Goal: Task Accomplishment & Management: Manage account settings

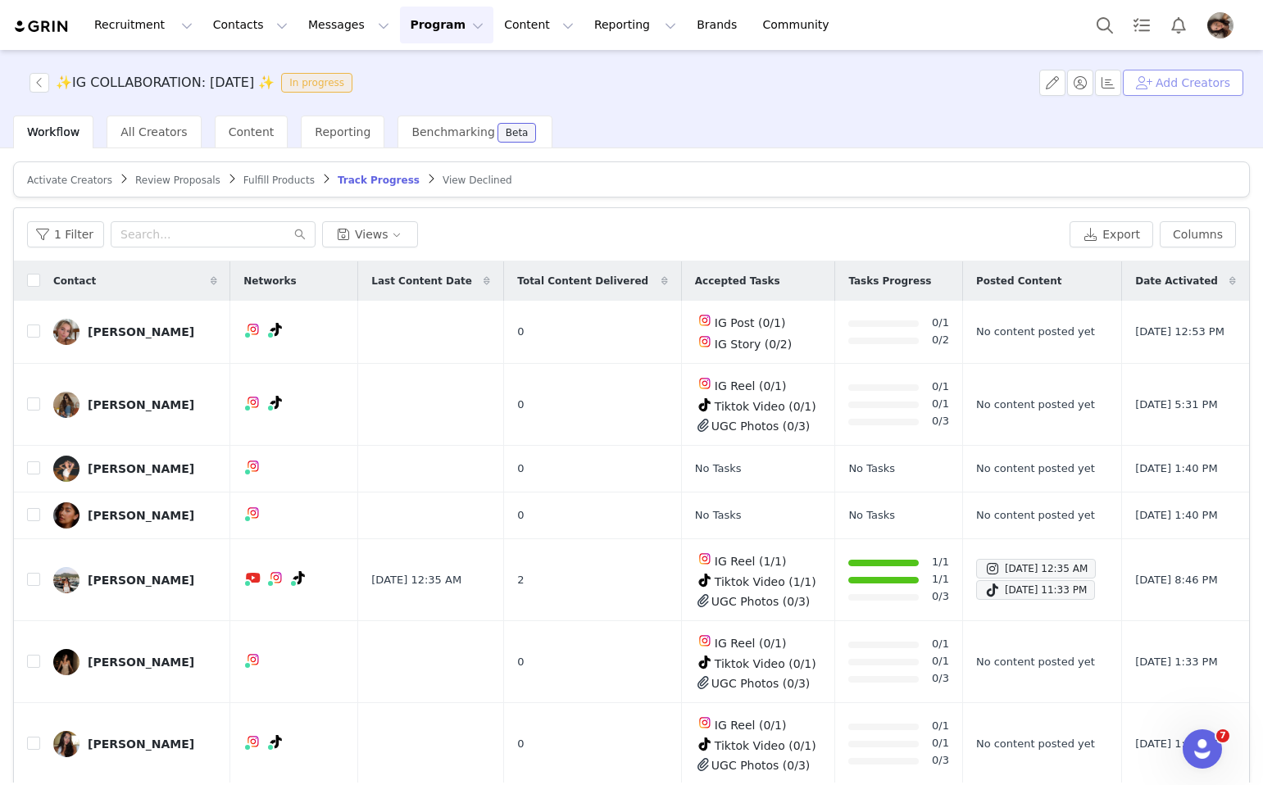
click at [1149, 86] on button "Add Creators" at bounding box center [1183, 83] width 120 height 26
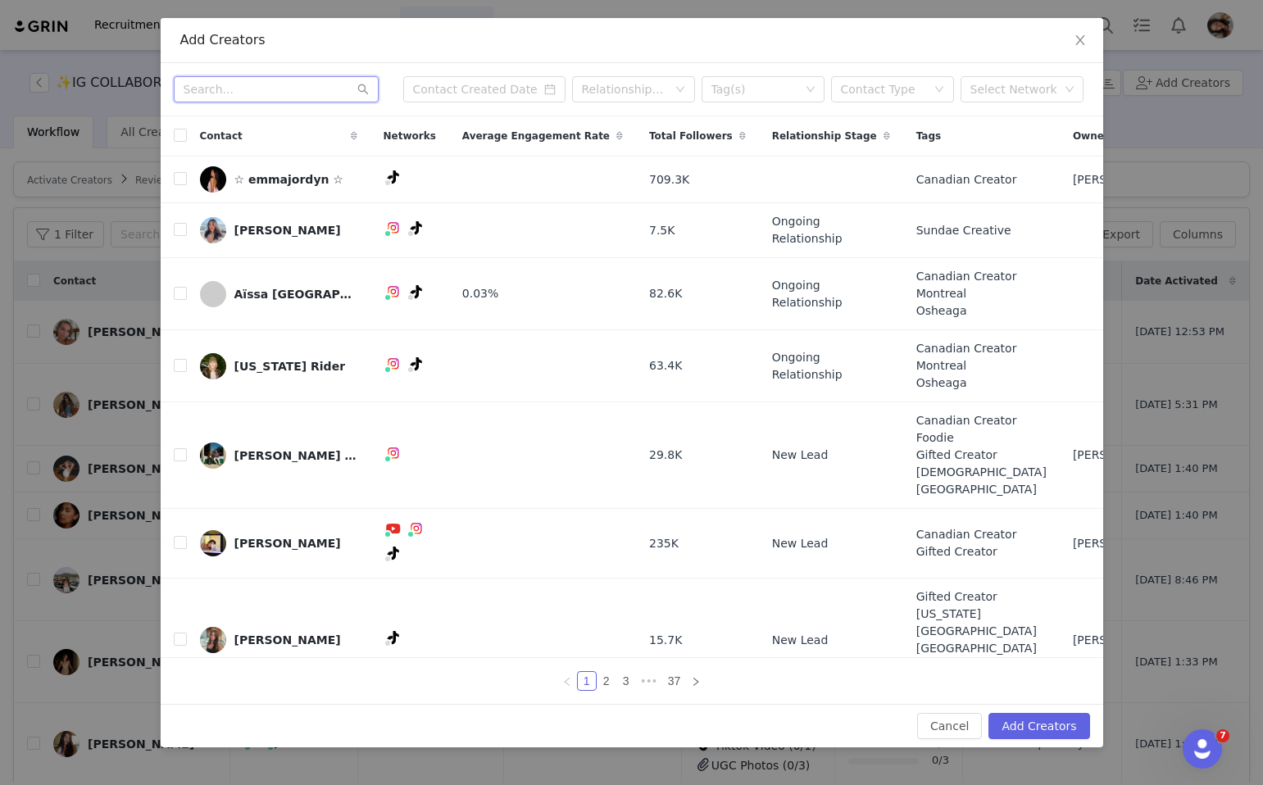
click at [297, 95] on input "text" at bounding box center [276, 89] width 205 height 26
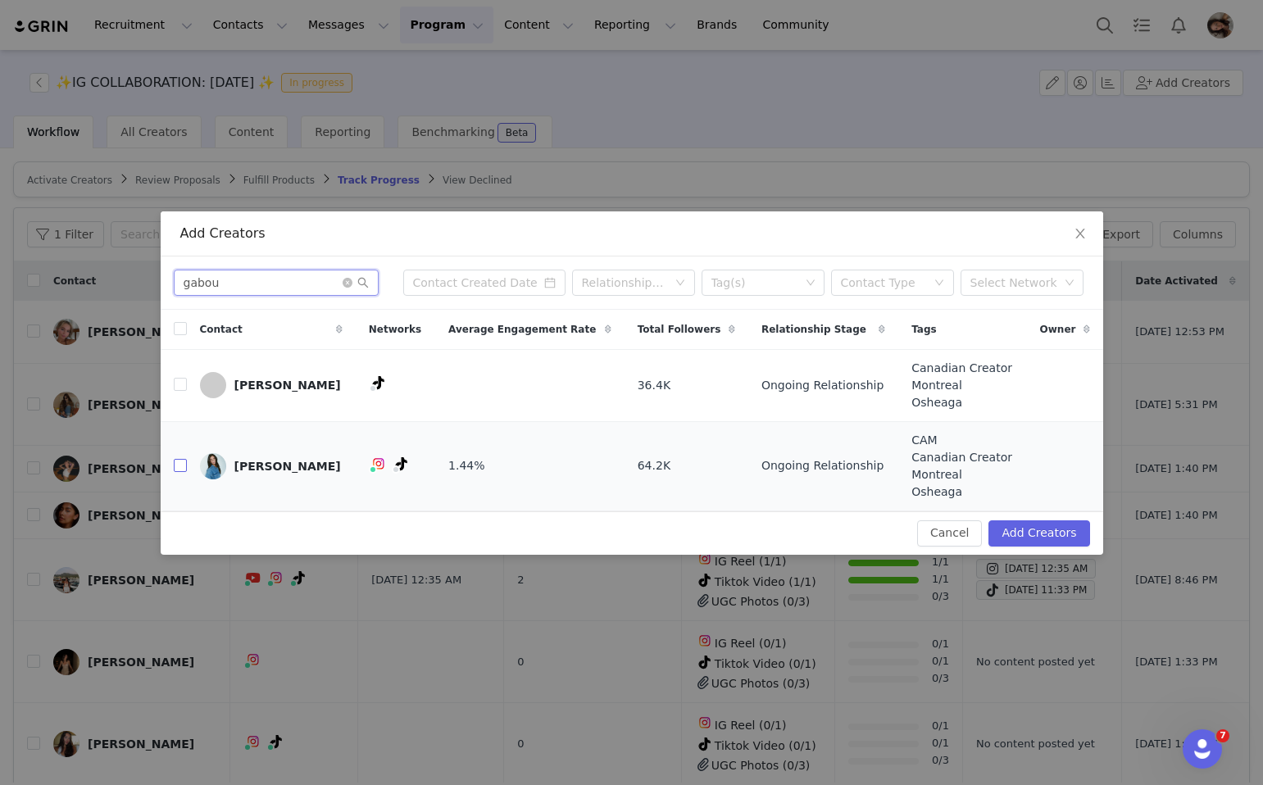
type input "gabou"
click at [182, 466] on input "checkbox" at bounding box center [180, 465] width 13 height 13
checkbox input "true"
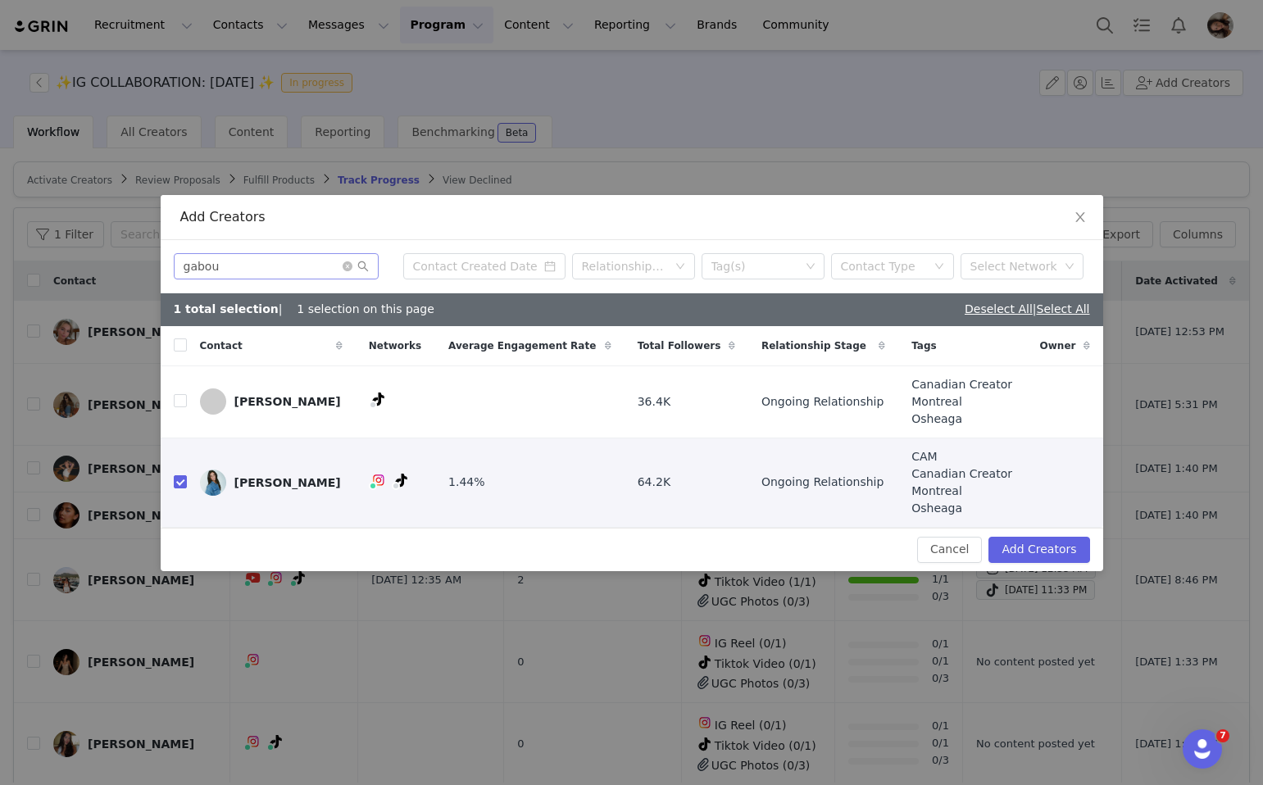
click at [352, 270] on span at bounding box center [356, 266] width 26 height 11
click at [348, 270] on icon "icon: close-circle" at bounding box center [348, 266] width 10 height 10
click at [317, 271] on input "text" at bounding box center [276, 266] width 205 height 26
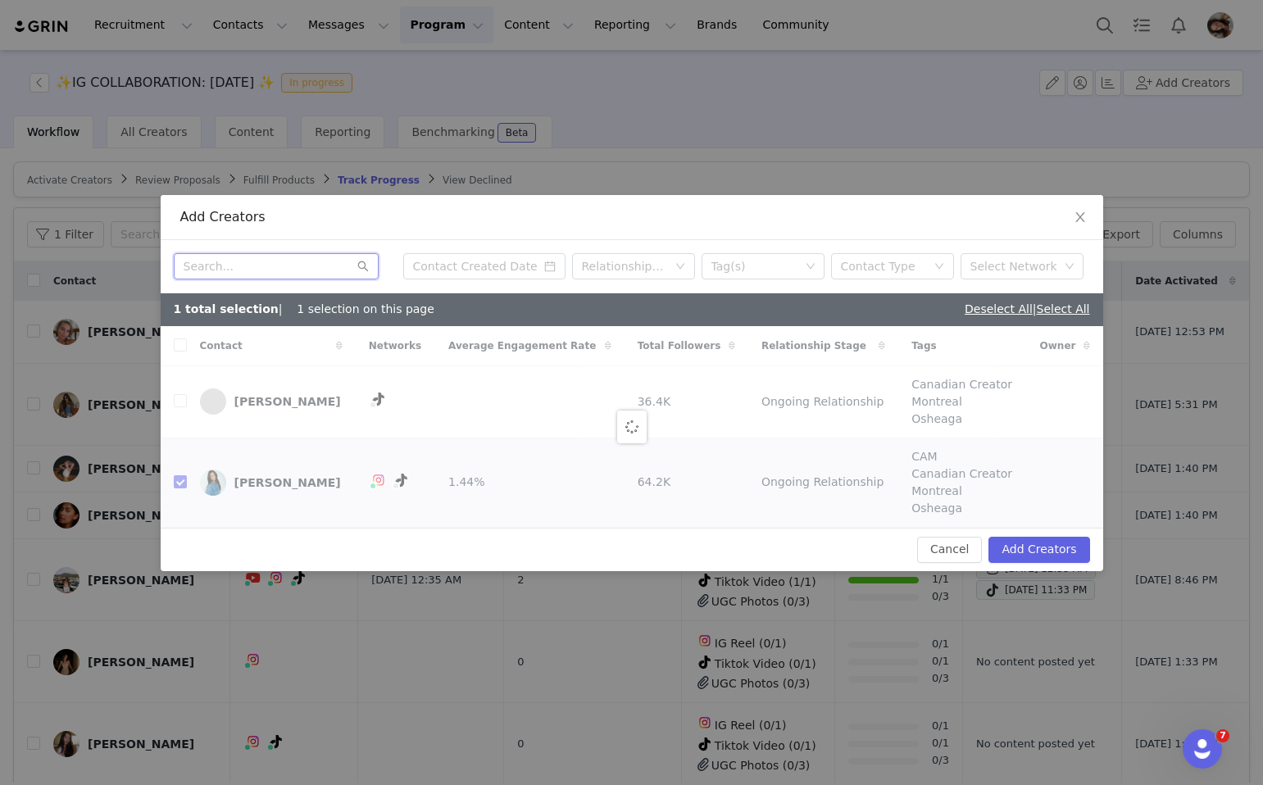
checkbox input "false"
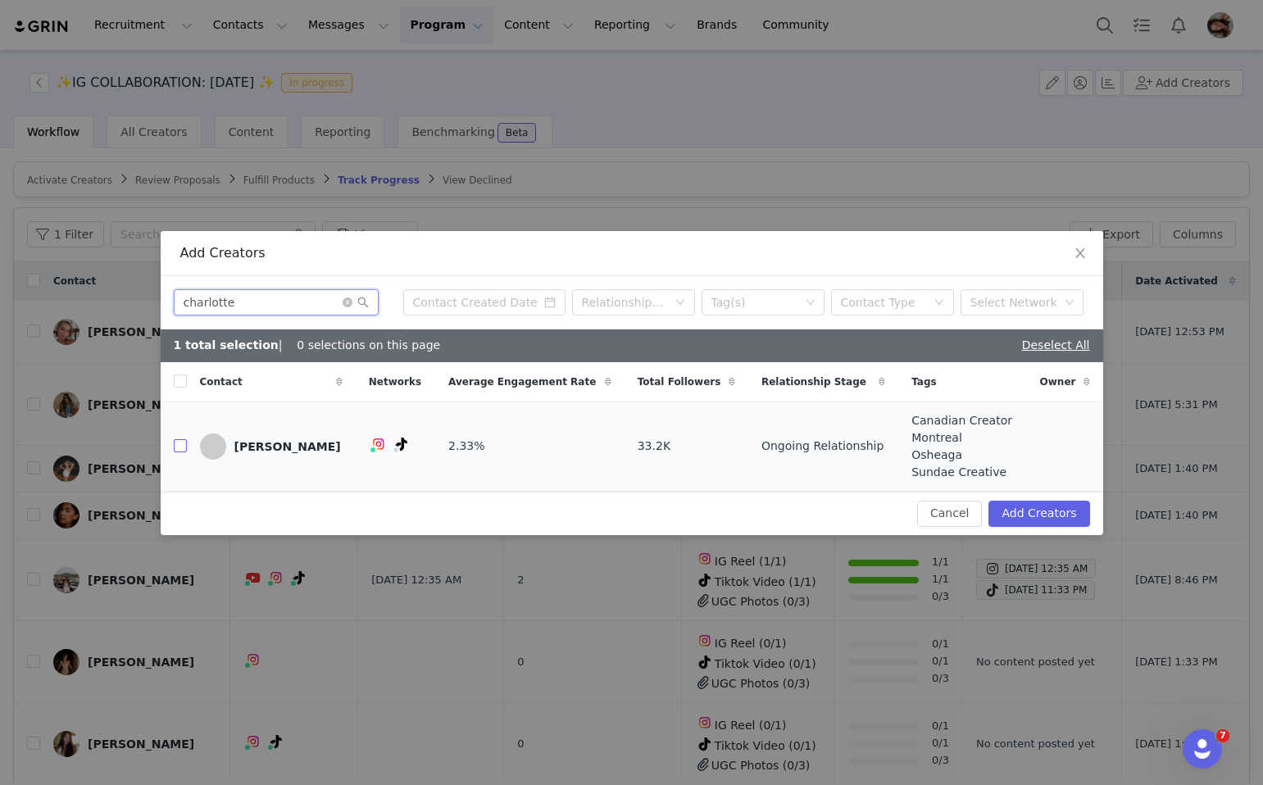
type input "charlotte"
click at [184, 448] on input "checkbox" at bounding box center [180, 445] width 13 height 13
checkbox input "true"
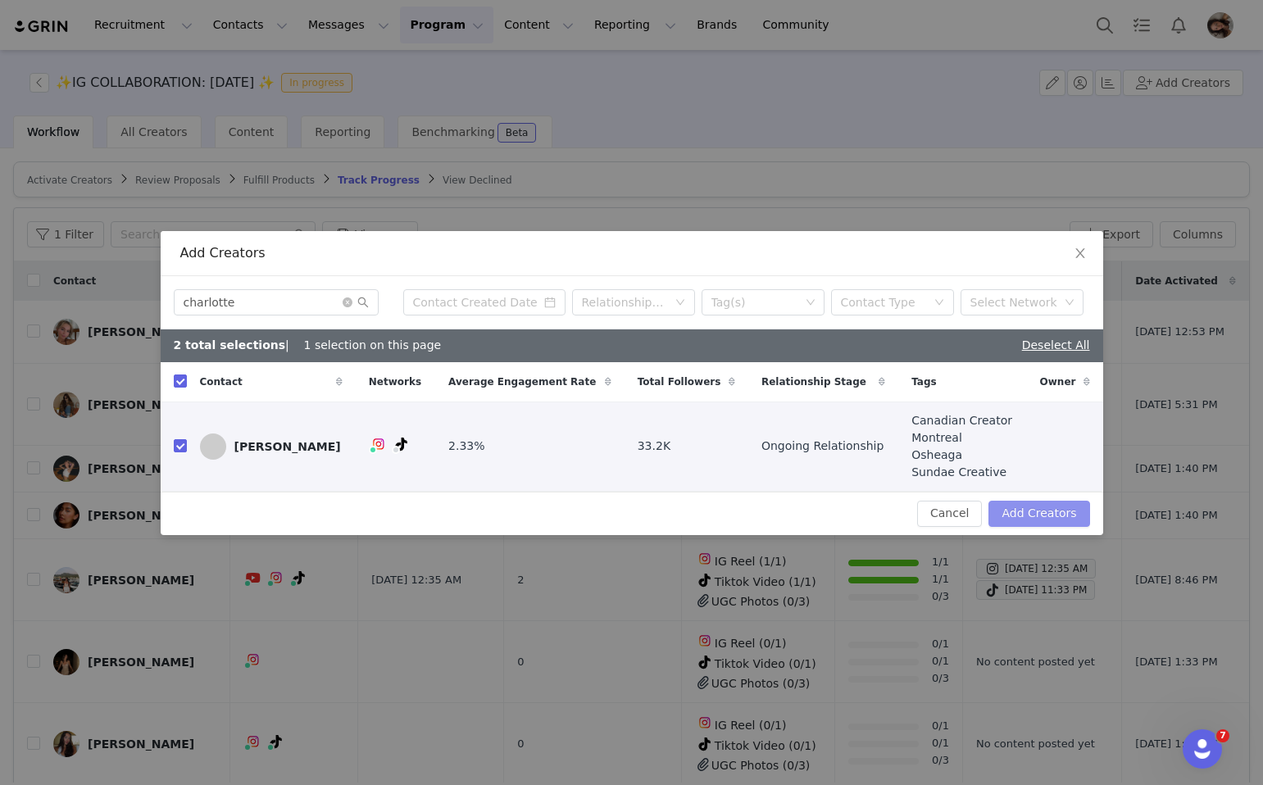
click at [1067, 521] on button "Add Creators" at bounding box center [1039, 514] width 101 height 26
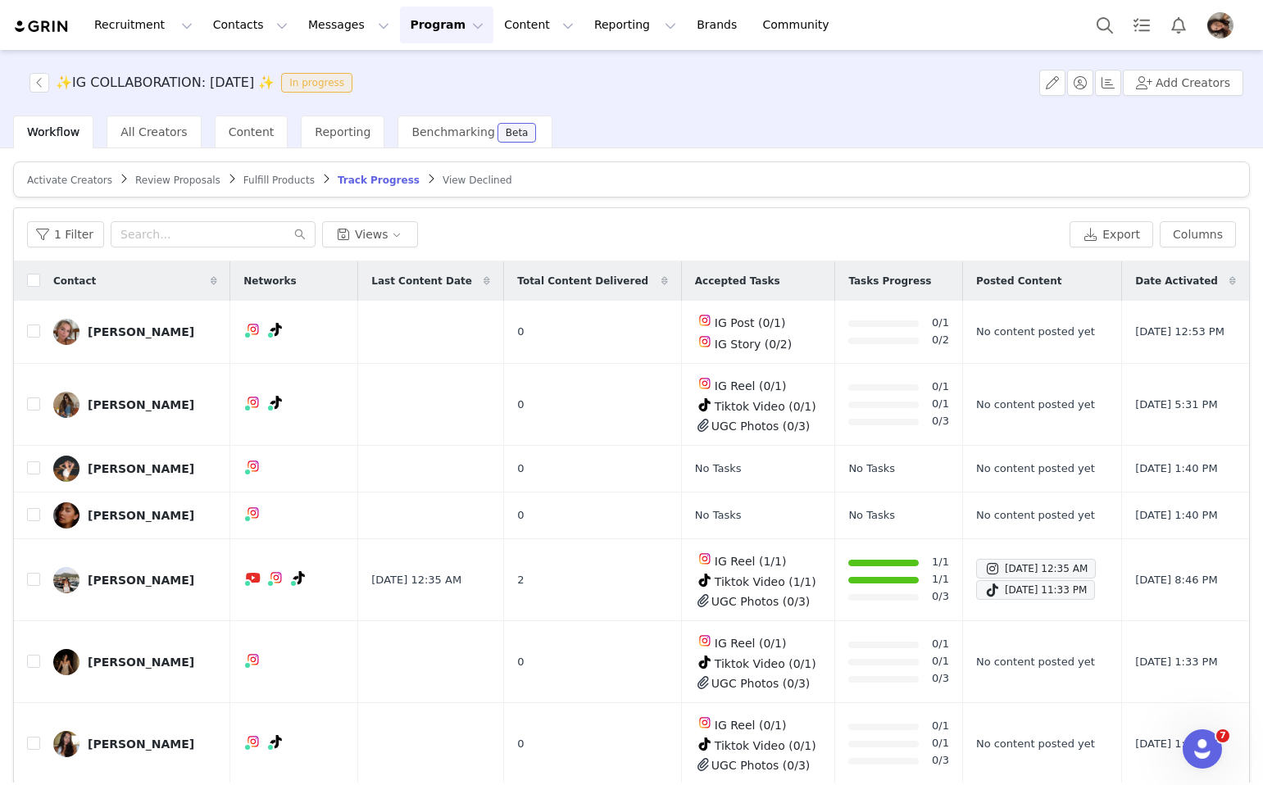
click at [67, 165] on article "Activate Creators Review Proposals Fulfill Products Track Progress View Declined" at bounding box center [631, 179] width 1237 height 36
click at [56, 180] on span "Activate Creators" at bounding box center [69, 180] width 85 height 11
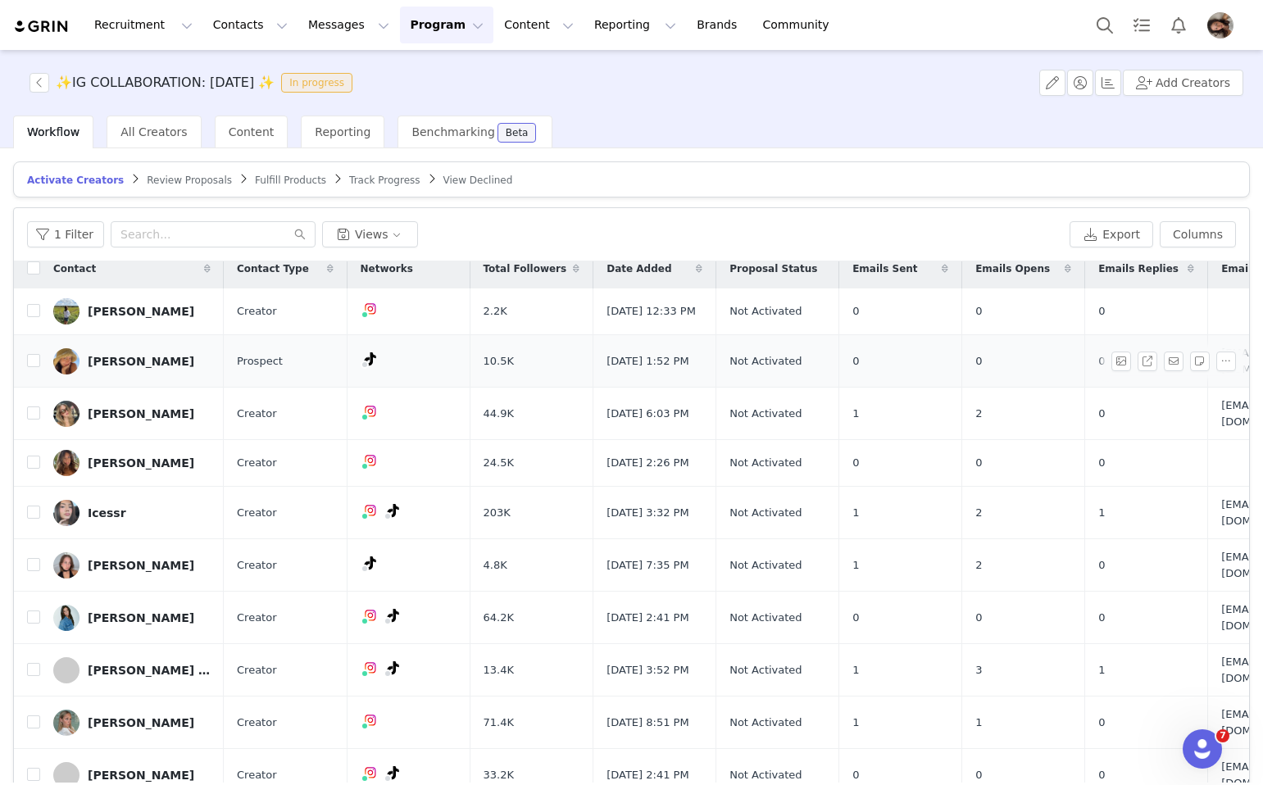
scroll to position [79, 0]
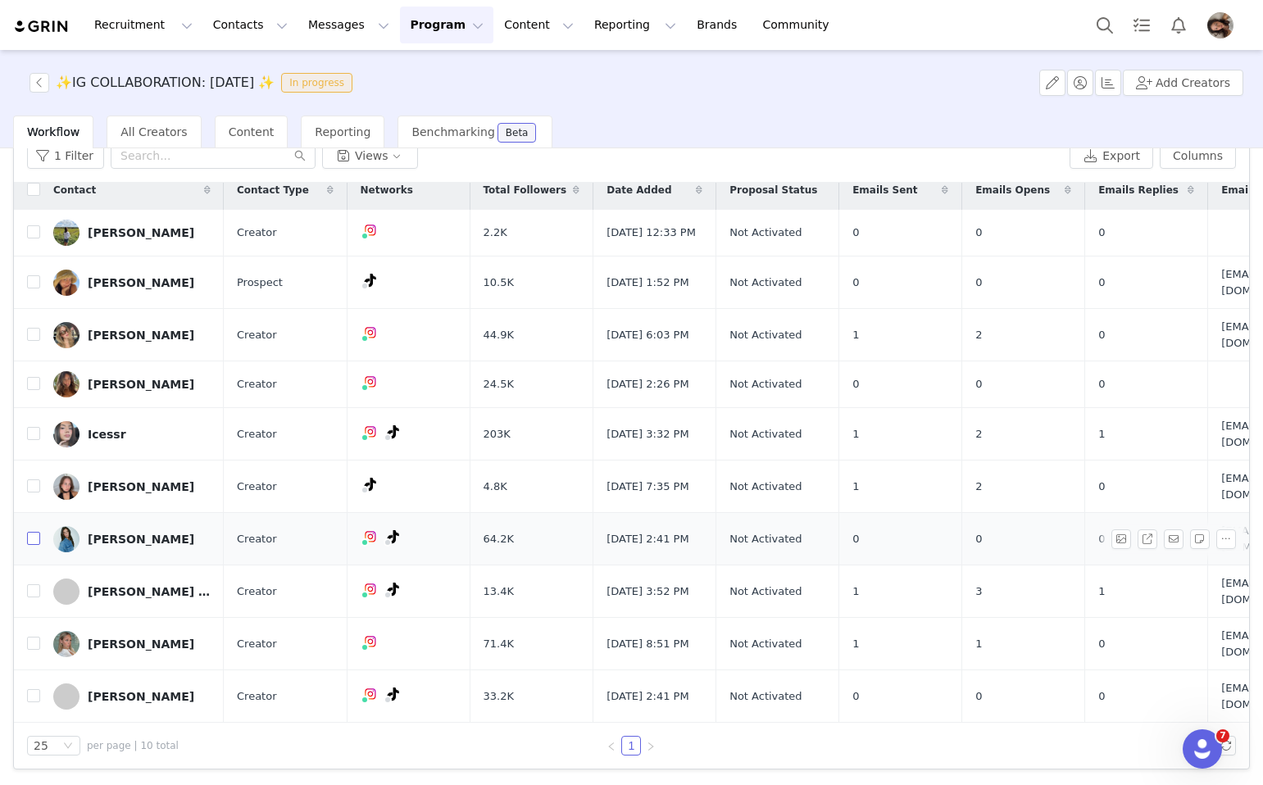
click at [30, 541] on input "checkbox" at bounding box center [33, 538] width 13 height 13
checkbox input "true"
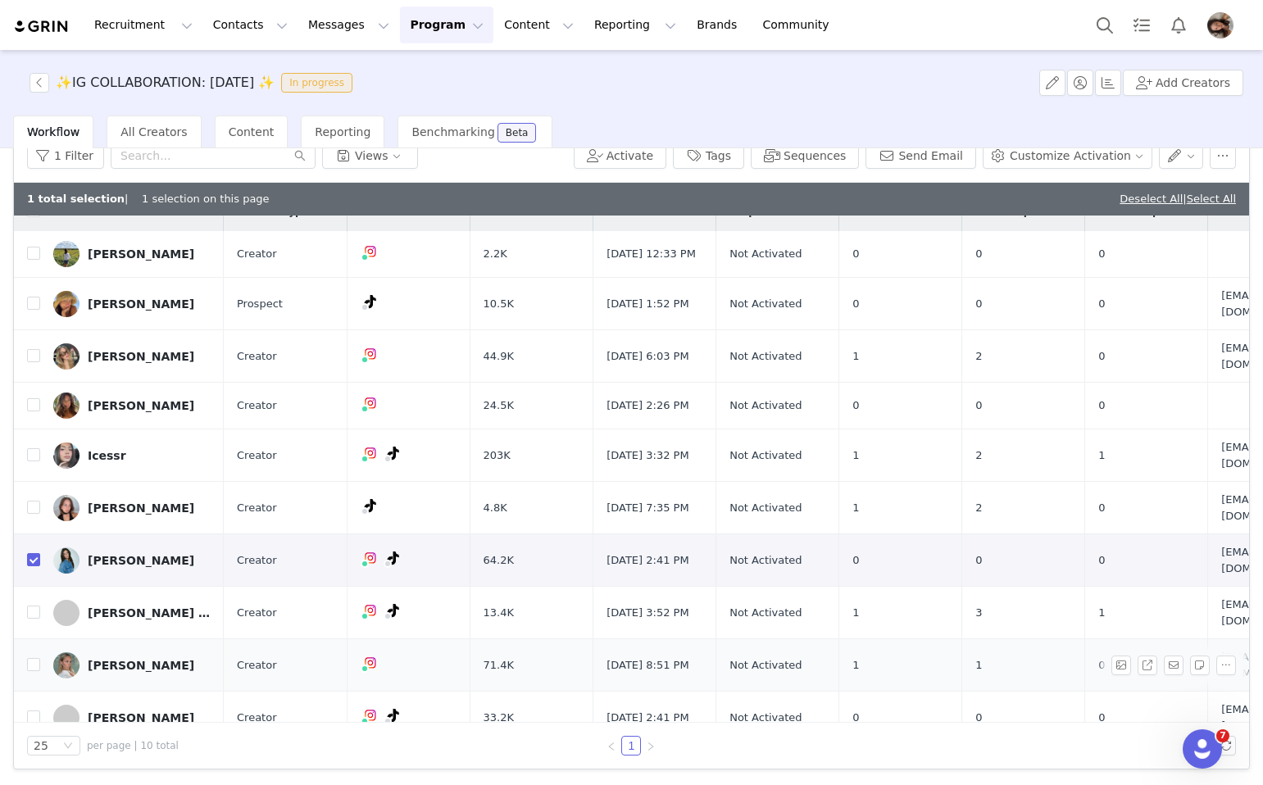
scroll to position [57, 0]
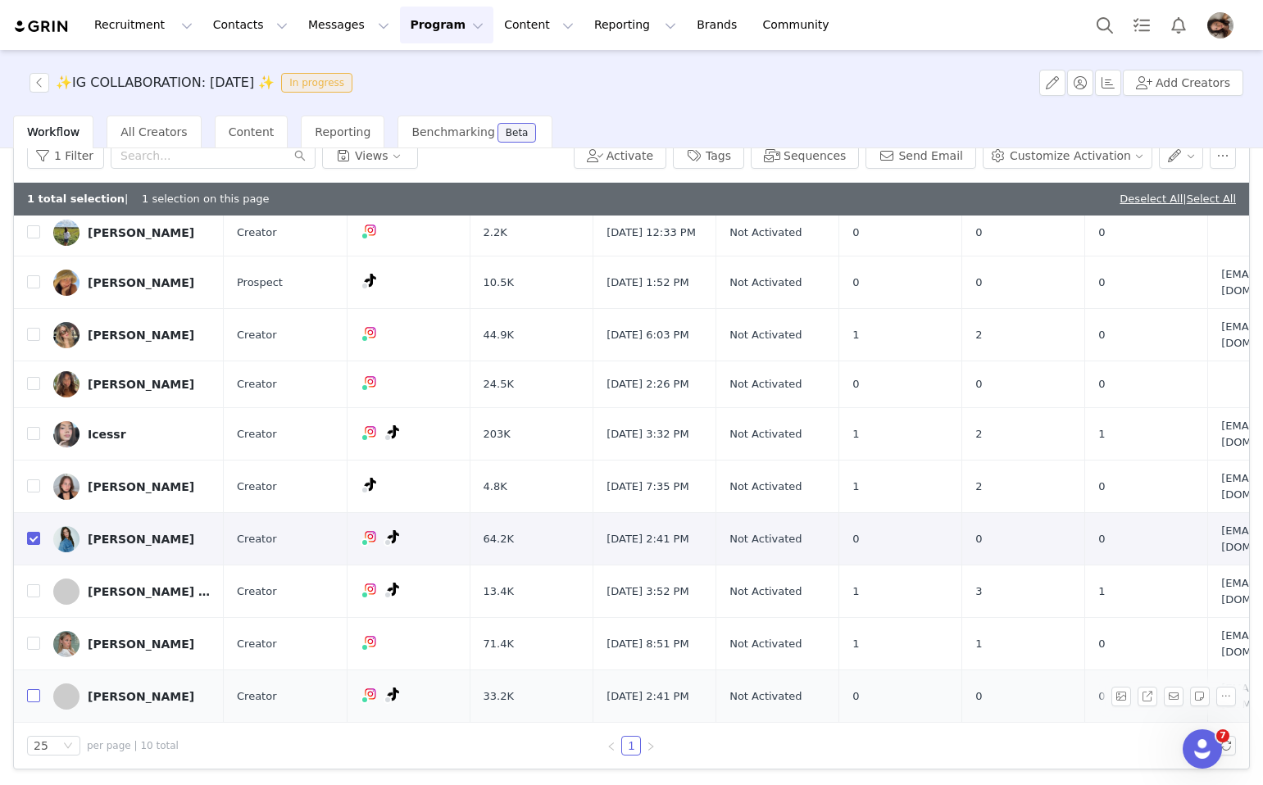
click at [39, 691] on input "checkbox" at bounding box center [33, 695] width 13 height 13
checkbox input "true"
click at [1225, 163] on button "button" at bounding box center [1223, 156] width 26 height 26
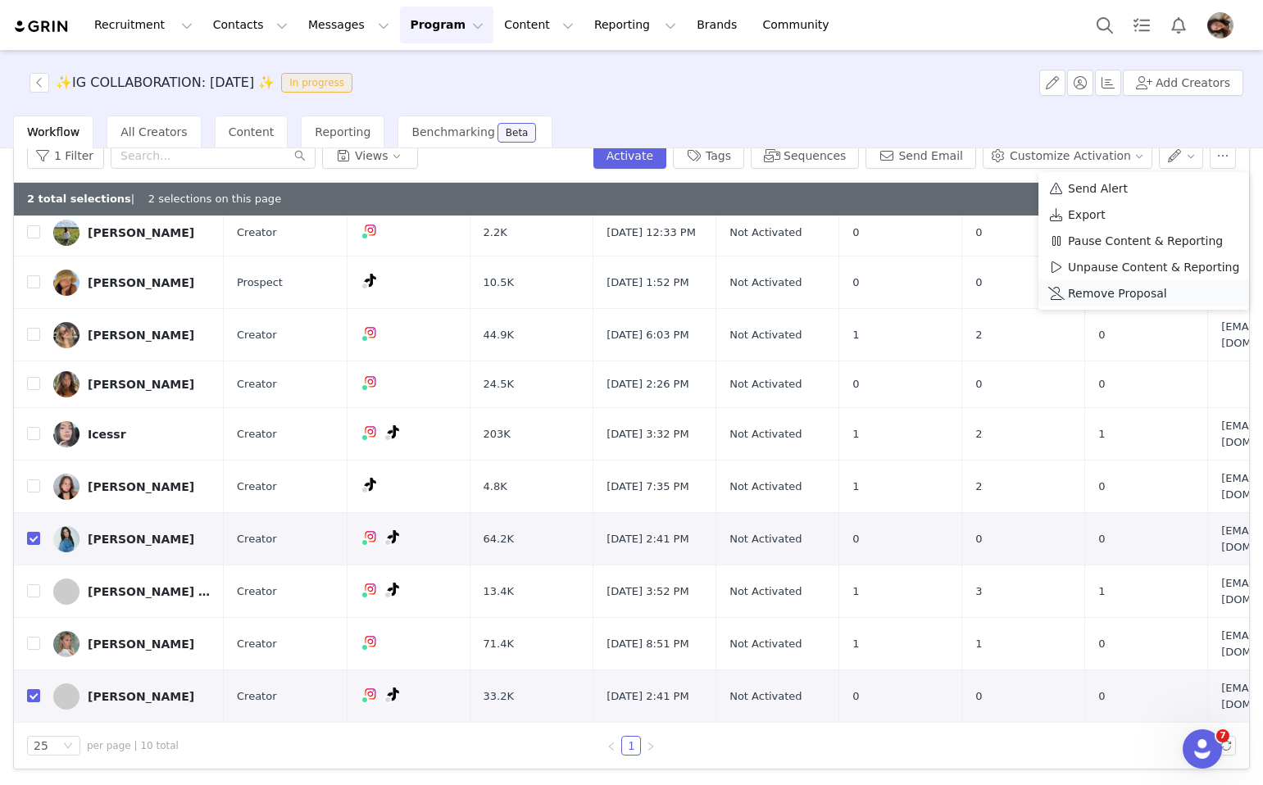
click at [1160, 293] on div "Remove Proposal" at bounding box center [1143, 293] width 191 height 18
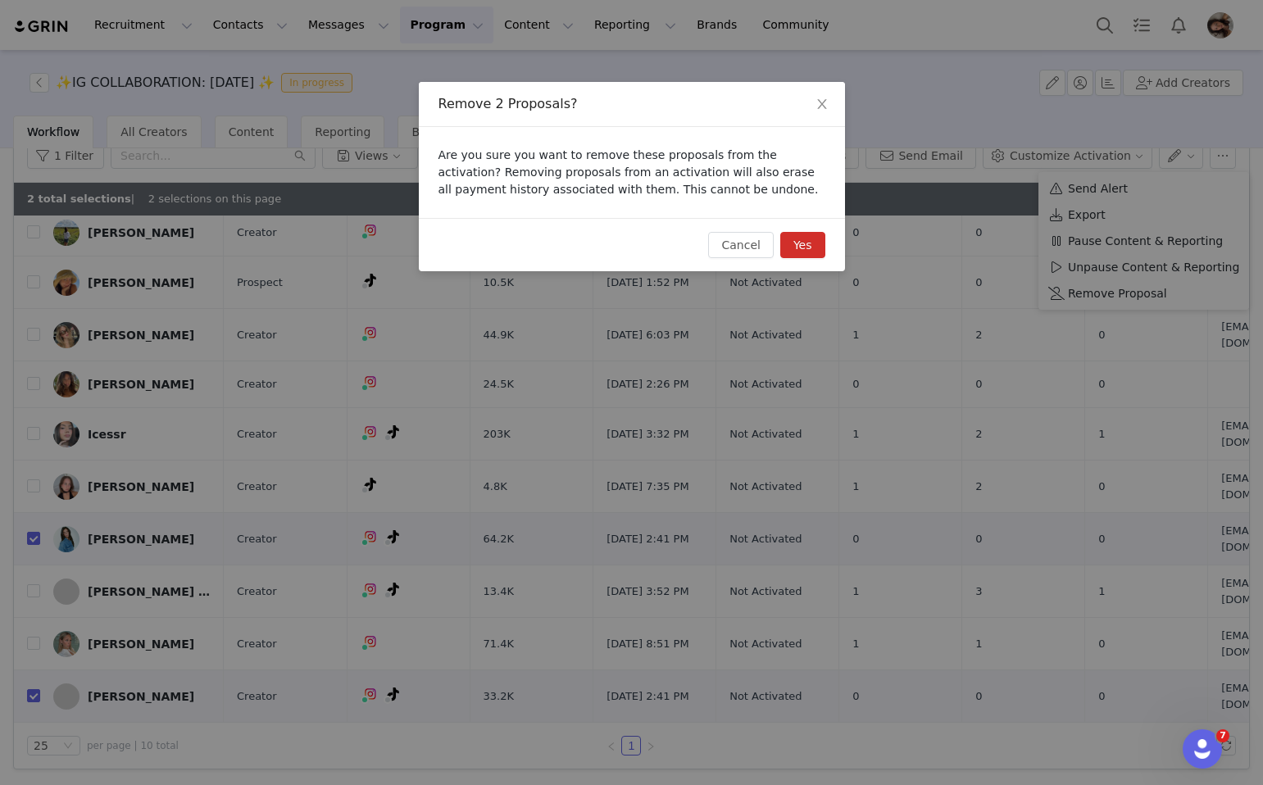
click at [801, 239] on button "Yes" at bounding box center [802, 245] width 45 height 26
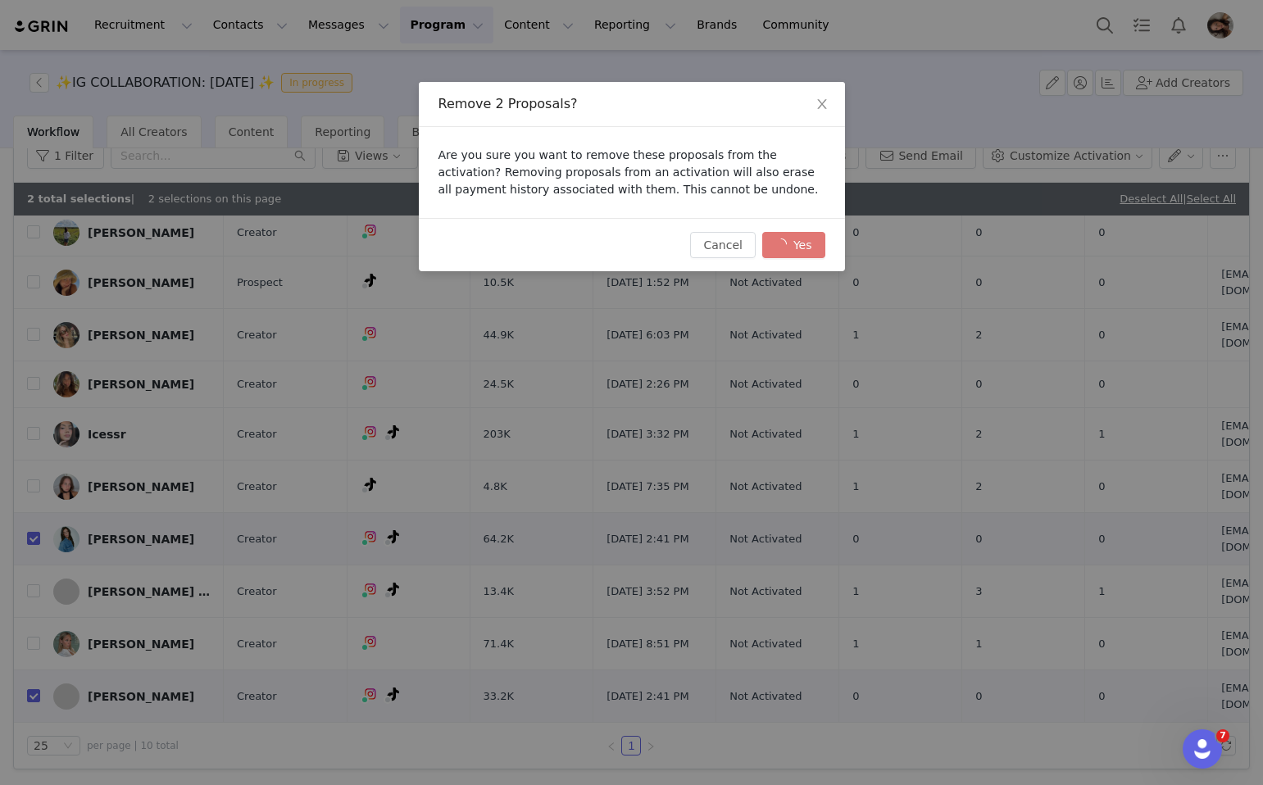
checkbox input "false"
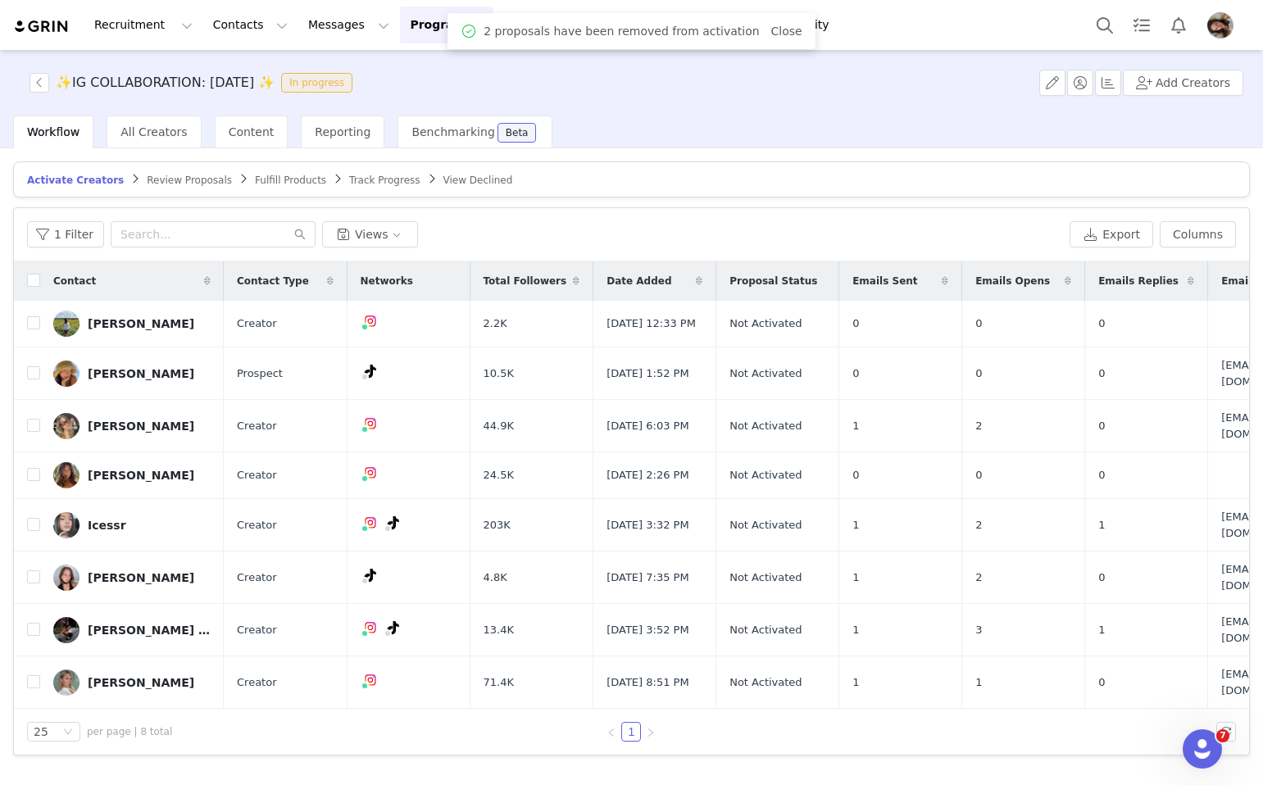
scroll to position [0, 0]
click at [38, 85] on button "button" at bounding box center [40, 83] width 20 height 20
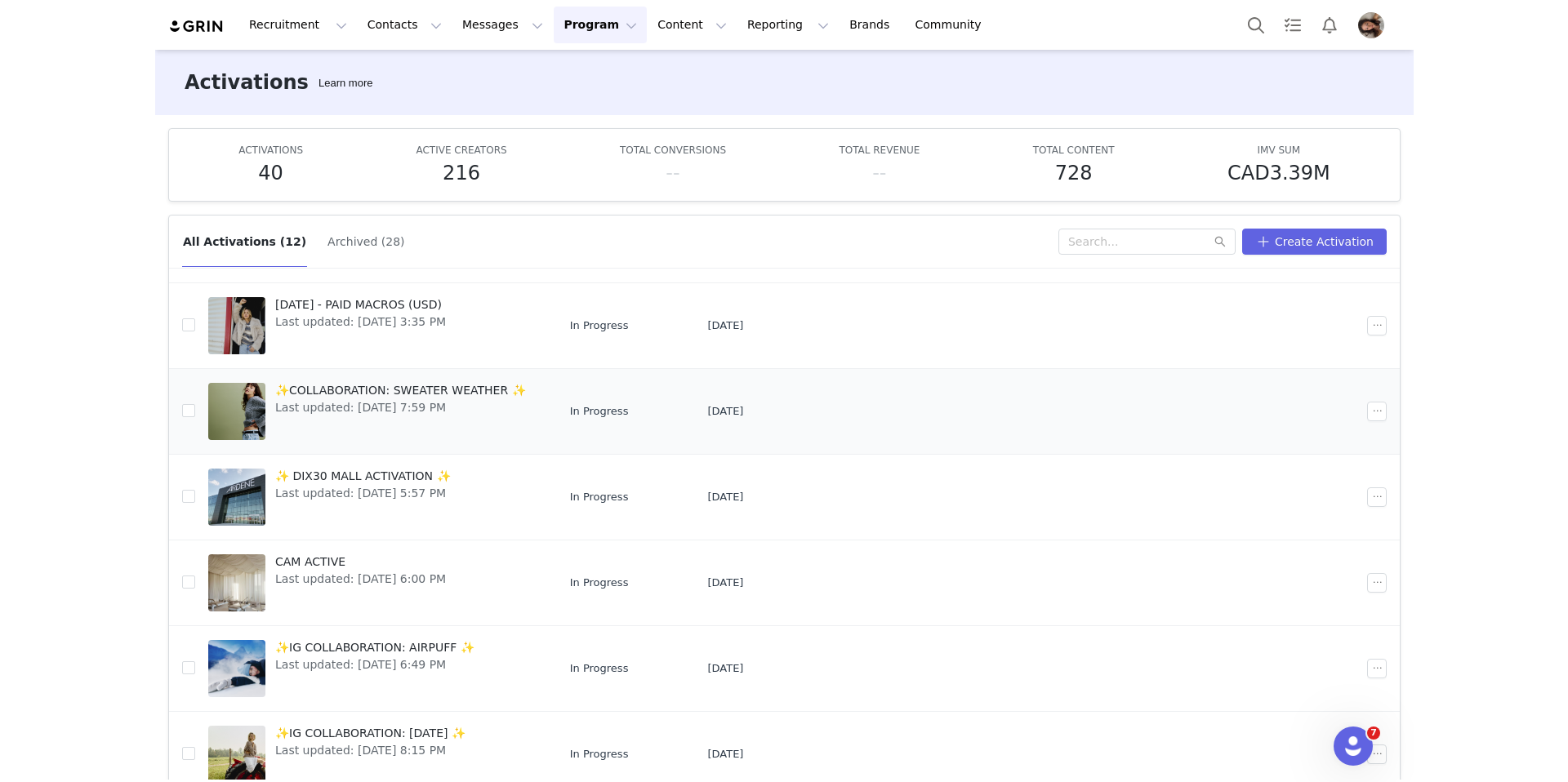
scroll to position [213, 0]
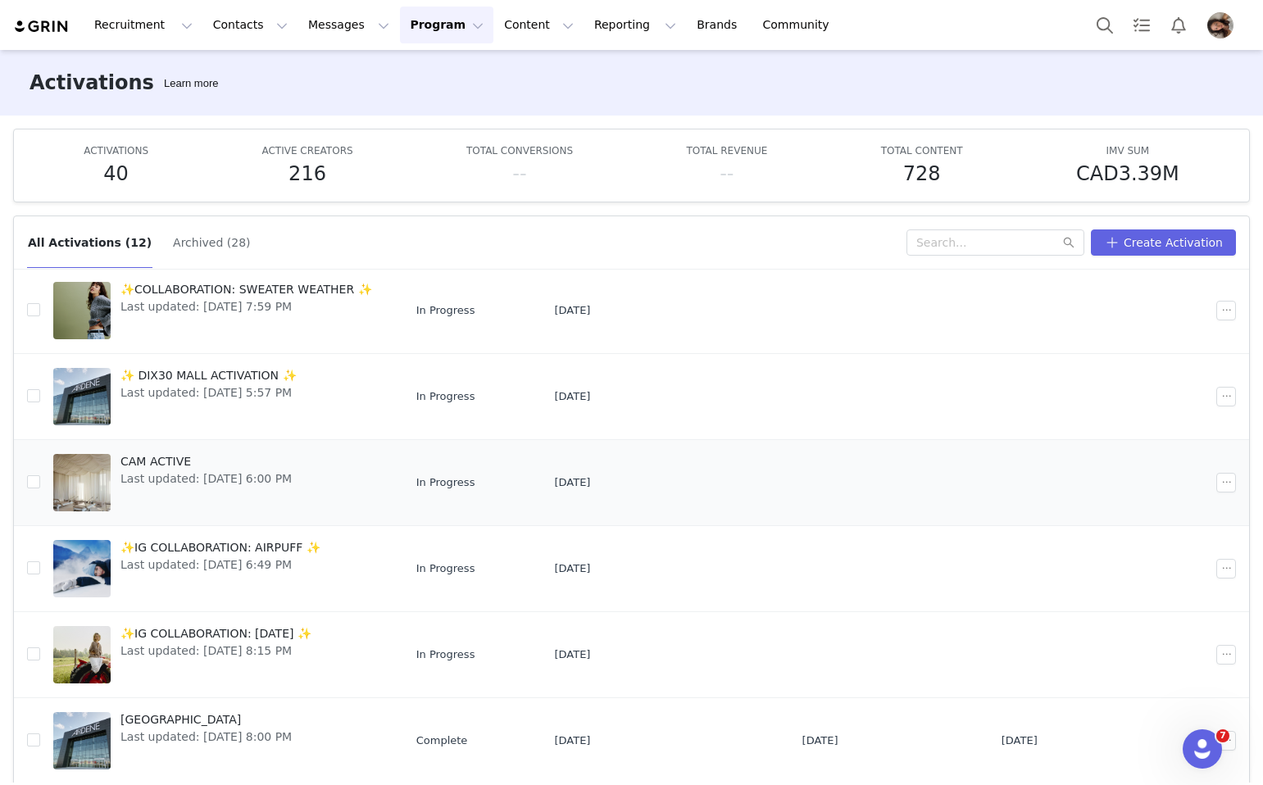
click at [189, 481] on span "Last updated: [DATE] 6:00 PM" at bounding box center [205, 479] width 171 height 17
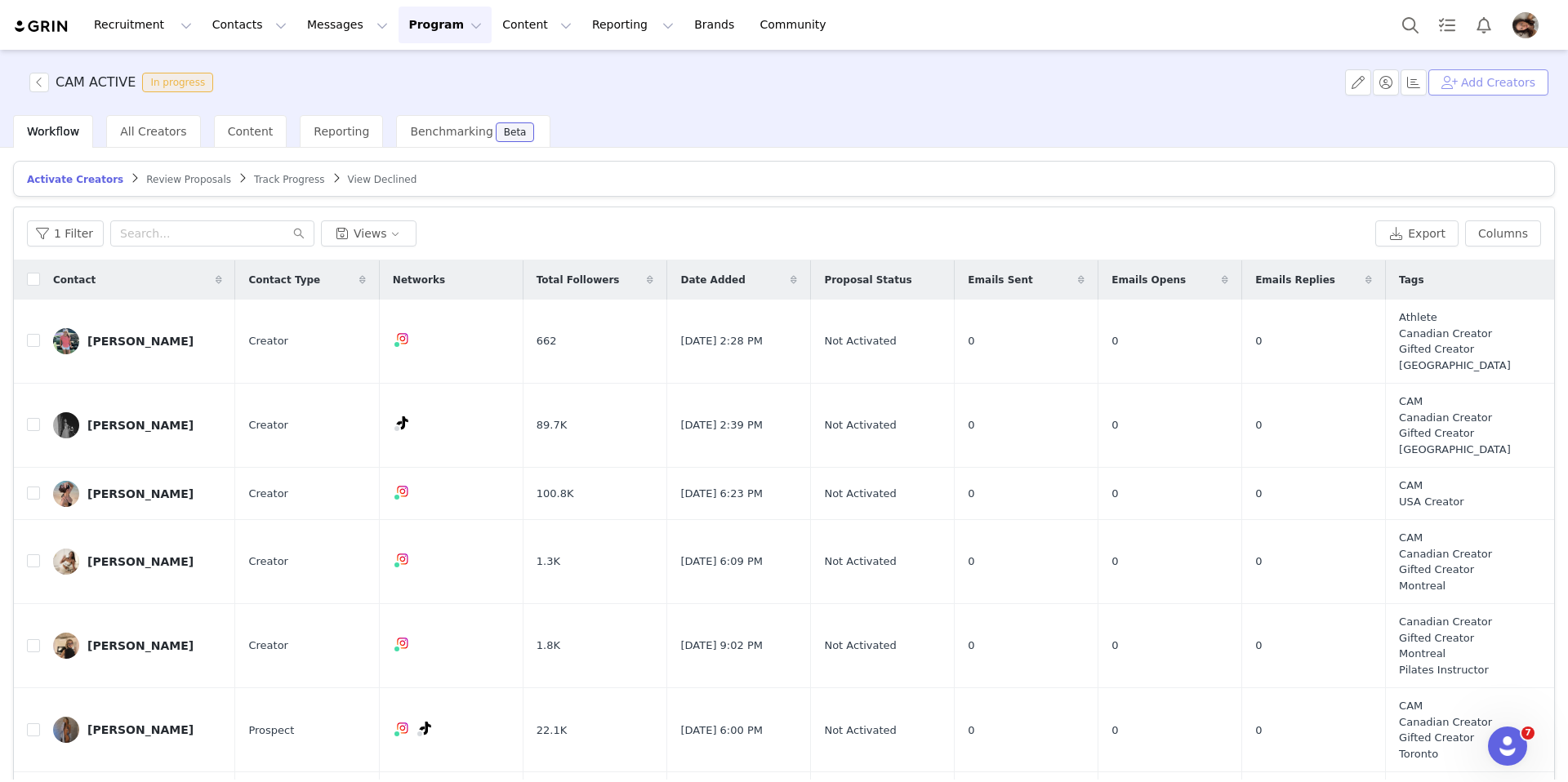
click at [1257, 78] on button "Add Creators" at bounding box center [1488, 83] width 120 height 26
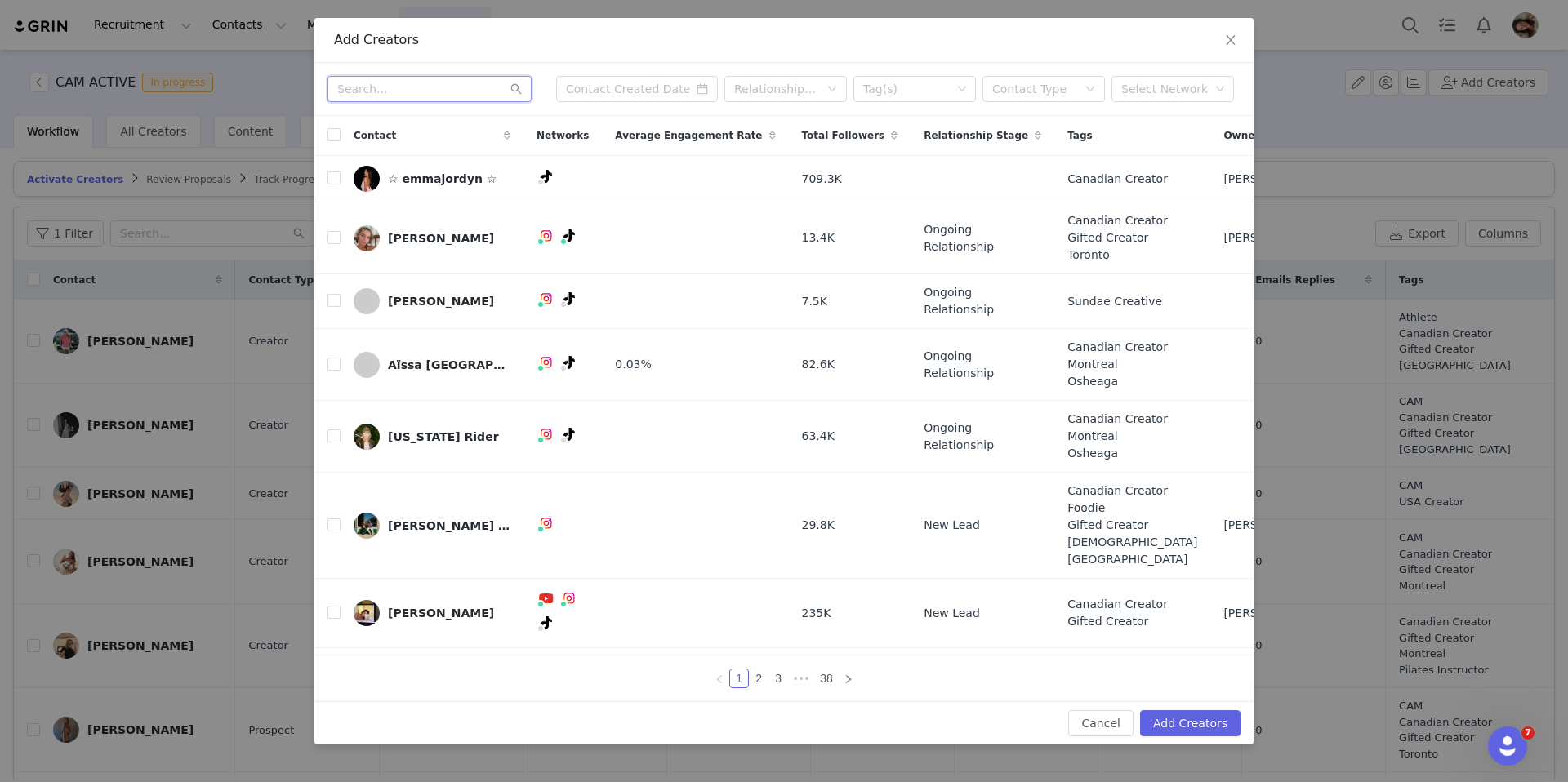
click at [436, 85] on input "text" at bounding box center [429, 89] width 204 height 26
type input "g"
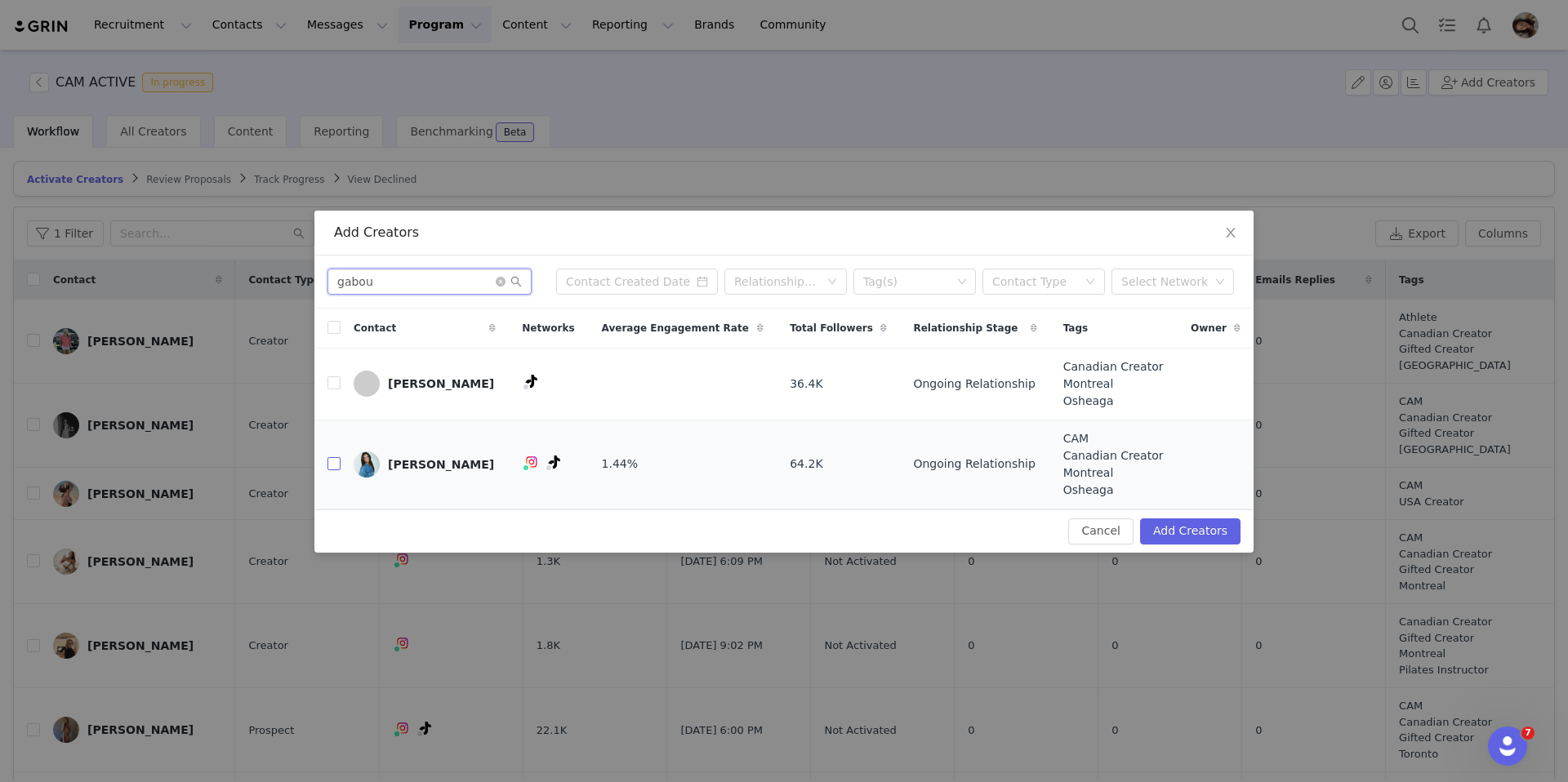
type input "gabou"
click at [335, 466] on input "checkbox" at bounding box center [334, 463] width 13 height 13
checkbox input "true"
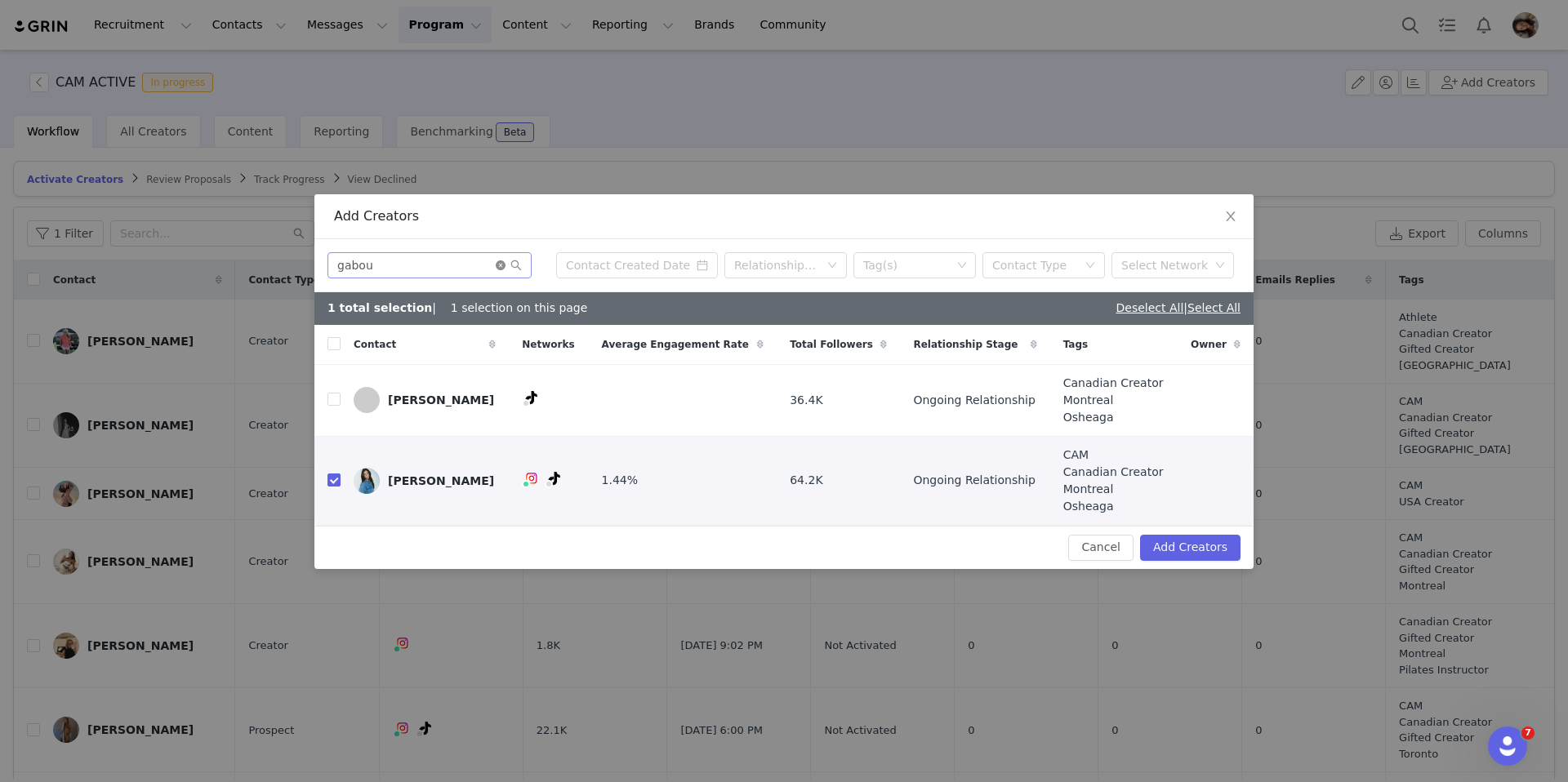
click at [501, 261] on icon "icon: close-circle" at bounding box center [501, 265] width 10 height 10
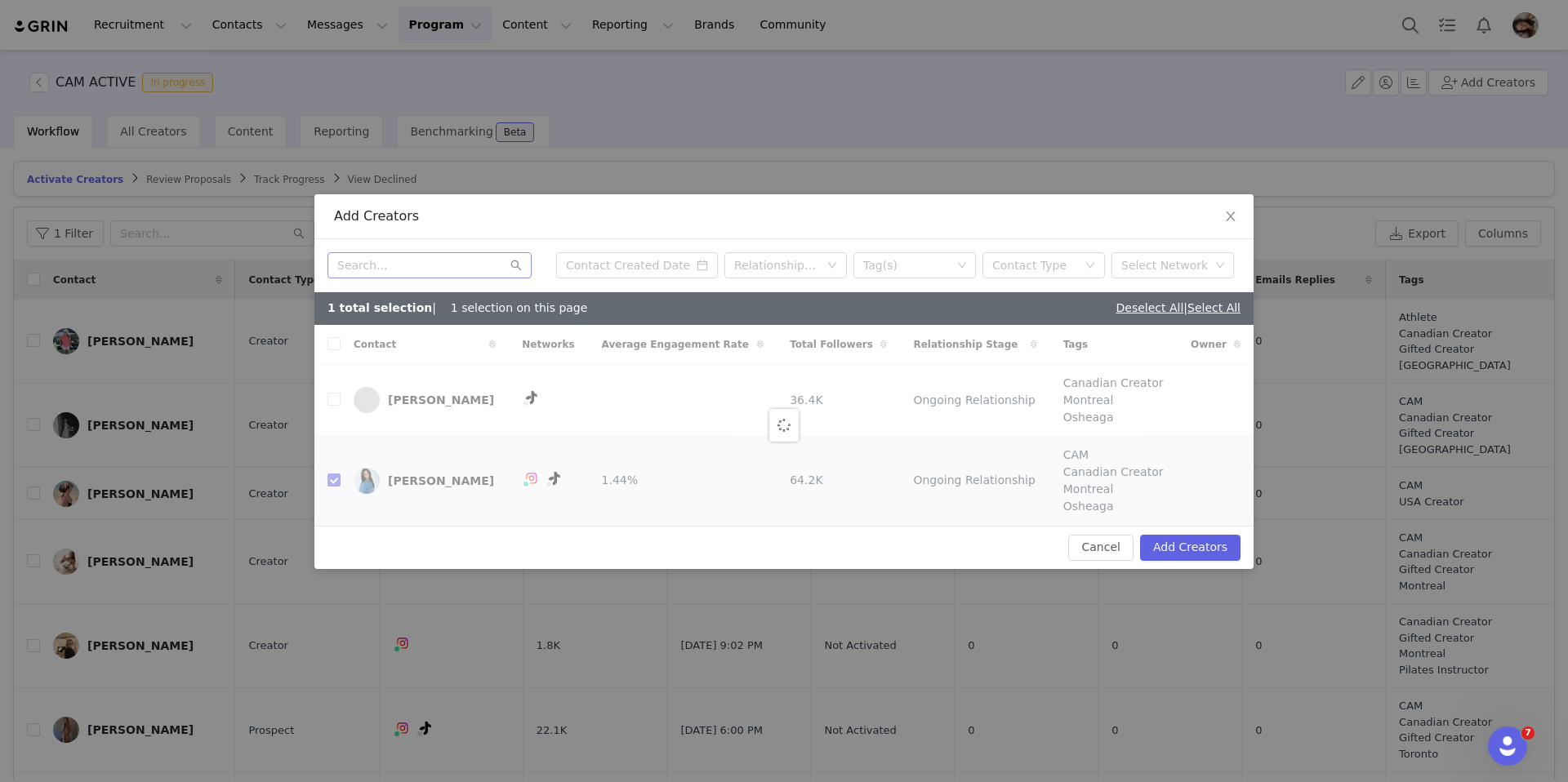
checkbox input "false"
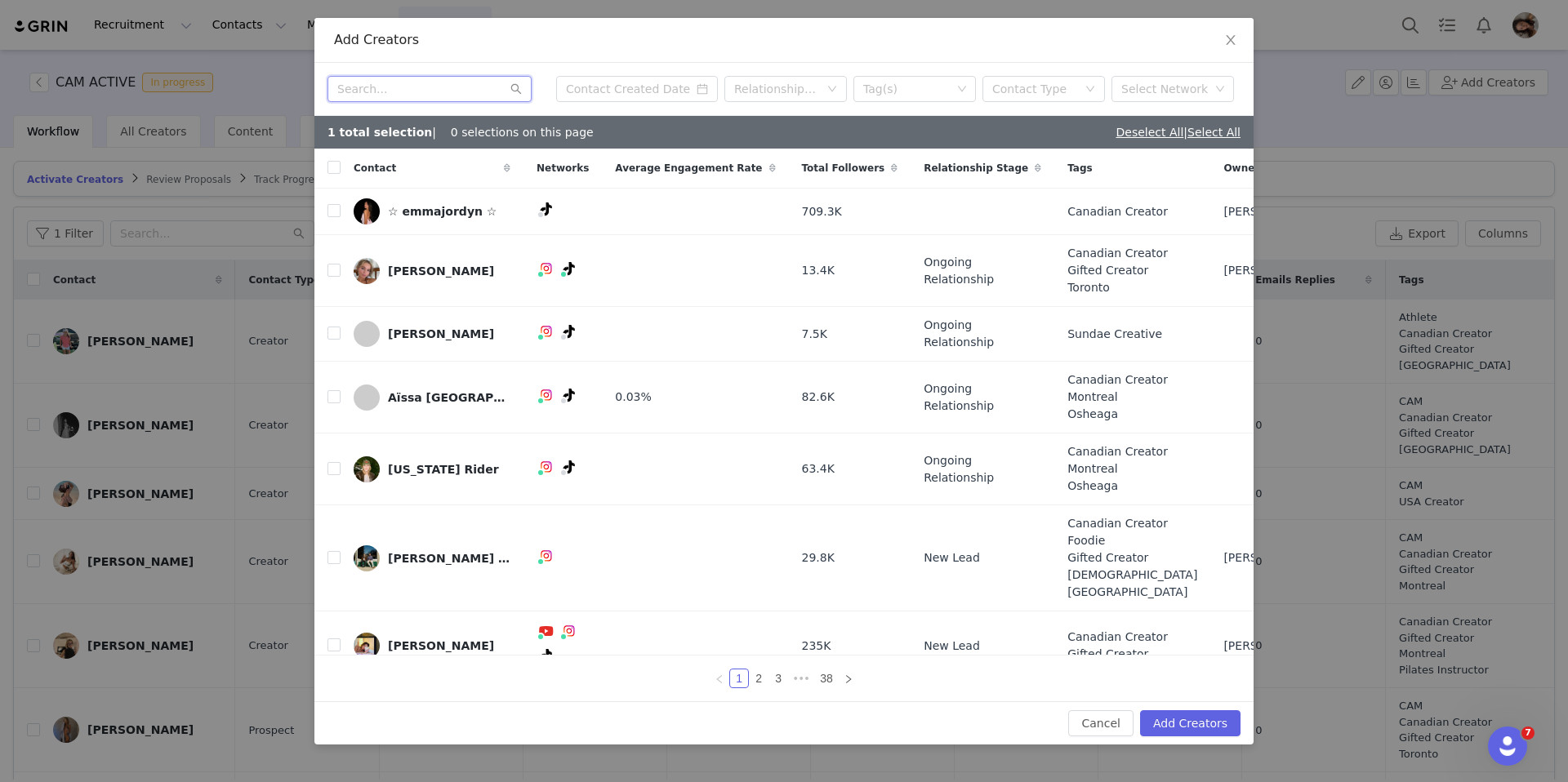
click at [430, 93] on input "text" at bounding box center [429, 89] width 204 height 26
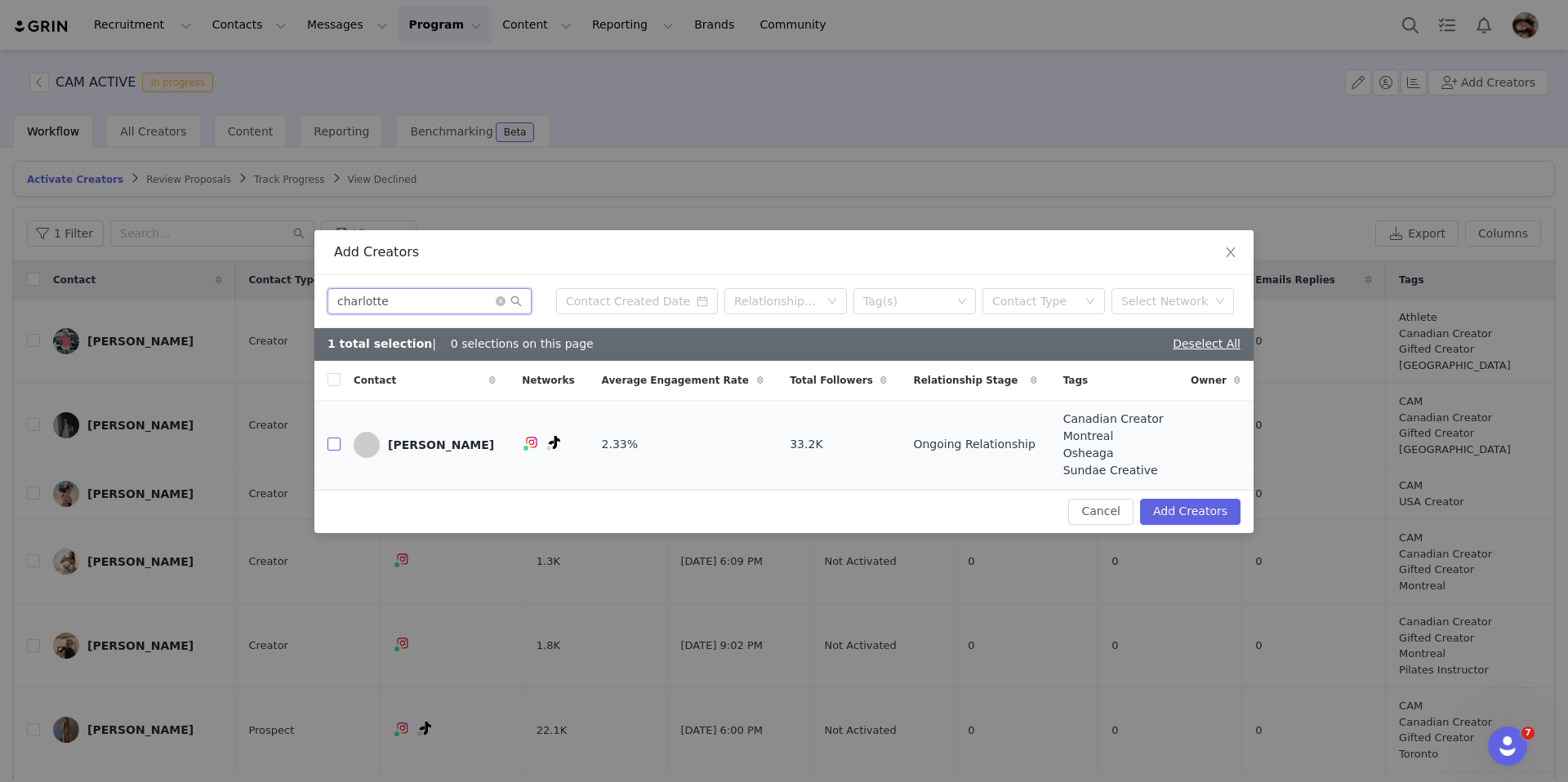
type input "charlotte"
drag, startPoint x: 334, startPoint y: 446, endPoint x: 807, endPoint y: 523, distance: 479.2
click at [334, 446] on input "checkbox" at bounding box center [334, 443] width 13 height 13
checkbox input "true"
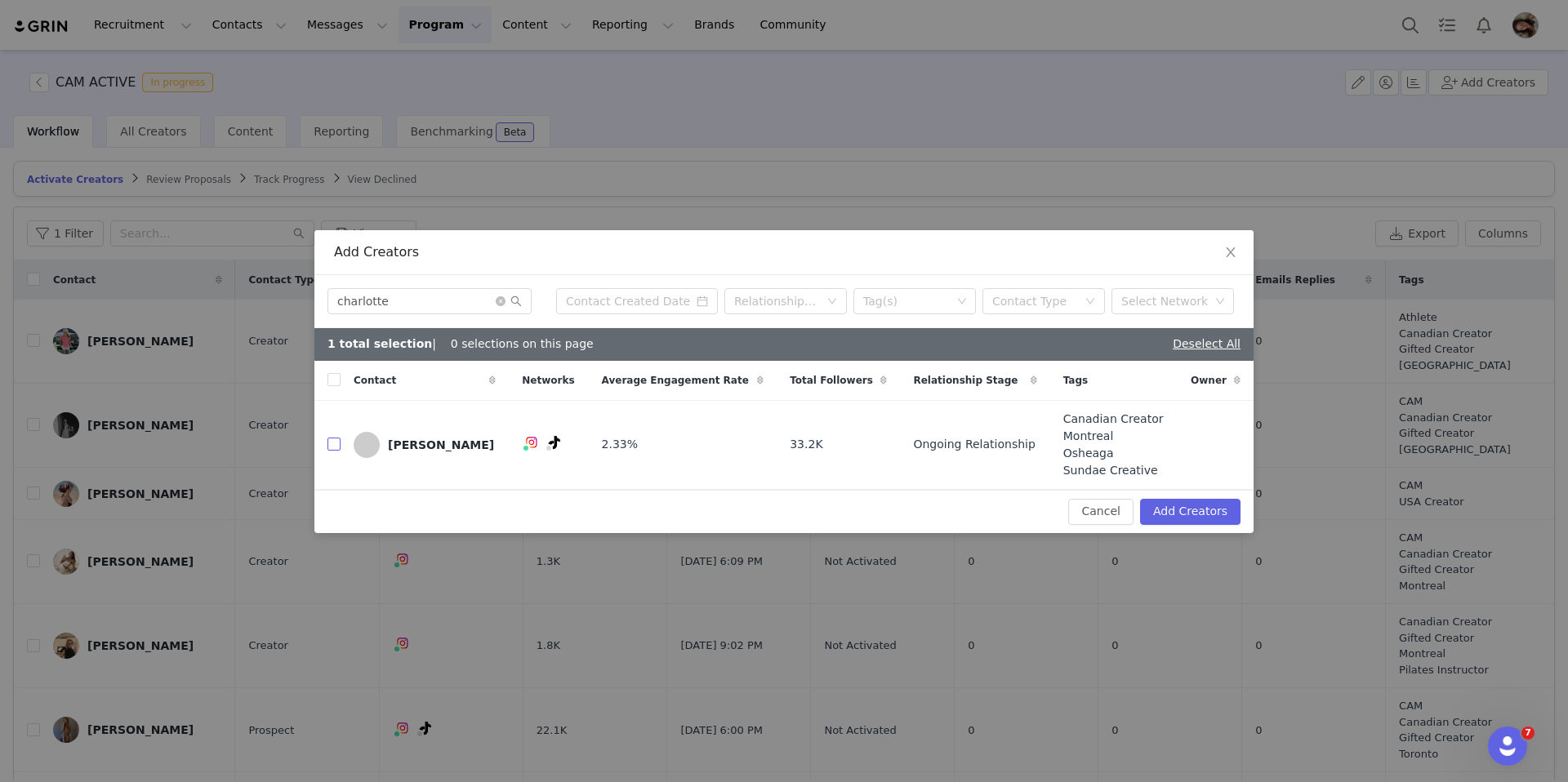
checkbox input "true"
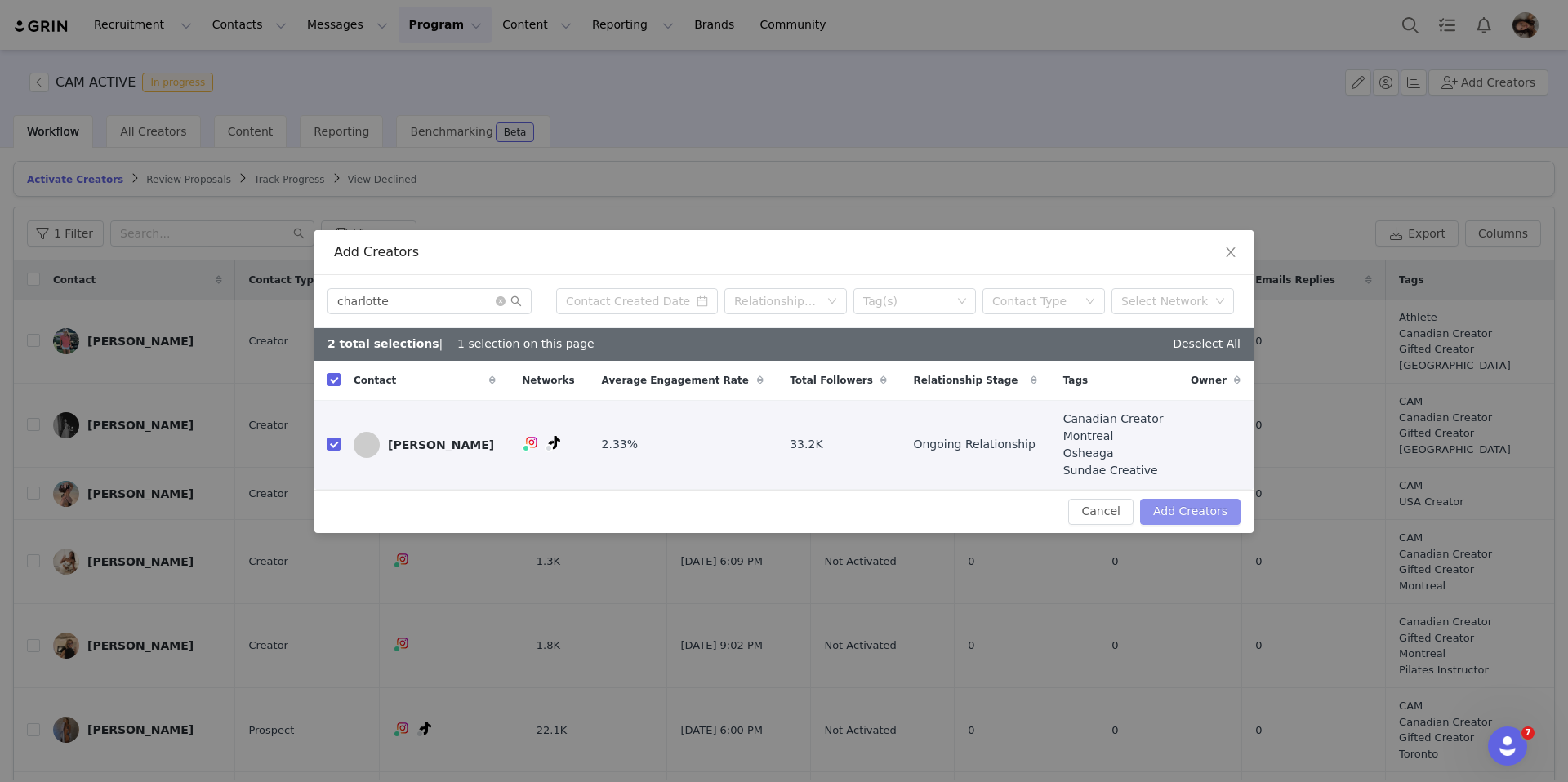
click at [1218, 520] on button "Add Creators" at bounding box center [1189, 512] width 101 height 26
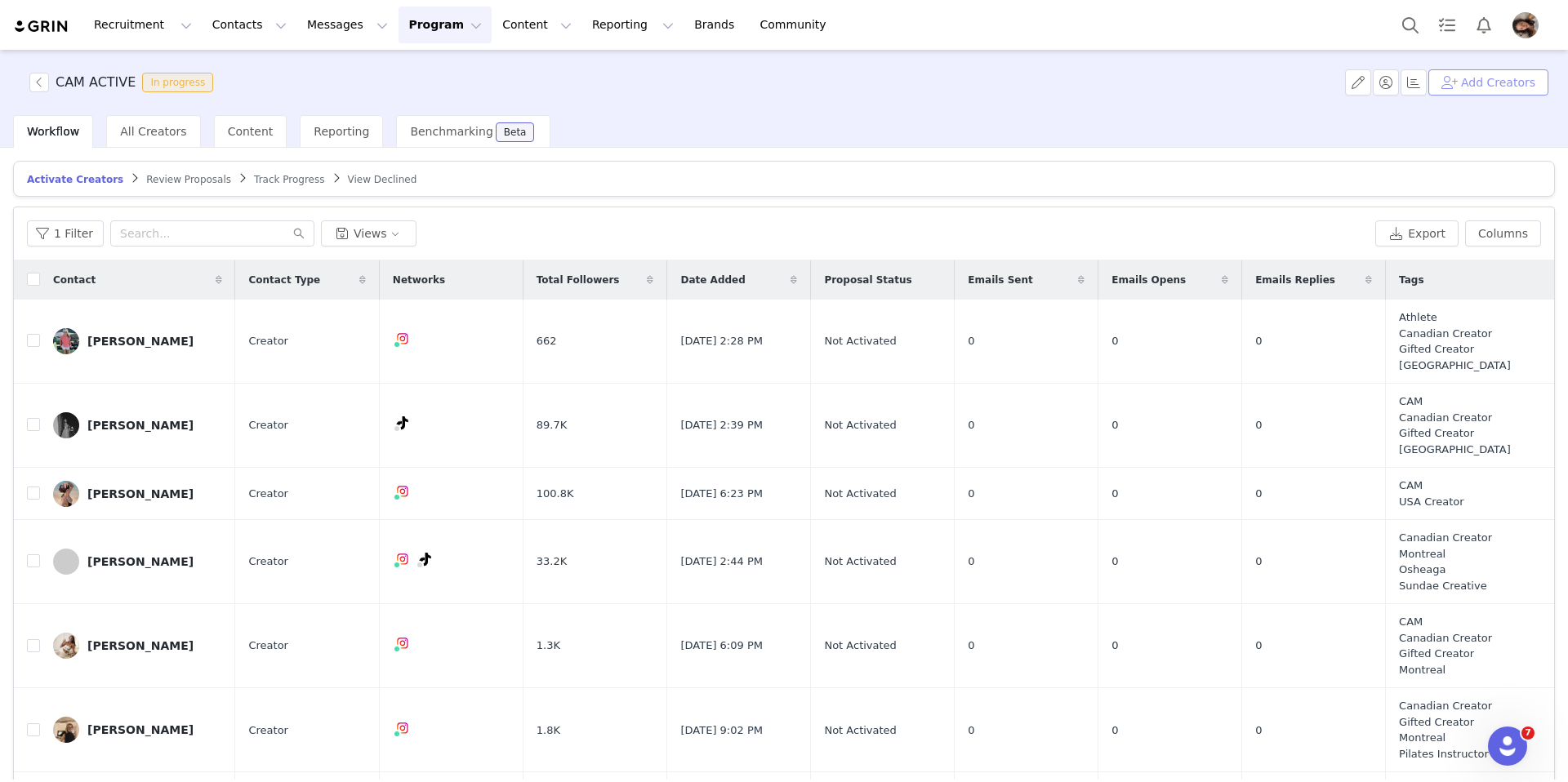
click at [1257, 72] on button "Add Creators" at bounding box center [1488, 83] width 120 height 26
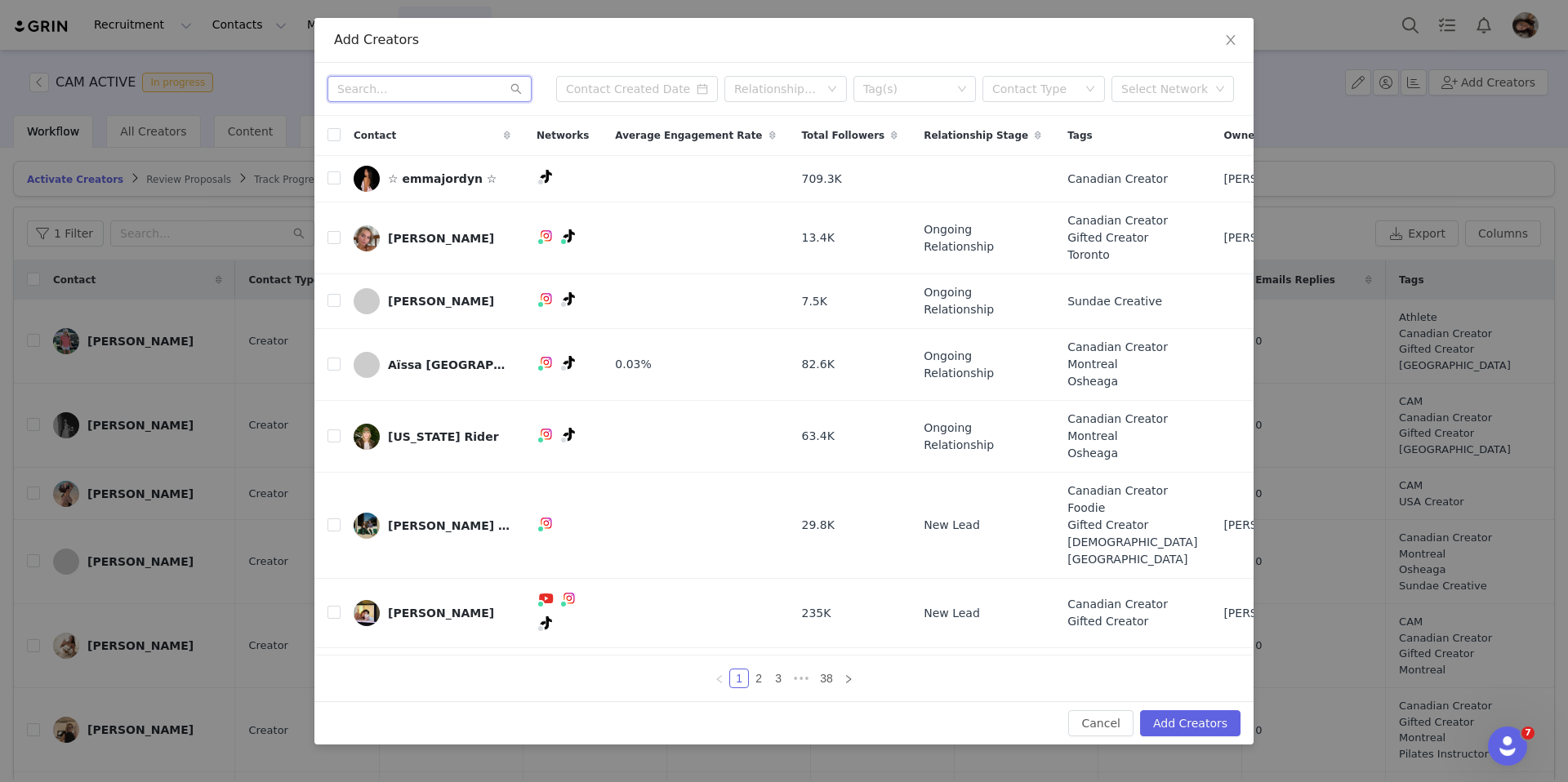
click at [496, 98] on input "text" at bounding box center [429, 89] width 204 height 26
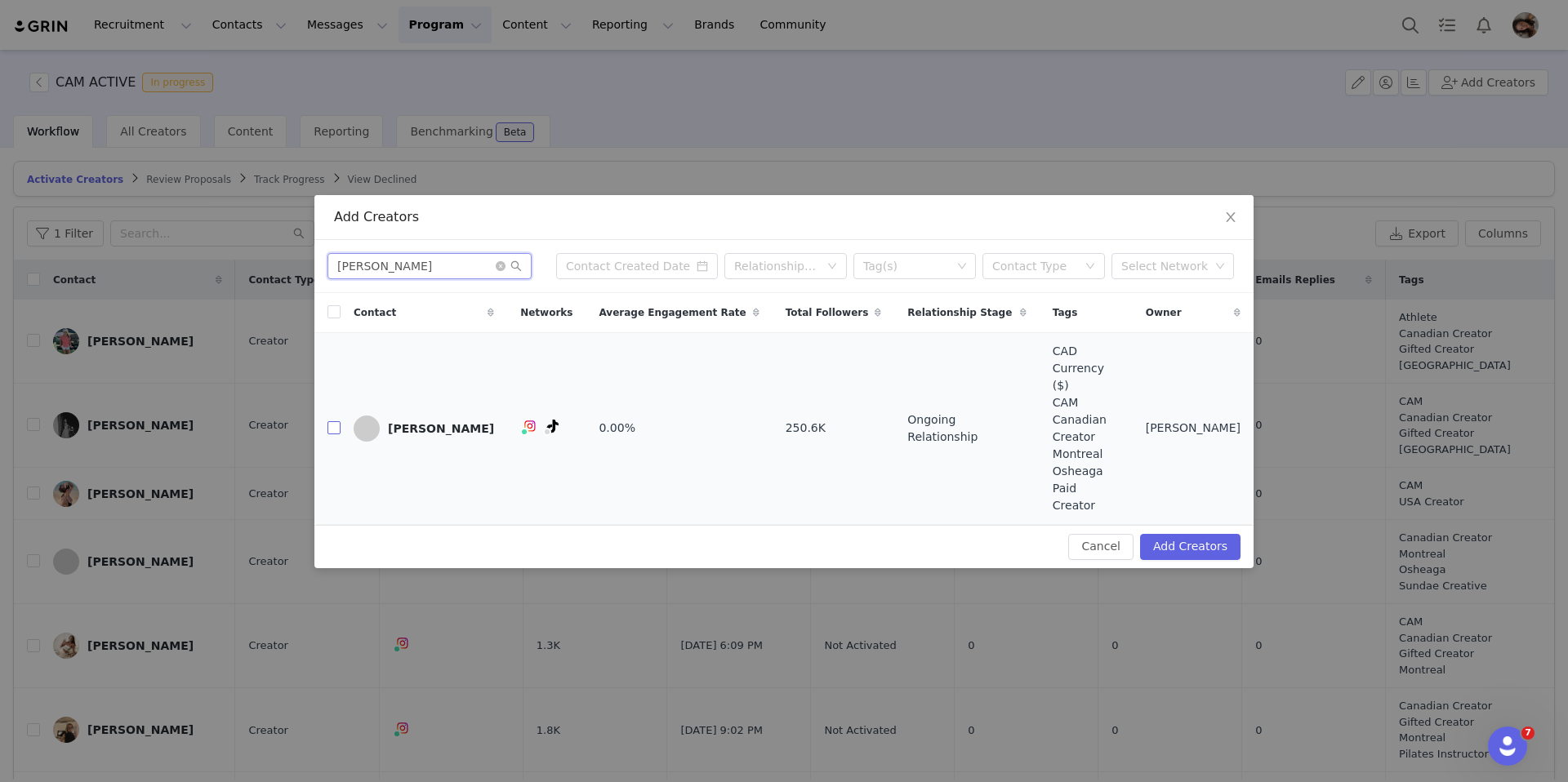
type input "[PERSON_NAME]"
click at [332, 432] on input "checkbox" at bounding box center [334, 427] width 13 height 13
checkbox input "true"
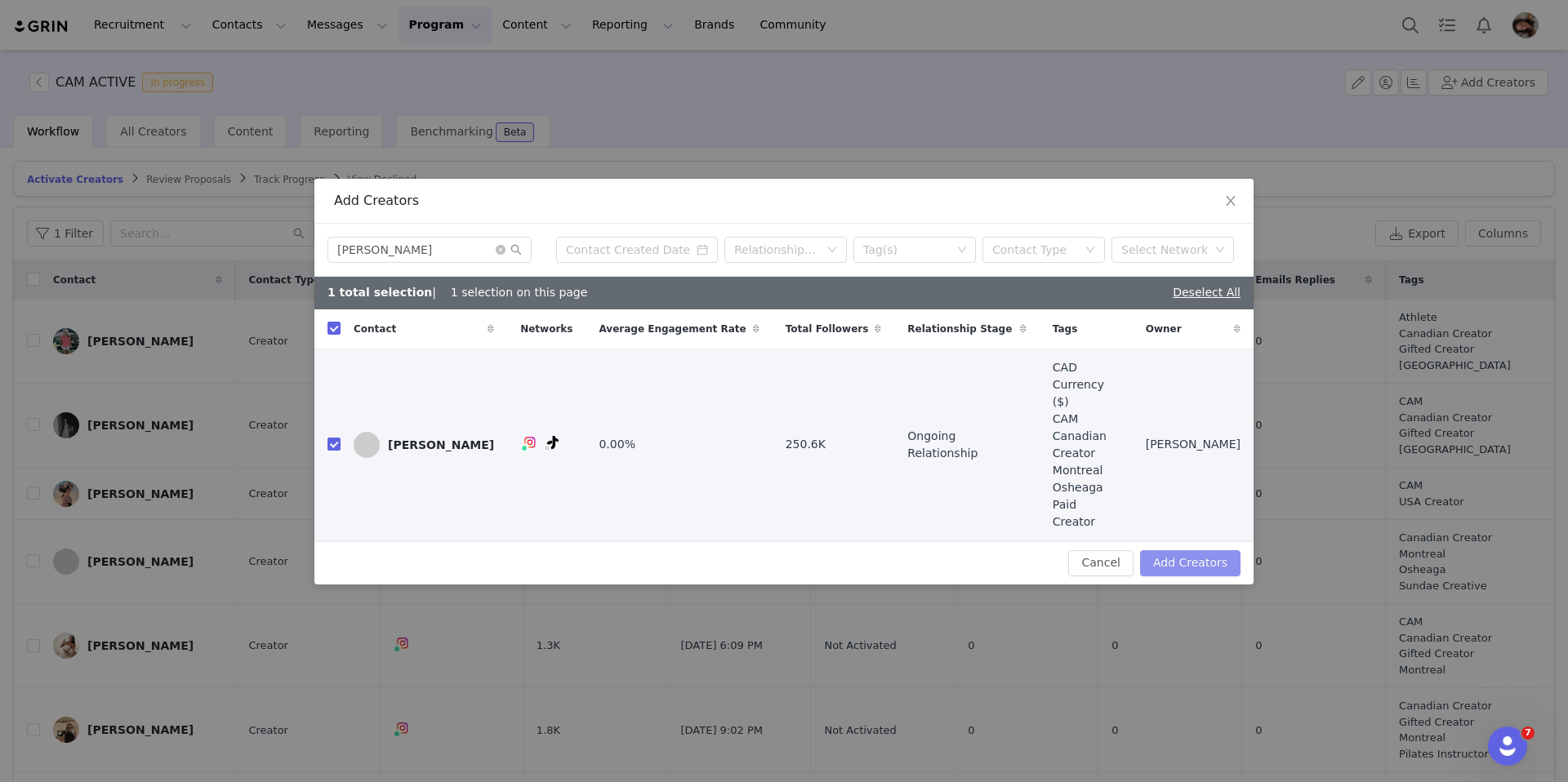
click at [1207, 550] on button "Add Creators" at bounding box center [1189, 563] width 101 height 26
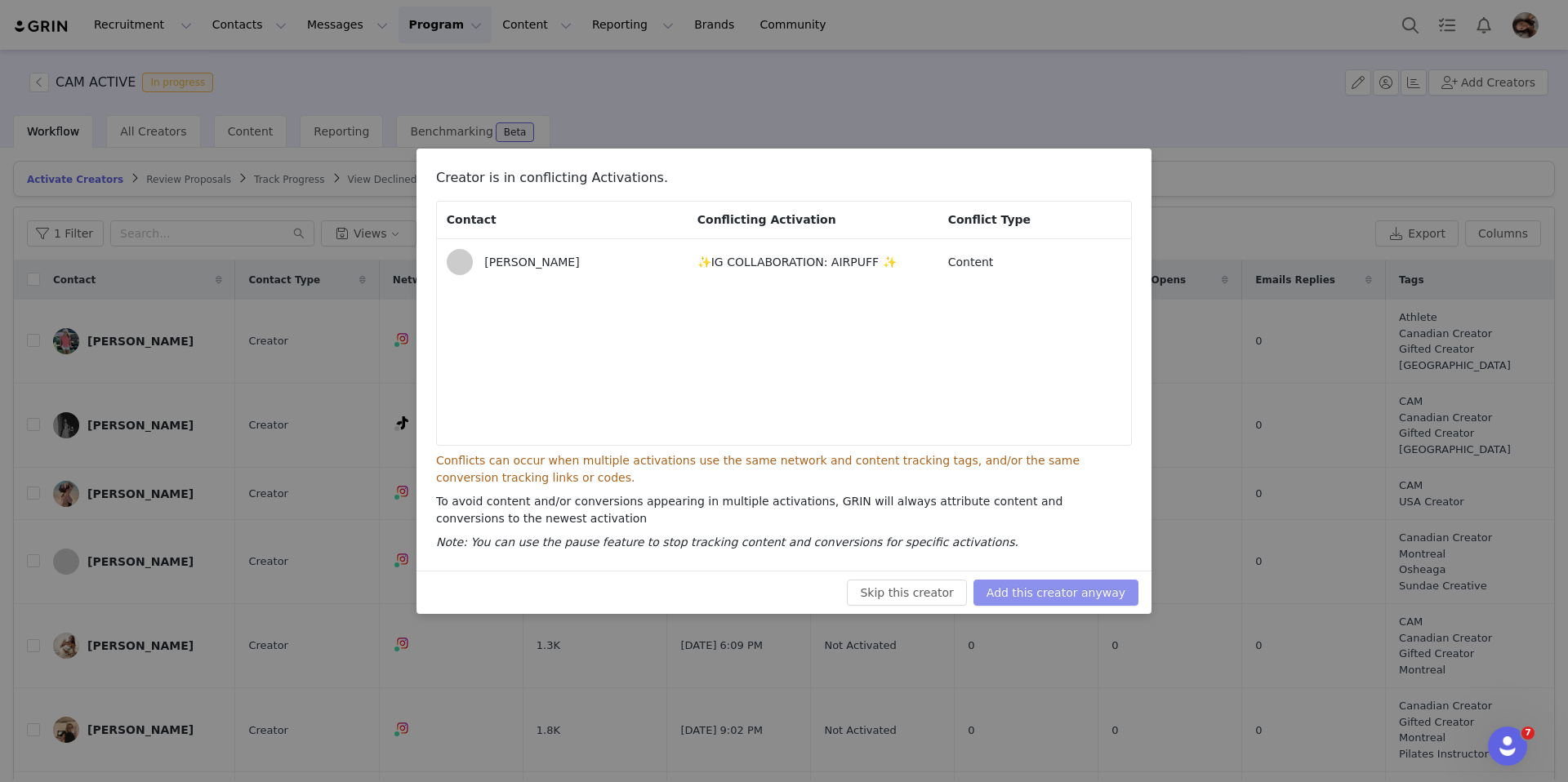
click at [1061, 593] on button "Add this creator anyway" at bounding box center [1056, 593] width 165 height 26
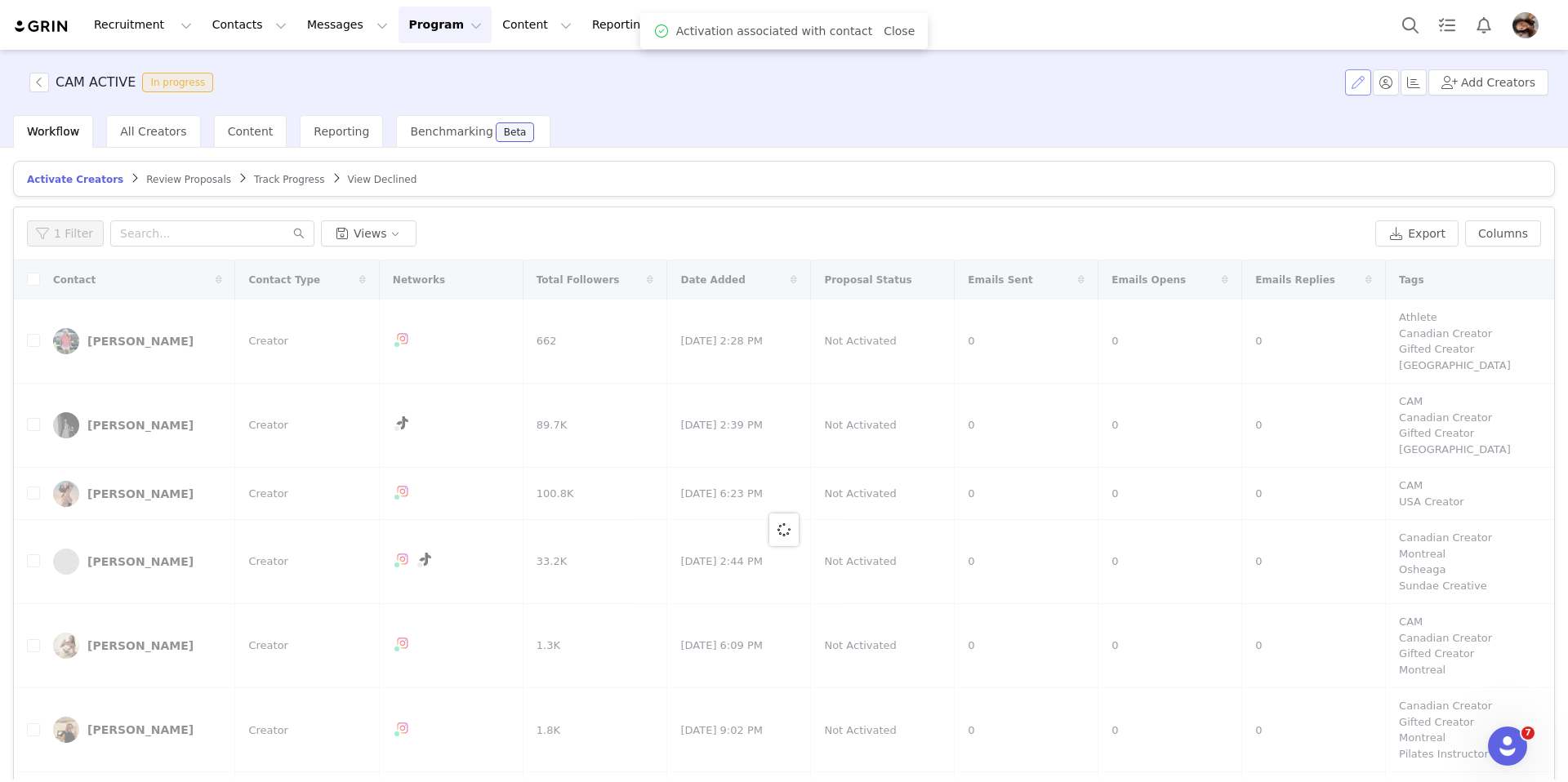
click at [1257, 80] on button "button" at bounding box center [1358, 83] width 26 height 26
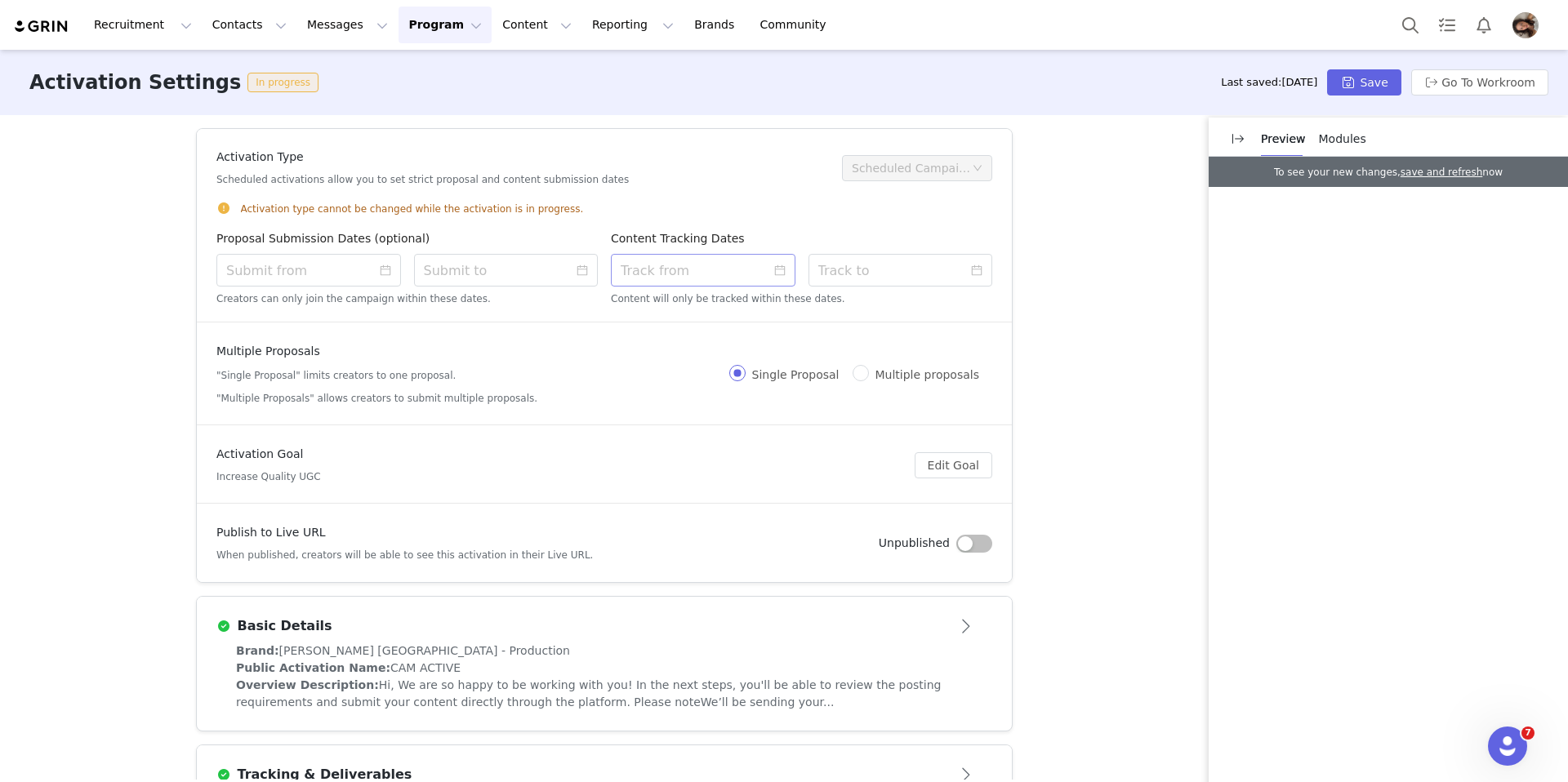
click at [781, 274] on icon "icon: calendar" at bounding box center [779, 270] width 11 height 11
click at [724, 356] on div "1" at bounding box center [725, 357] width 20 height 20
type input "[DATE] 2:48 PM"
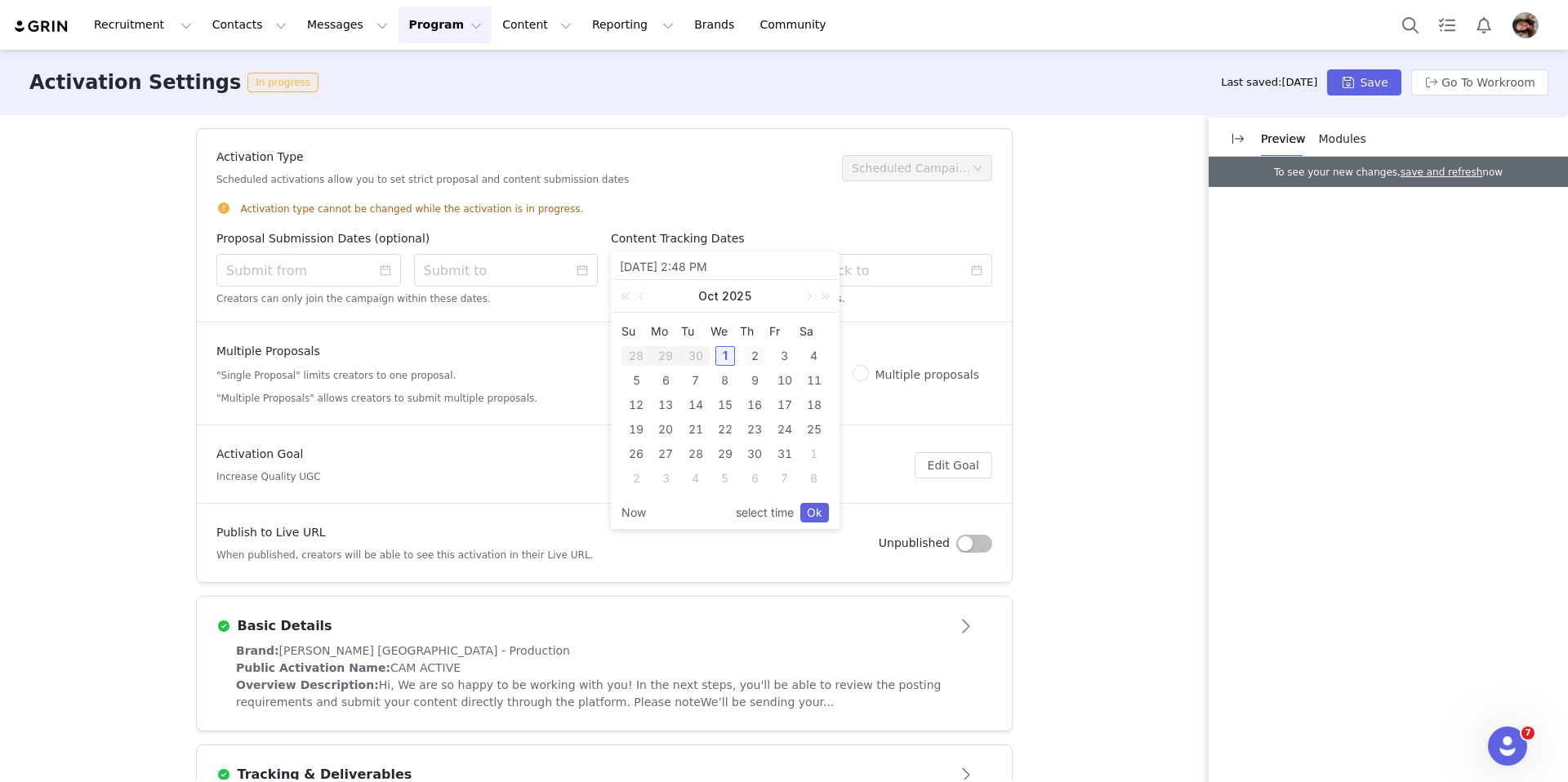
click at [748, 353] on div "2" at bounding box center [755, 357] width 20 height 20
type input "[DATE] 6:48 PM"
click at [804, 499] on span "Now select time Ok" at bounding box center [725, 512] width 207 height 31
click at [809, 508] on link "Ok" at bounding box center [814, 513] width 29 height 20
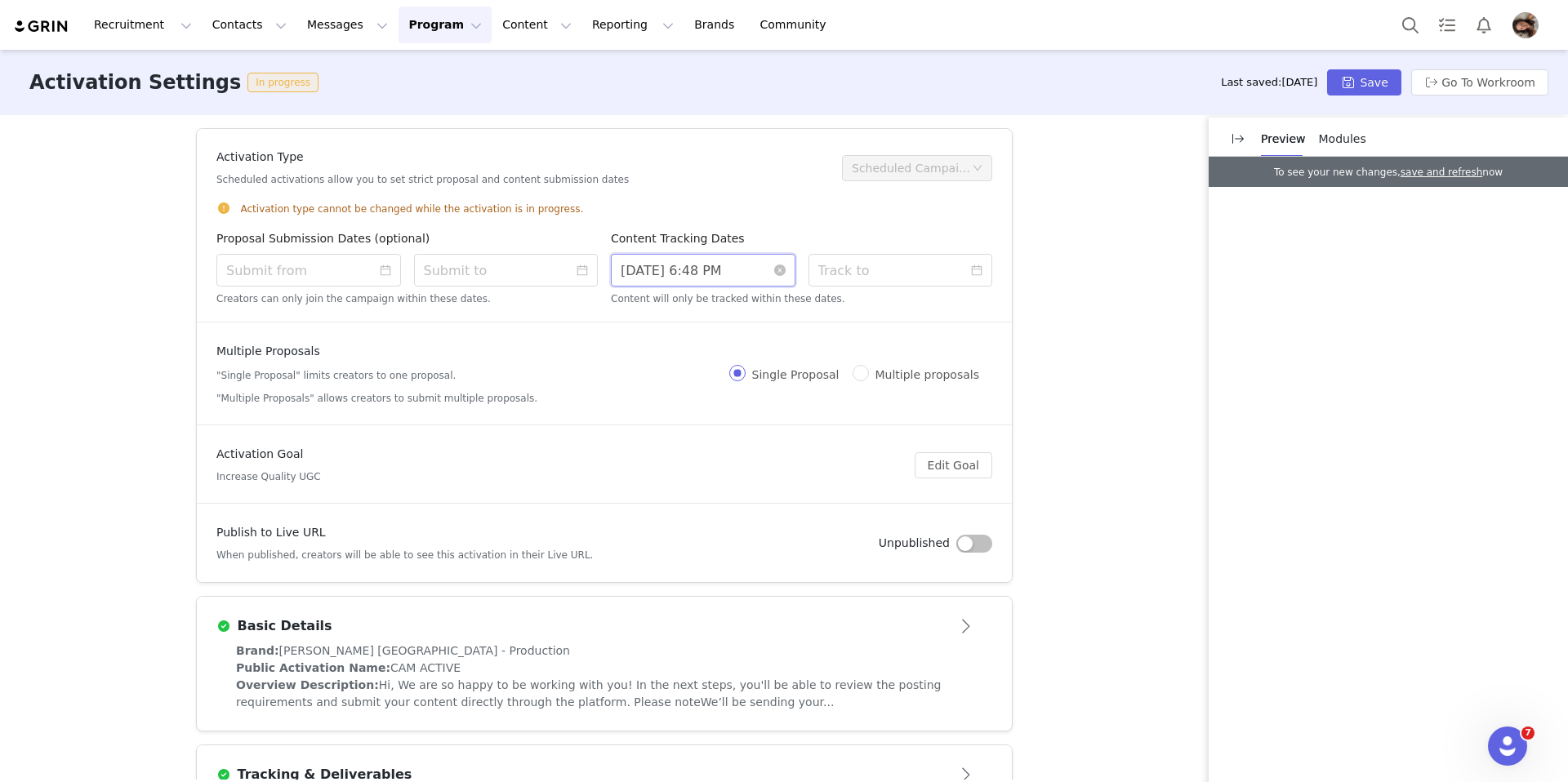
click at [731, 268] on input "[DATE] 6:48 PM" at bounding box center [702, 270] width 184 height 33
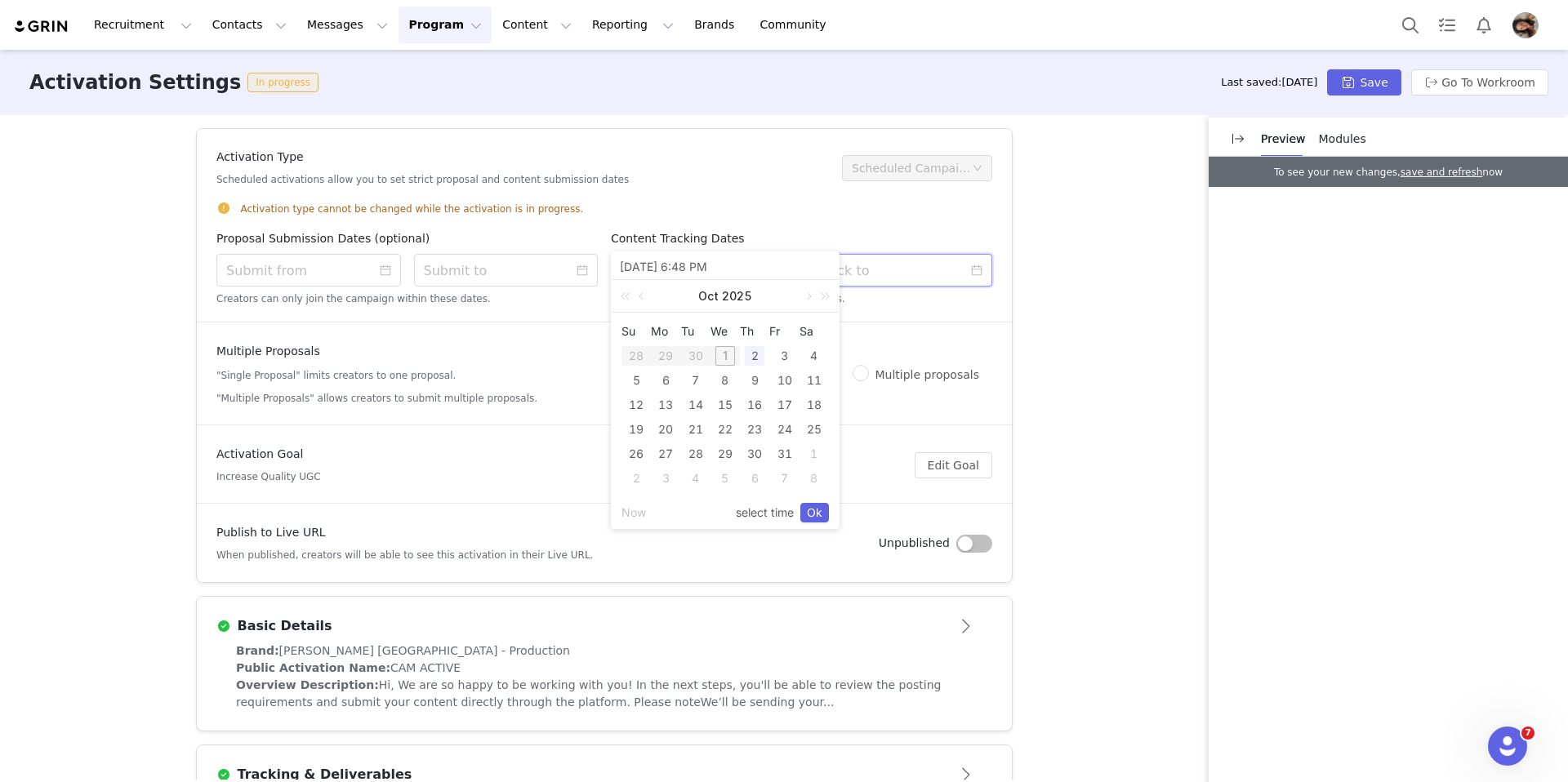
click at [852, 265] on input at bounding box center [901, 270] width 184 height 33
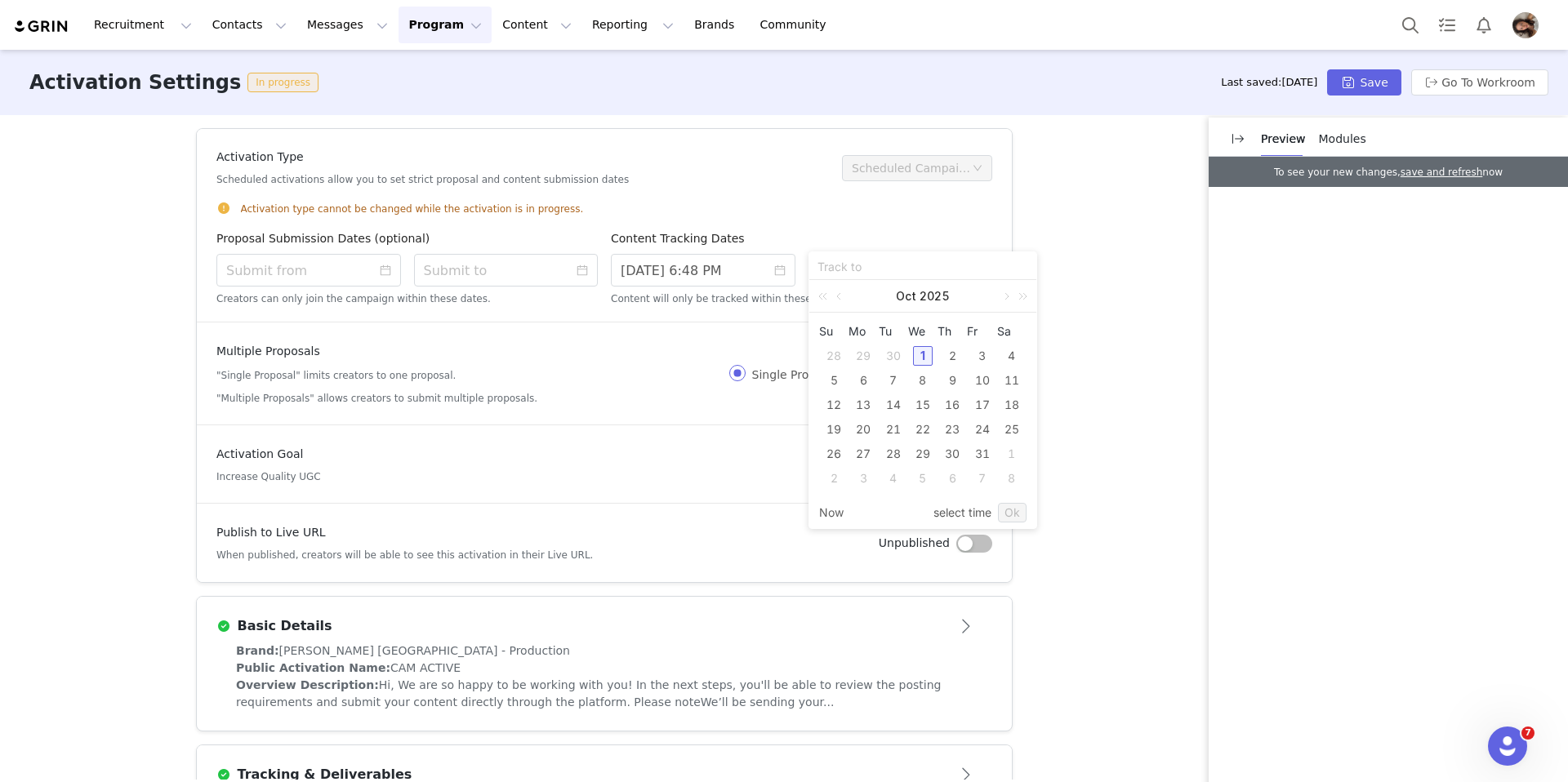
click at [842, 244] on div "Content Tracking Dates" at bounding box center [801, 242] width 382 height 24
click at [873, 270] on input at bounding box center [901, 270] width 184 height 33
click at [952, 354] on div "2" at bounding box center [952, 357] width 20 height 20
type input "[DATE] 2:48 PM"
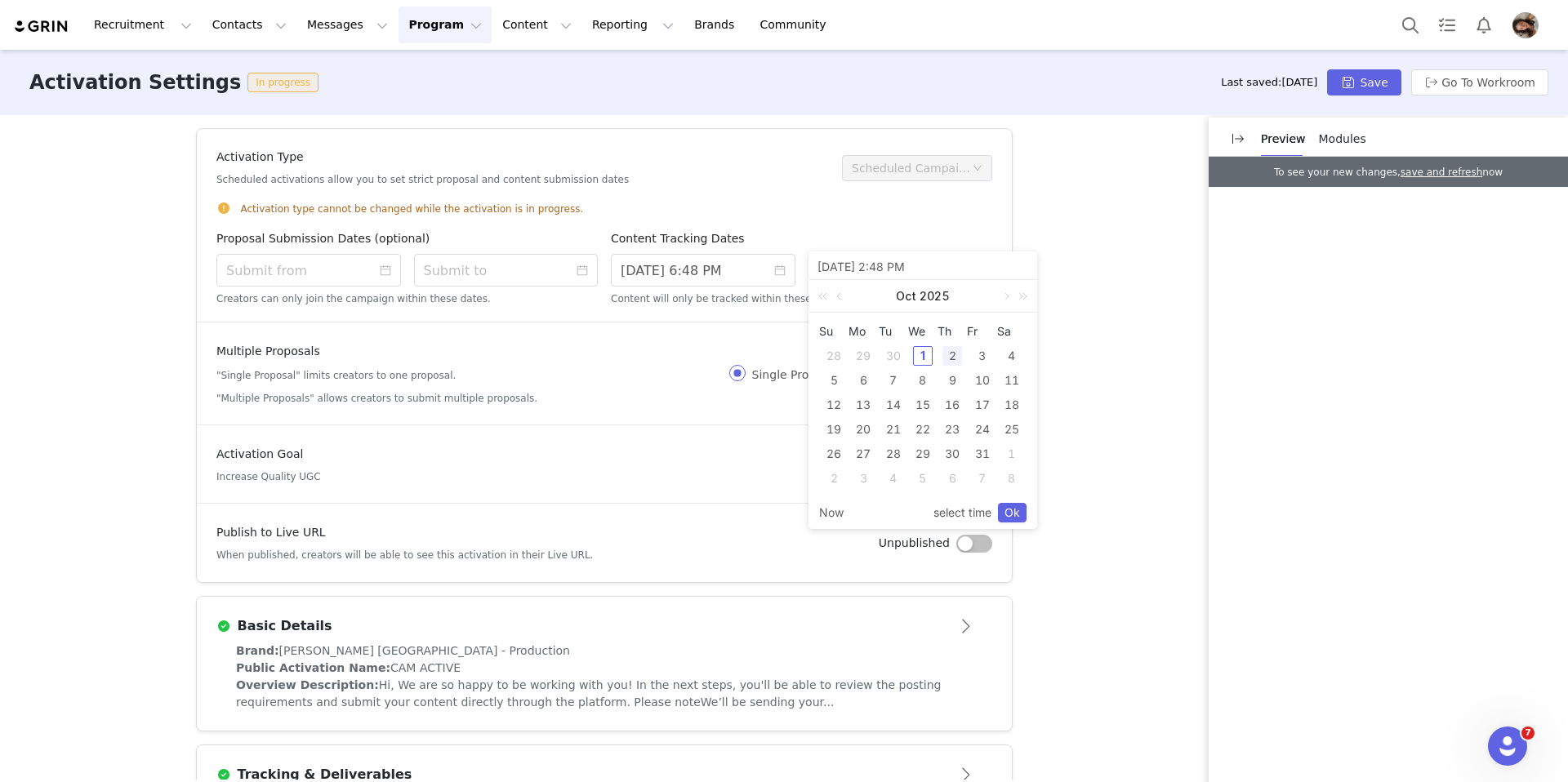
drag, startPoint x: 1018, startPoint y: 514, endPoint x: 1202, endPoint y: 279, distance: 298.5
click at [1019, 514] on link "Ok" at bounding box center [1012, 513] width 29 height 20
click at [1257, 87] on button "Save" at bounding box center [1364, 83] width 74 height 26
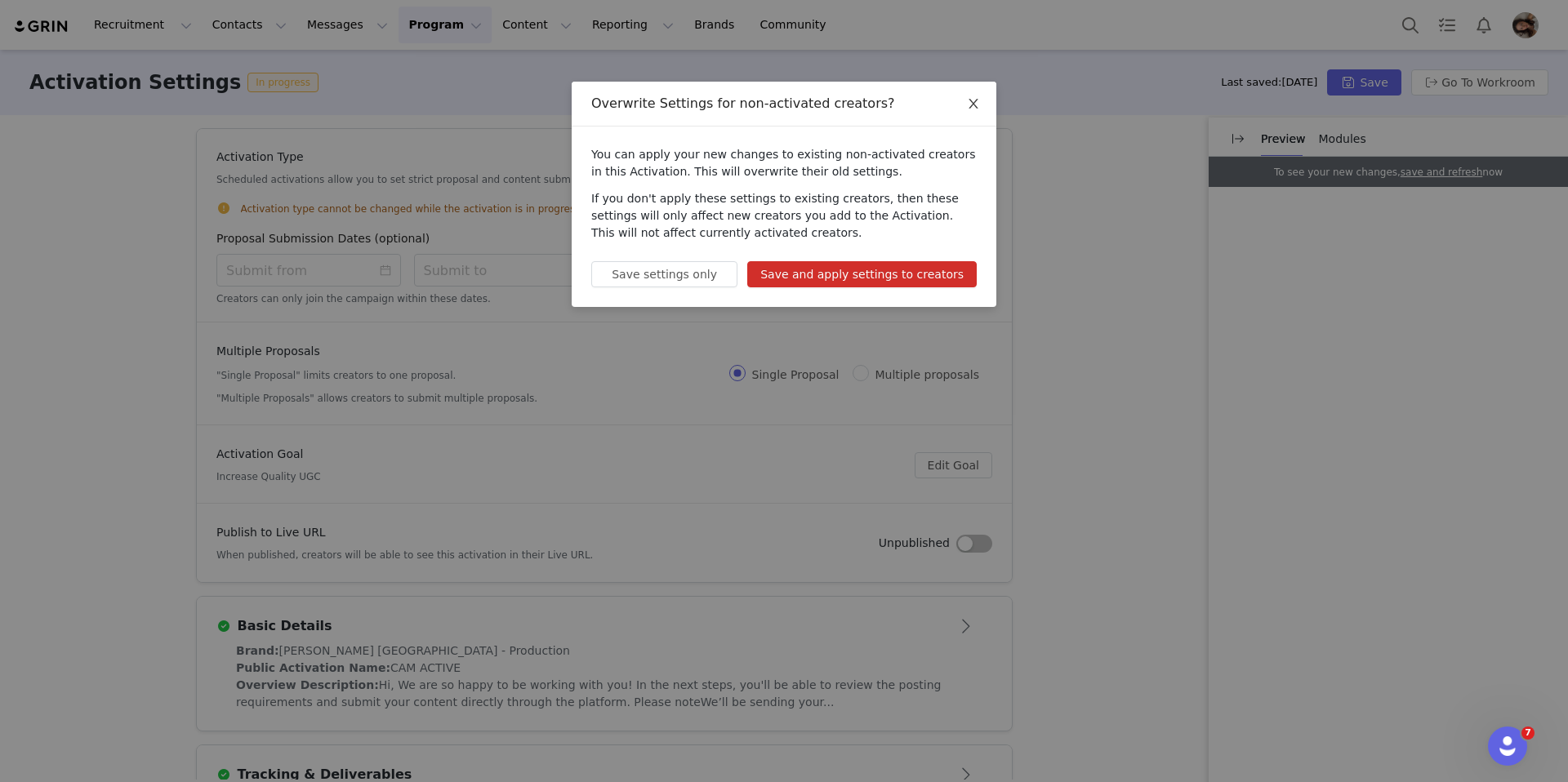
click at [973, 98] on icon "icon: close" at bounding box center [973, 104] width 13 height 13
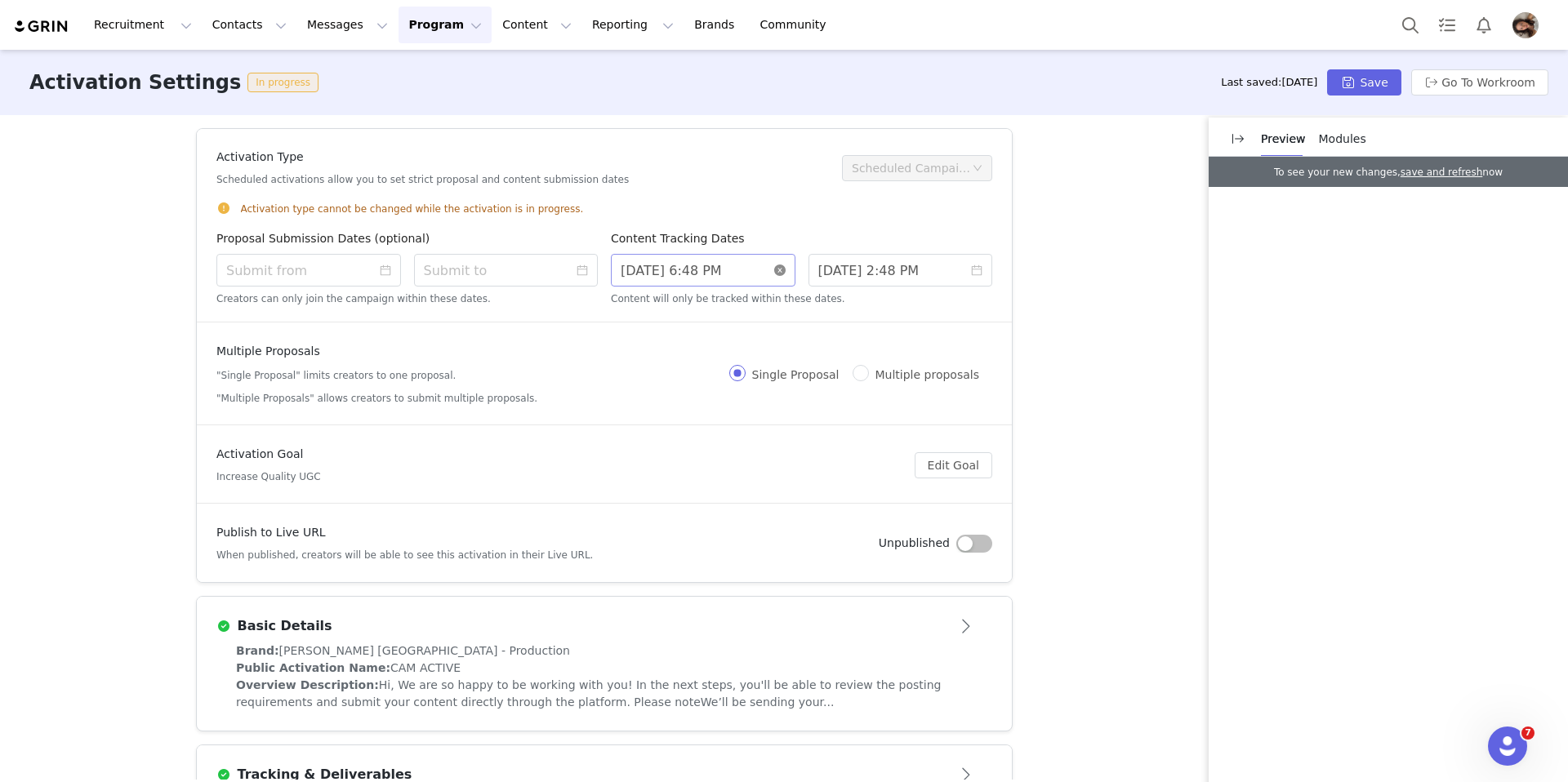
click at [782, 270] on icon "icon: close-circle" at bounding box center [779, 270] width 11 height 11
click at [732, 268] on input at bounding box center [702, 270] width 184 height 33
click at [807, 299] on link at bounding box center [807, 296] width 15 height 33
click at [803, 298] on link at bounding box center [807, 296] width 15 height 33
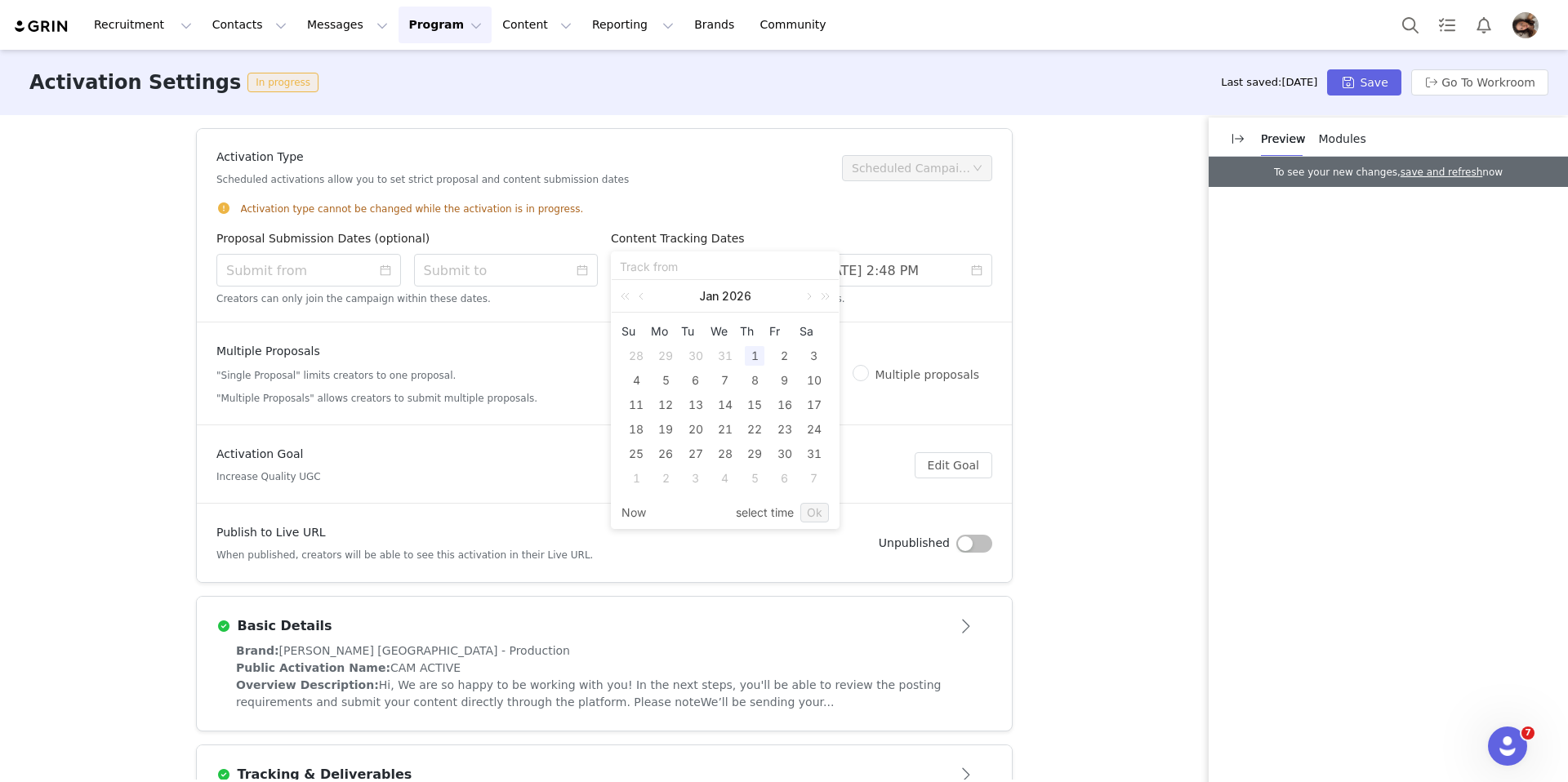
click at [749, 351] on div "1" at bounding box center [755, 357] width 20 height 20
type input "[DATE] 3:48 PM"
click at [809, 453] on div "31" at bounding box center [814, 454] width 20 height 20
type input "[DATE] 8:48 PM"
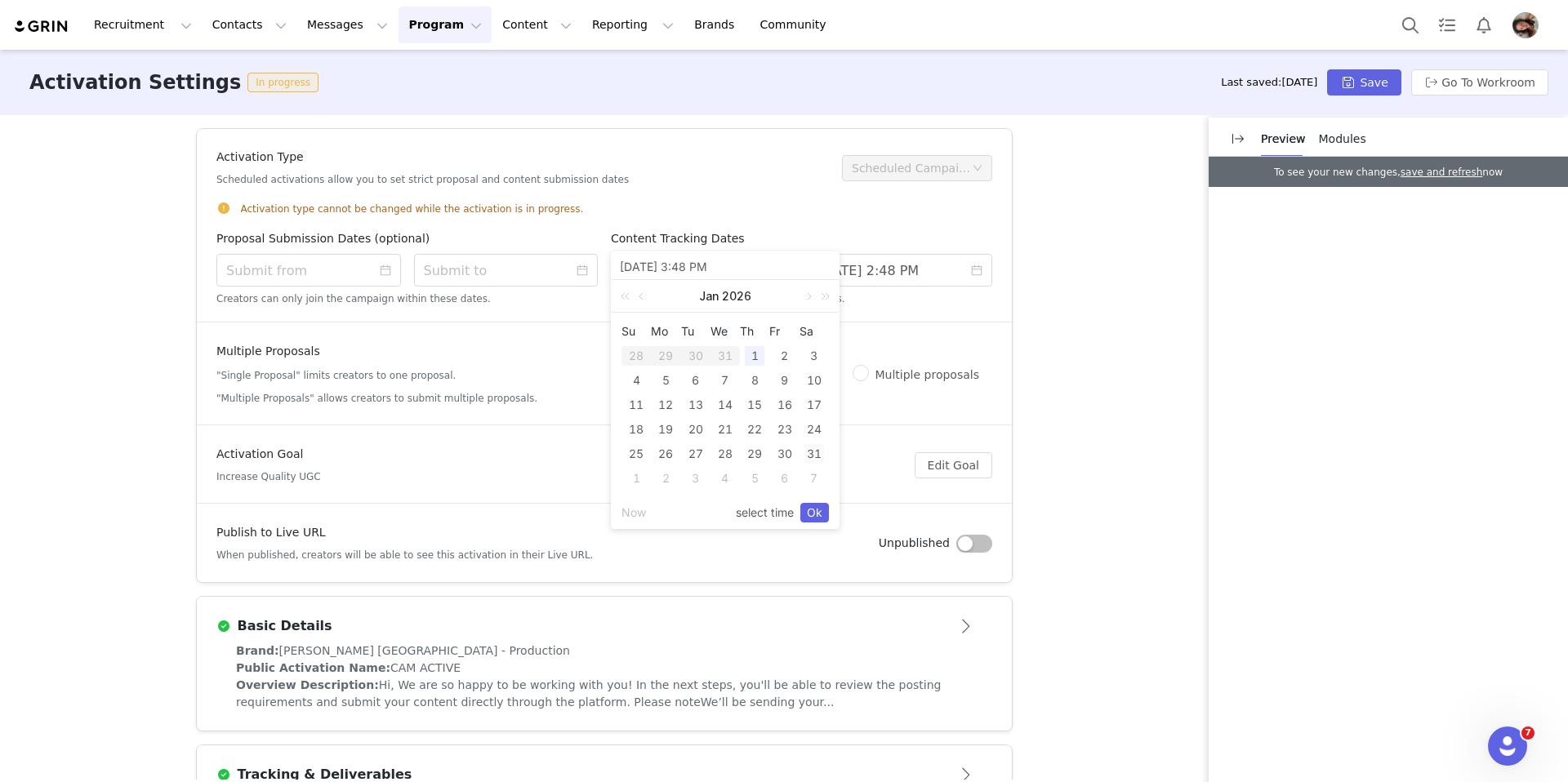
type input "[DATE] 8:48 PM"
click at [820, 508] on link "Ok" at bounding box center [814, 513] width 29 height 20
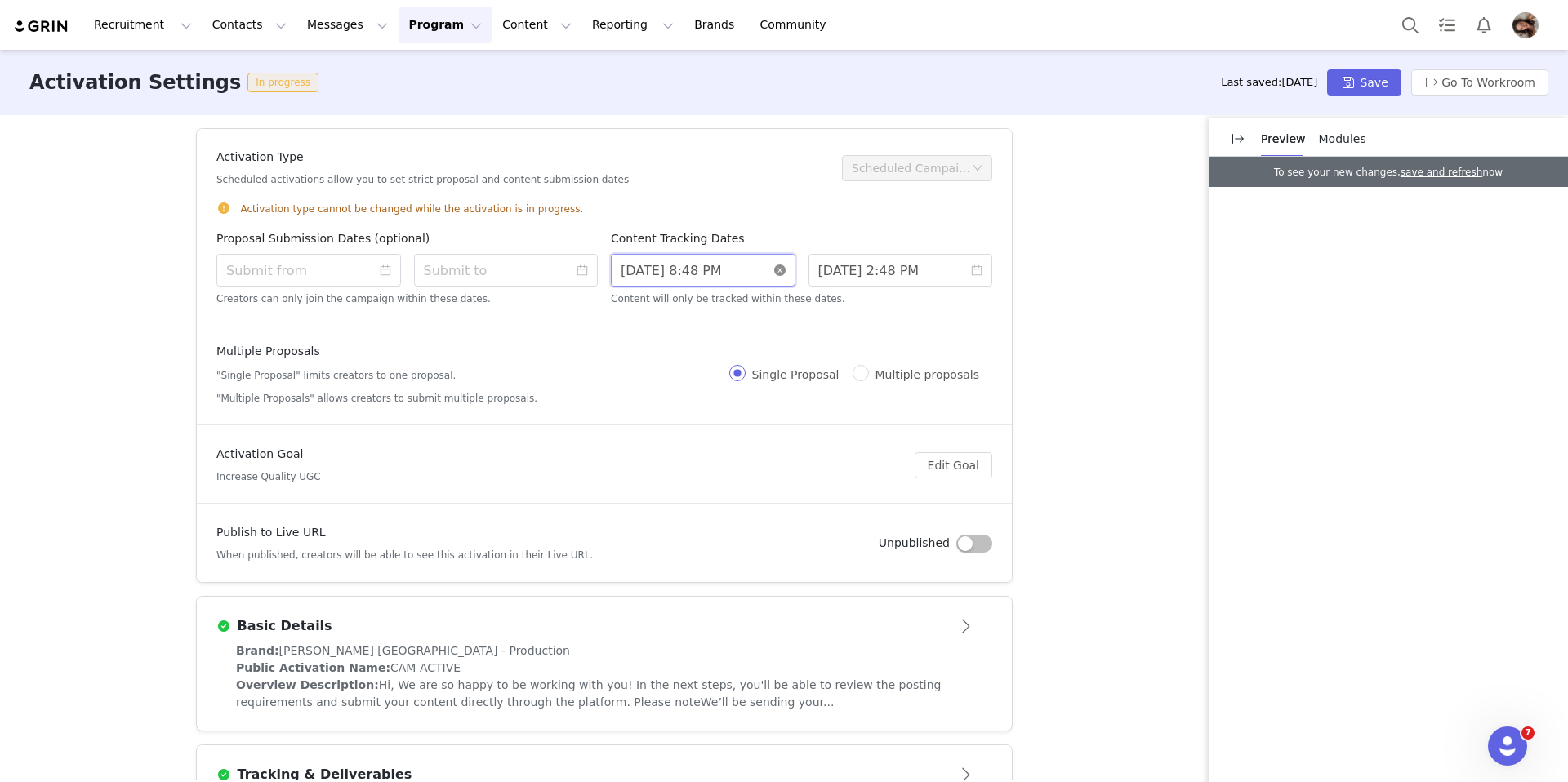
click at [726, 258] on input "[DATE] 8:48 PM" at bounding box center [702, 270] width 184 height 33
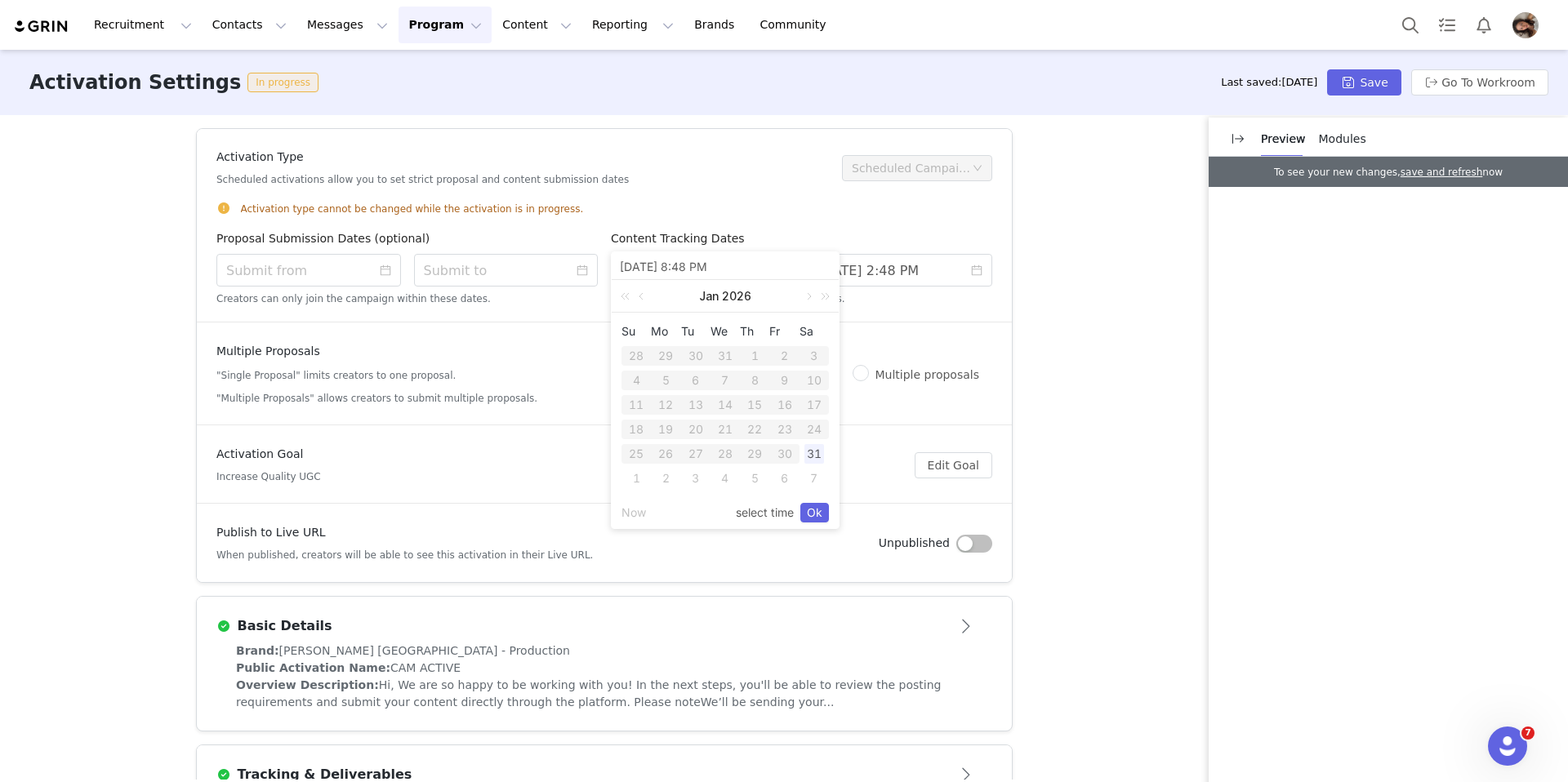
drag, startPoint x: 661, startPoint y: 347, endPoint x: 678, endPoint y: 347, distance: 17.0
click at [663, 348] on div "29" at bounding box center [665, 357] width 30 height 20
click at [747, 351] on div "1" at bounding box center [755, 357] width 30 height 20
click at [969, 255] on input "[DATE] 2:48 PM" at bounding box center [901, 270] width 184 height 33
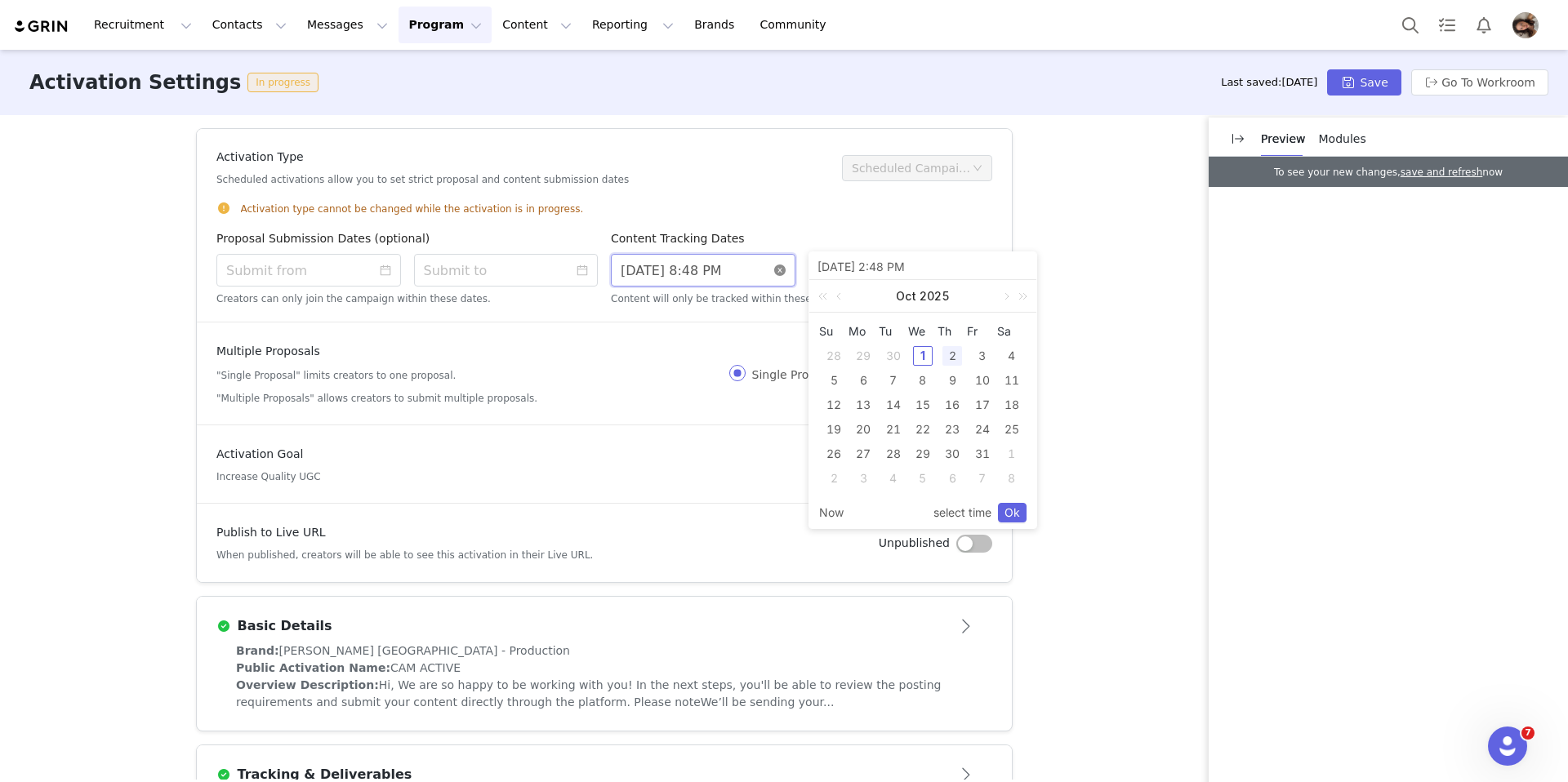
click at [734, 261] on input "[DATE] 8:48 PM" at bounding box center [702, 270] width 184 height 33
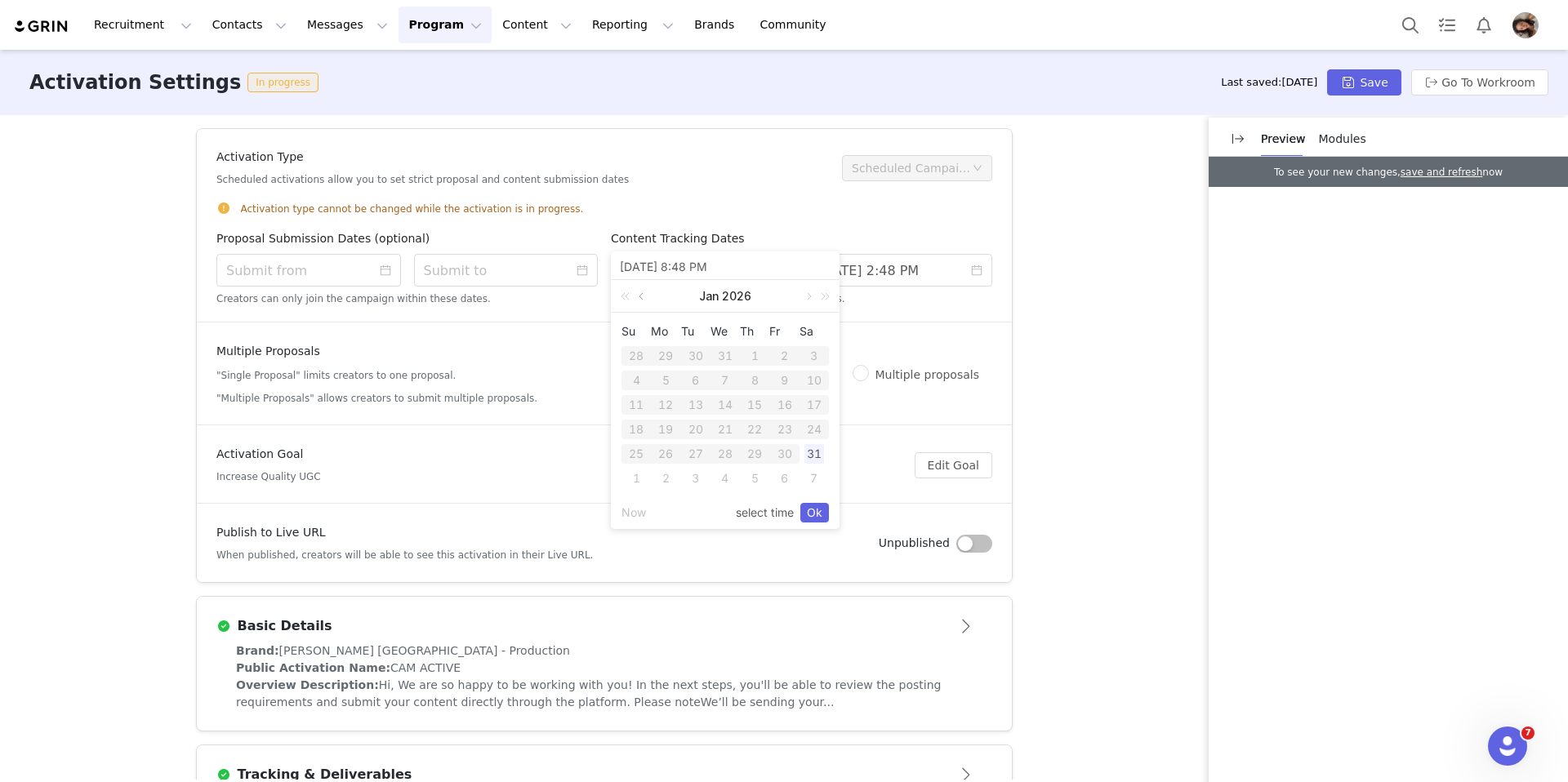
click at [642, 299] on link at bounding box center [643, 296] width 15 height 33
click at [745, 400] on div "18" at bounding box center [755, 405] width 30 height 20
click at [821, 513] on link "Ok" at bounding box center [814, 513] width 29 height 20
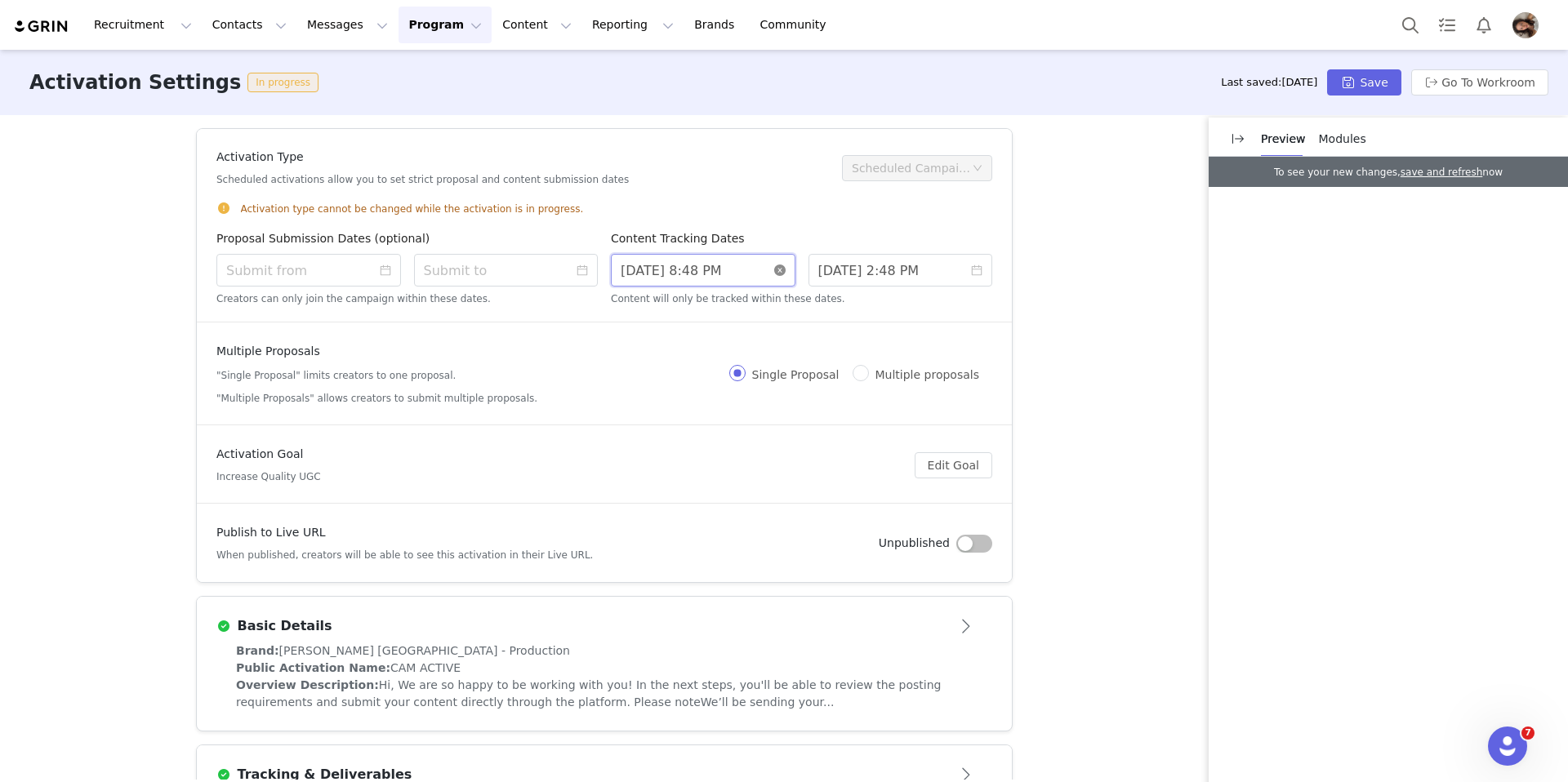
click at [655, 274] on input "[DATE] 8:48 PM" at bounding box center [702, 270] width 184 height 33
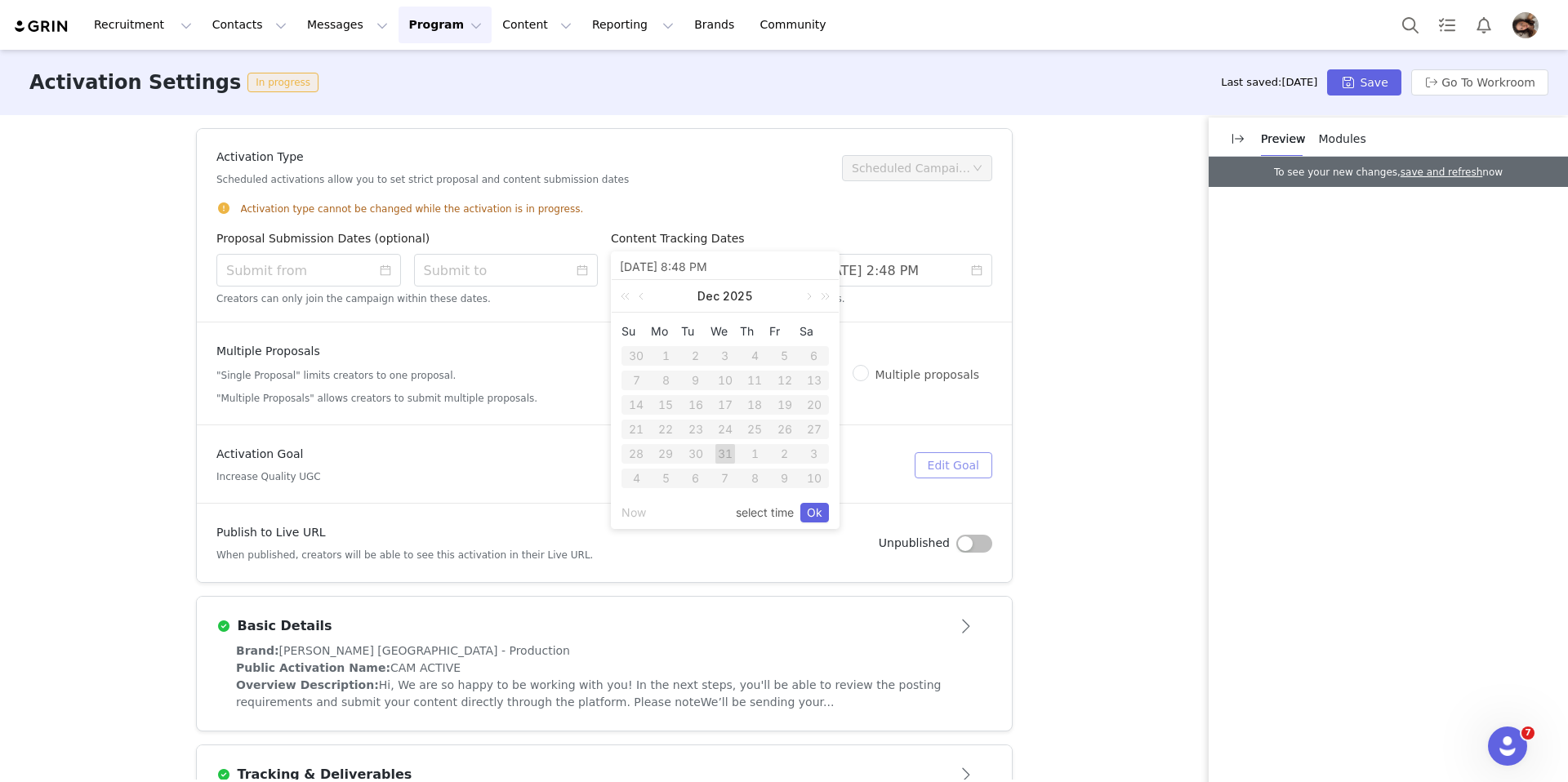
click at [920, 452] on button "Edit Goal" at bounding box center [953, 465] width 78 height 26
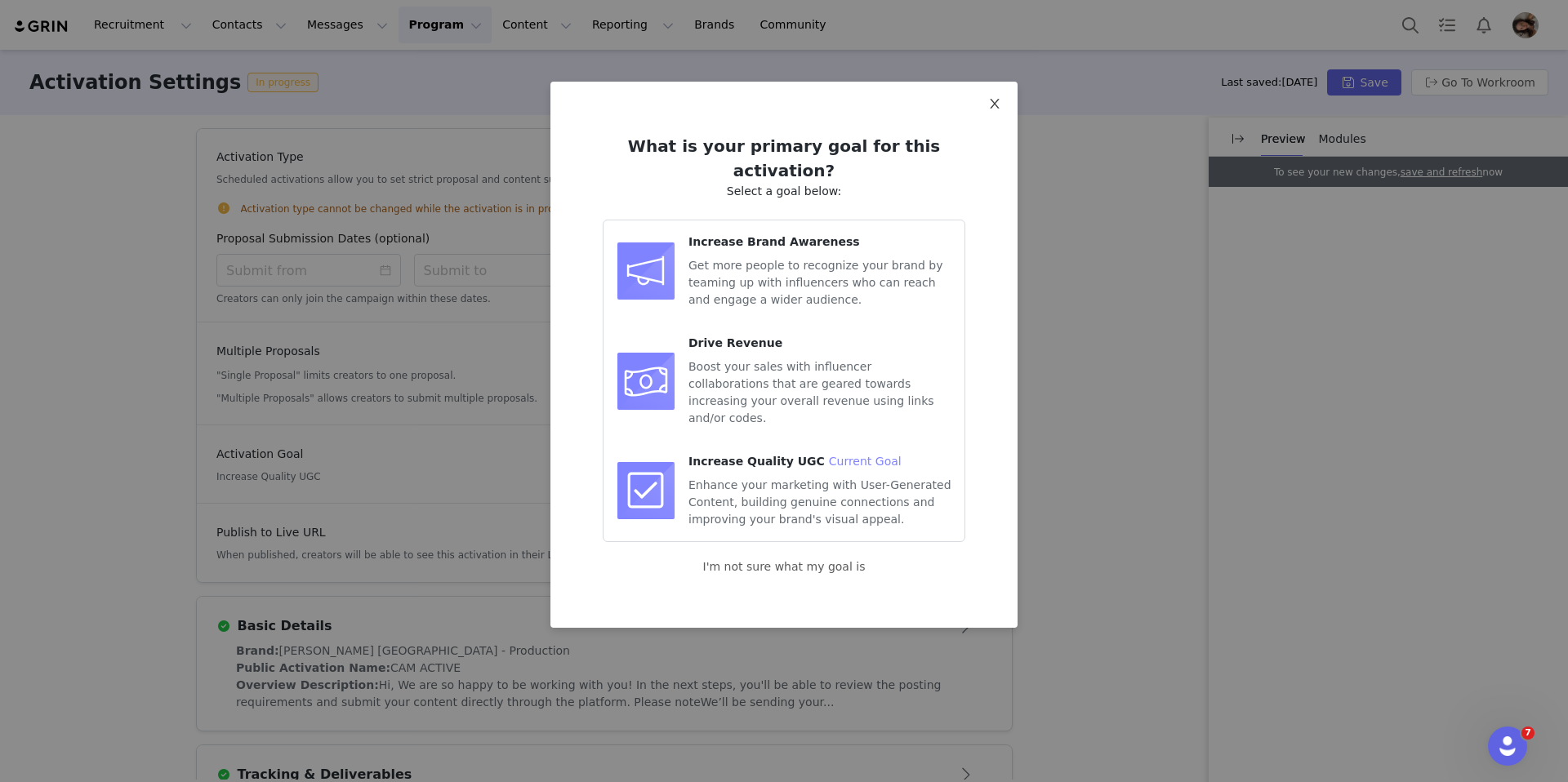
click at [980, 105] on span "Close" at bounding box center [994, 105] width 46 height 46
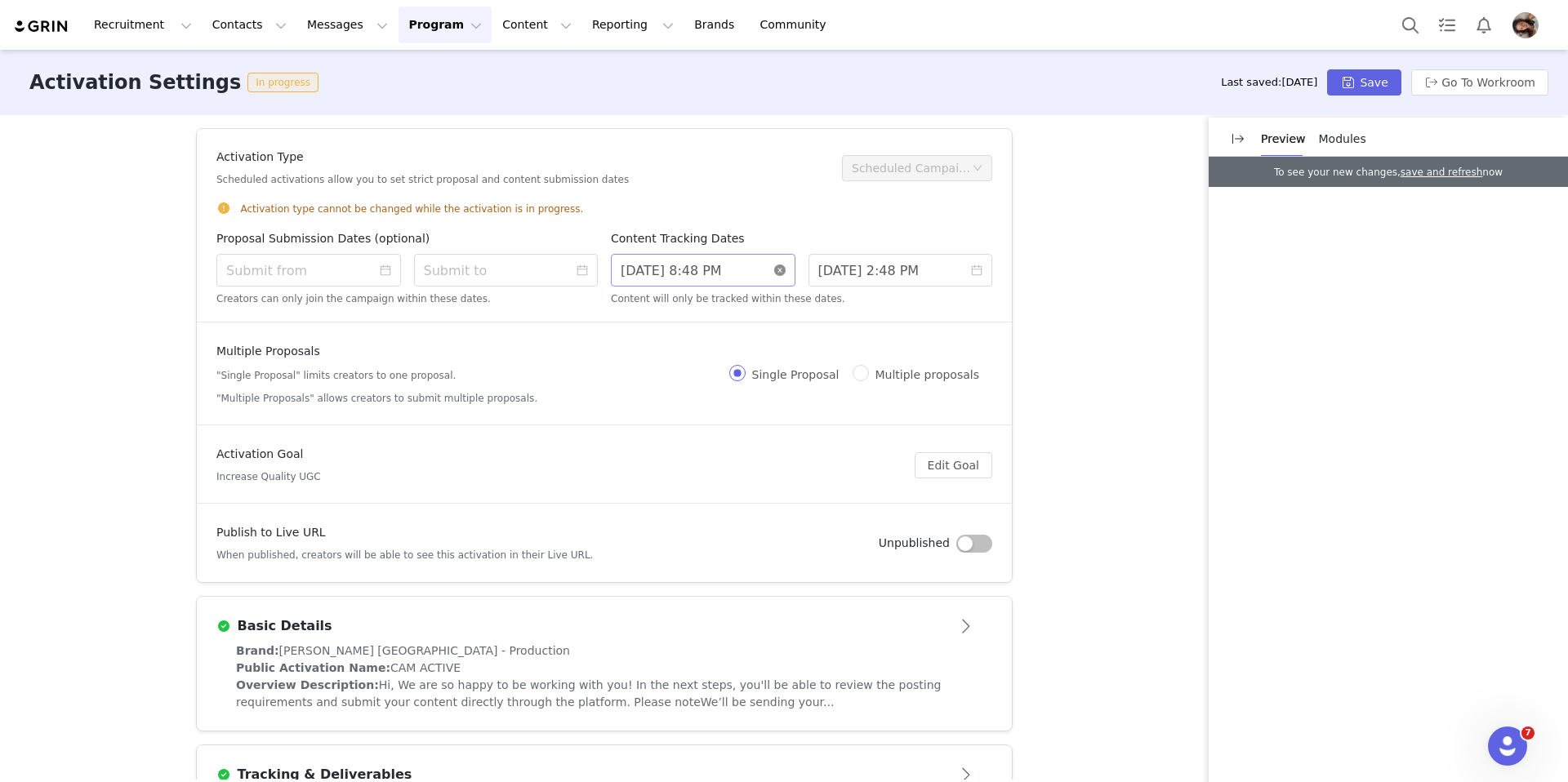
drag, startPoint x: 754, startPoint y: 262, endPoint x: 613, endPoint y: 258, distance: 141.1
click at [603, 256] on div "Proposal Submission Dates (optional) Creators can only join the campaign within…" at bounding box center [605, 266] width 789 height 73
click at [776, 270] on icon "icon: close-circle" at bounding box center [779, 270] width 11 height 11
click at [952, 268] on input "[DATE] 2:48 PM" at bounding box center [901, 270] width 184 height 33
click at [1002, 293] on link at bounding box center [1005, 296] width 15 height 33
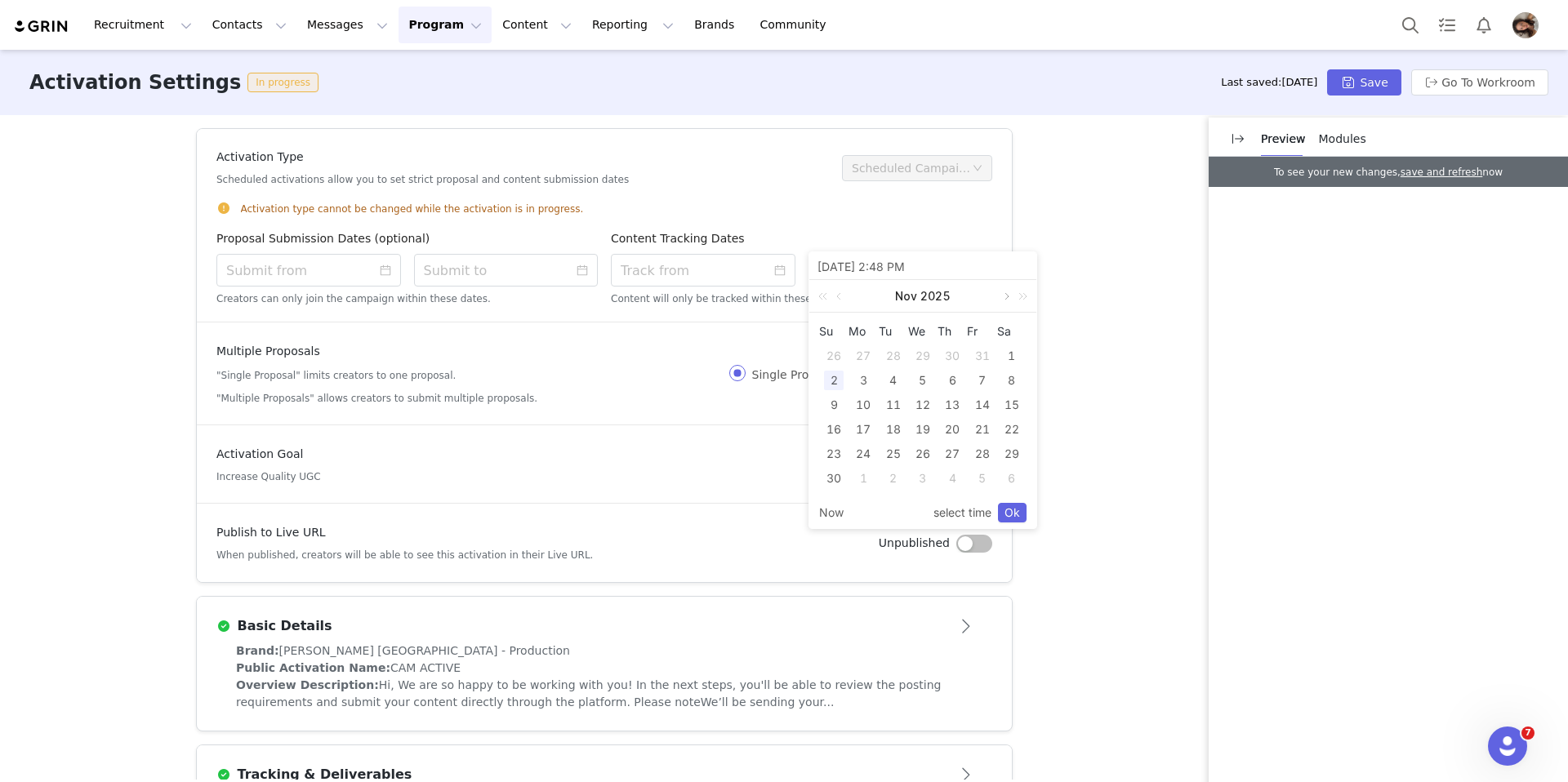
click at [1002, 293] on link at bounding box center [1005, 296] width 15 height 33
click at [840, 294] on link at bounding box center [840, 296] width 15 height 33
click at [1017, 452] on div "31" at bounding box center [1012, 454] width 20 height 20
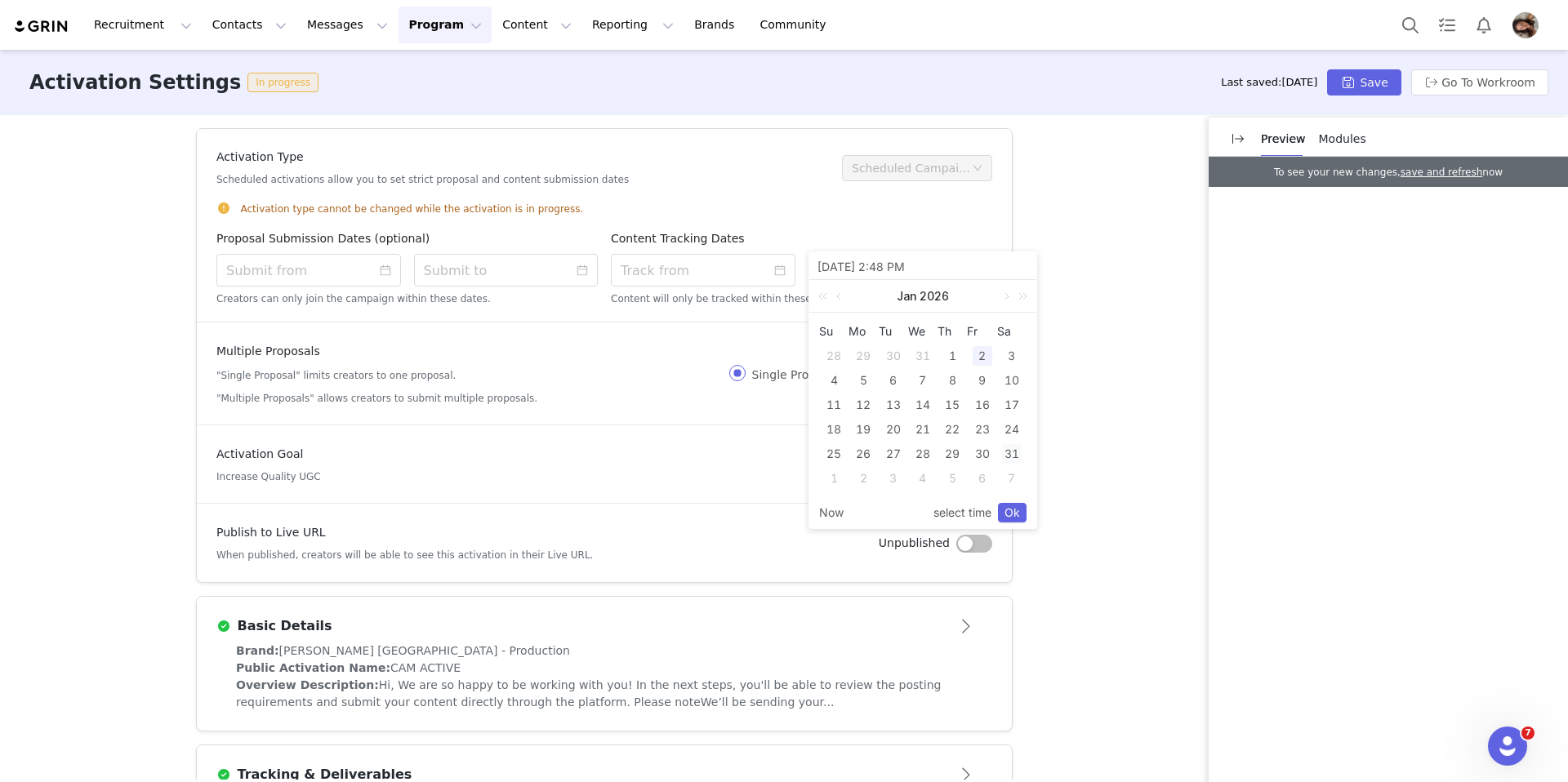
type input "[DATE] 7:48 PM"
click at [632, 260] on input at bounding box center [702, 270] width 184 height 33
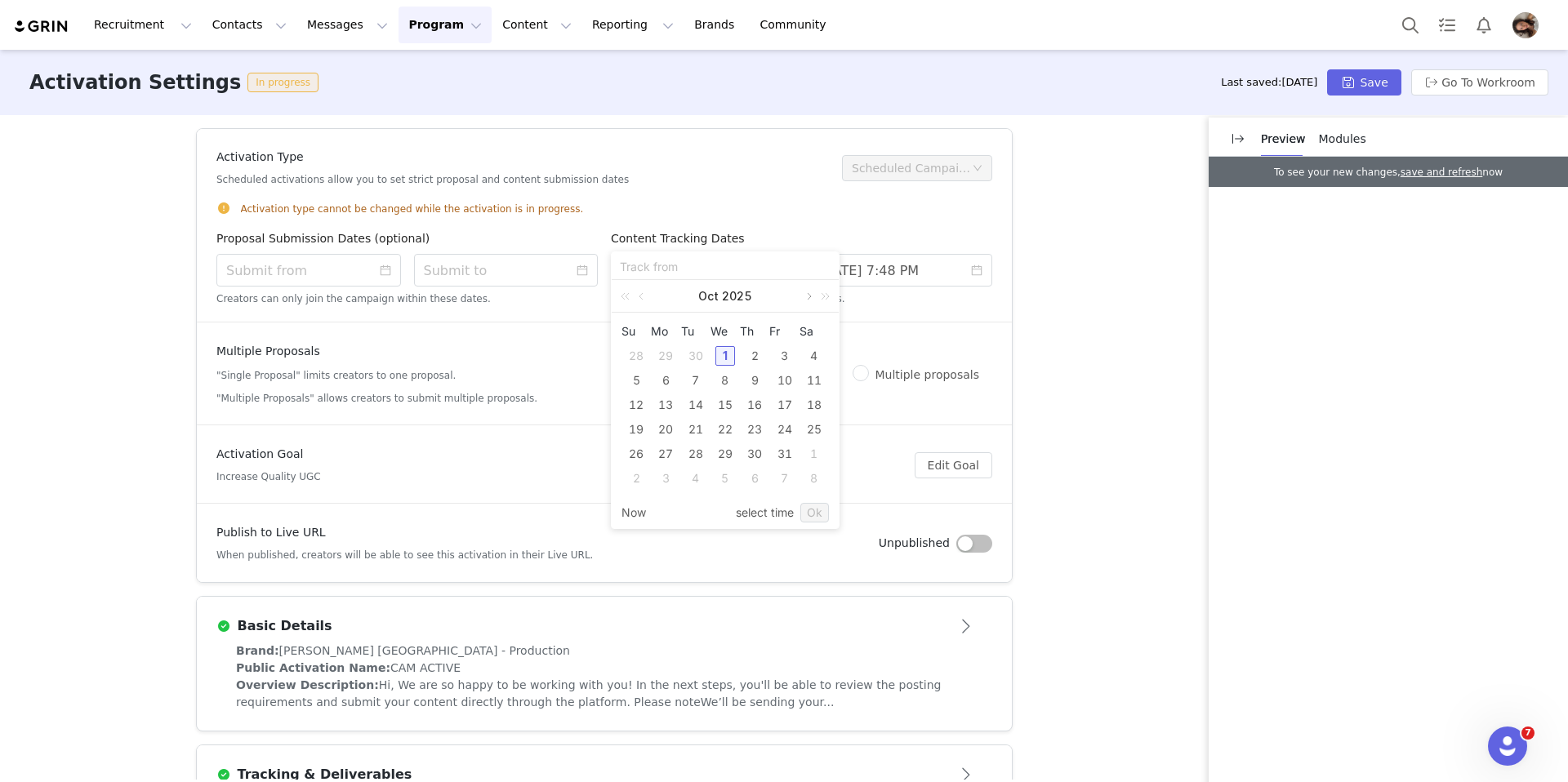
click at [809, 297] on link at bounding box center [807, 296] width 15 height 33
click at [722, 439] on td "24" at bounding box center [725, 429] width 30 height 25
type input "[DATE] 3:48 PM"
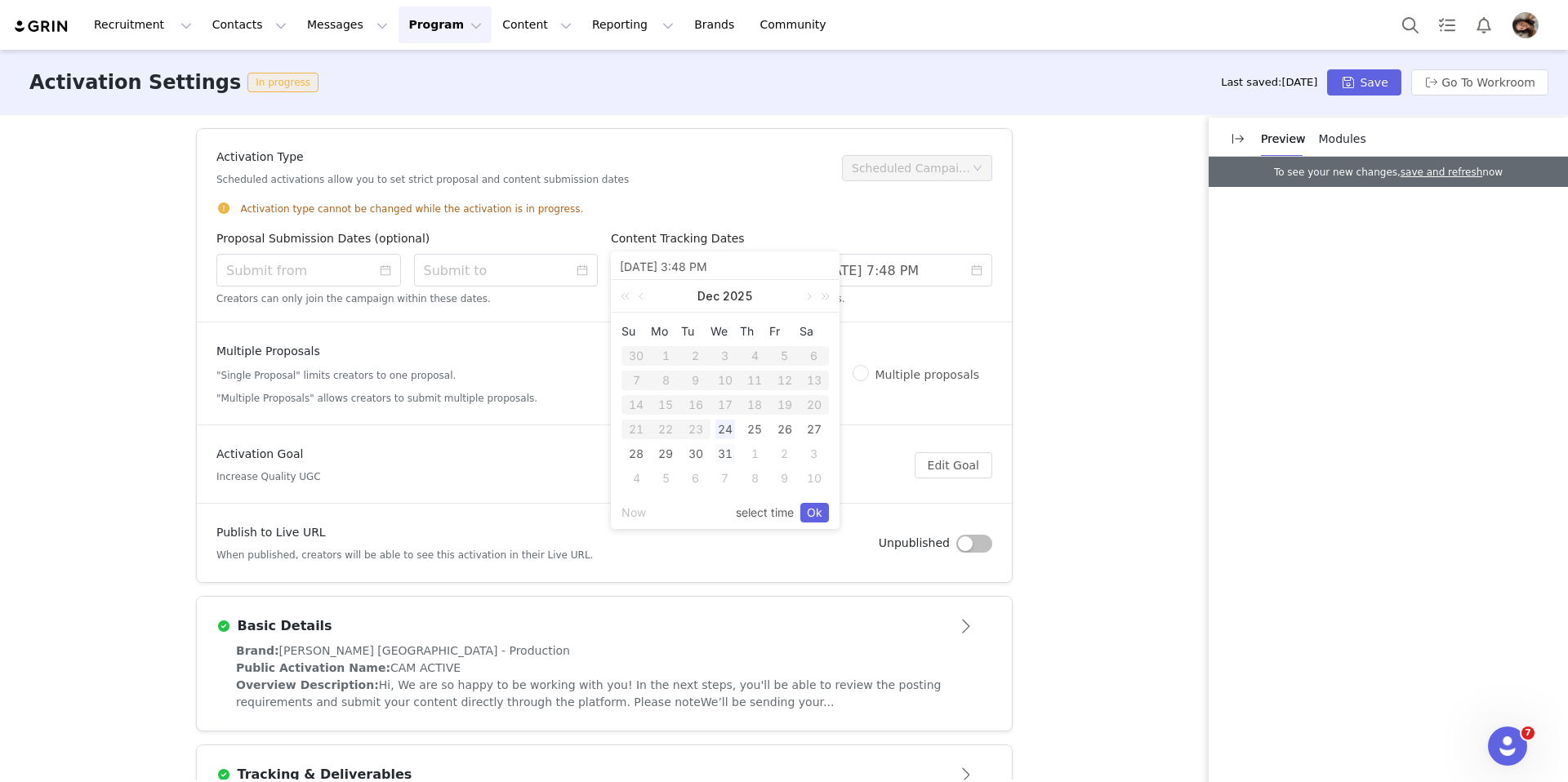
click at [721, 450] on div "31" at bounding box center [725, 454] width 20 height 20
type input "[DATE] 8:48 PM"
click at [820, 506] on link "Ok" at bounding box center [814, 513] width 29 height 20
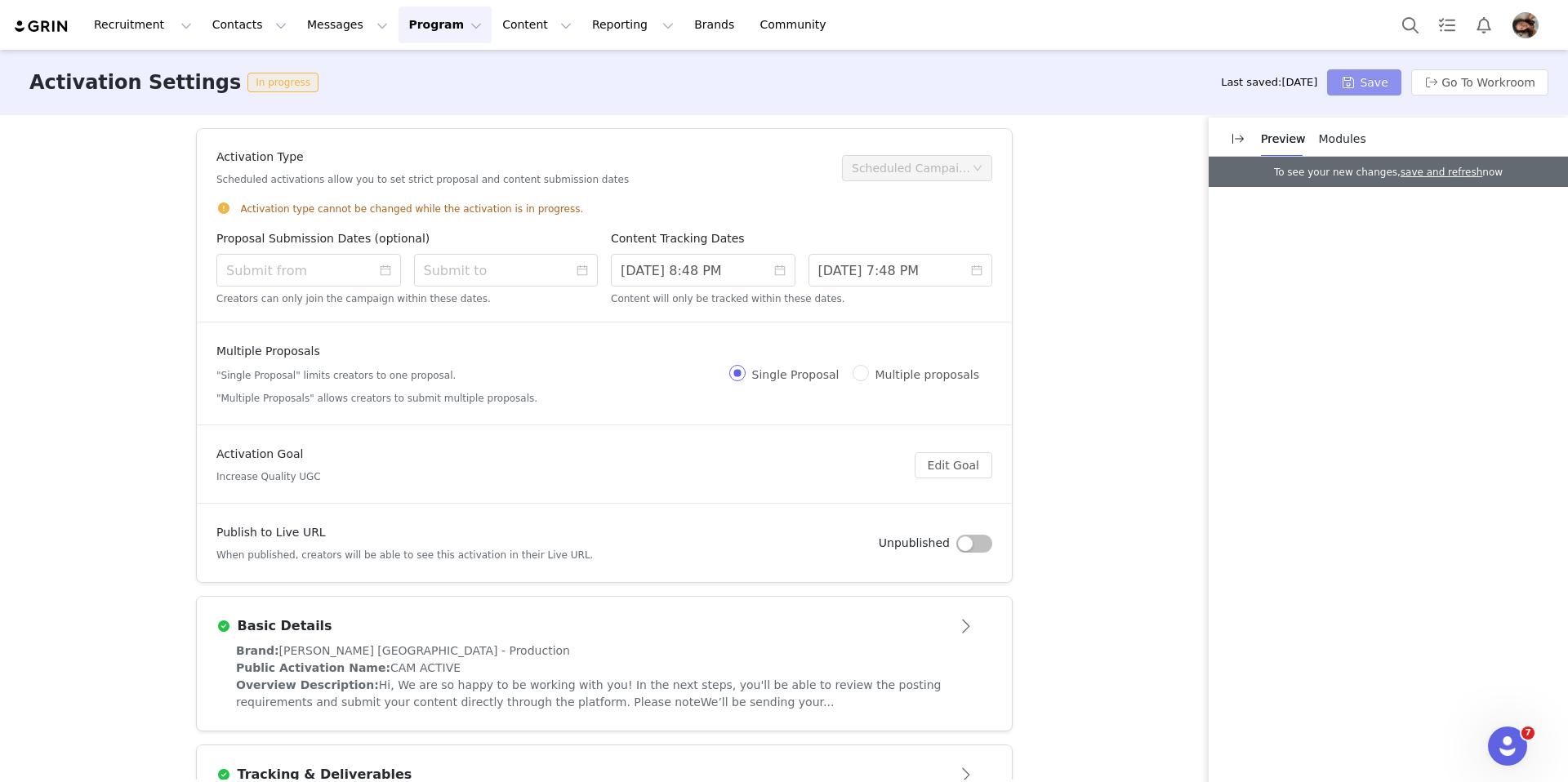
click at [1257, 82] on button "Save" at bounding box center [1364, 83] width 74 height 26
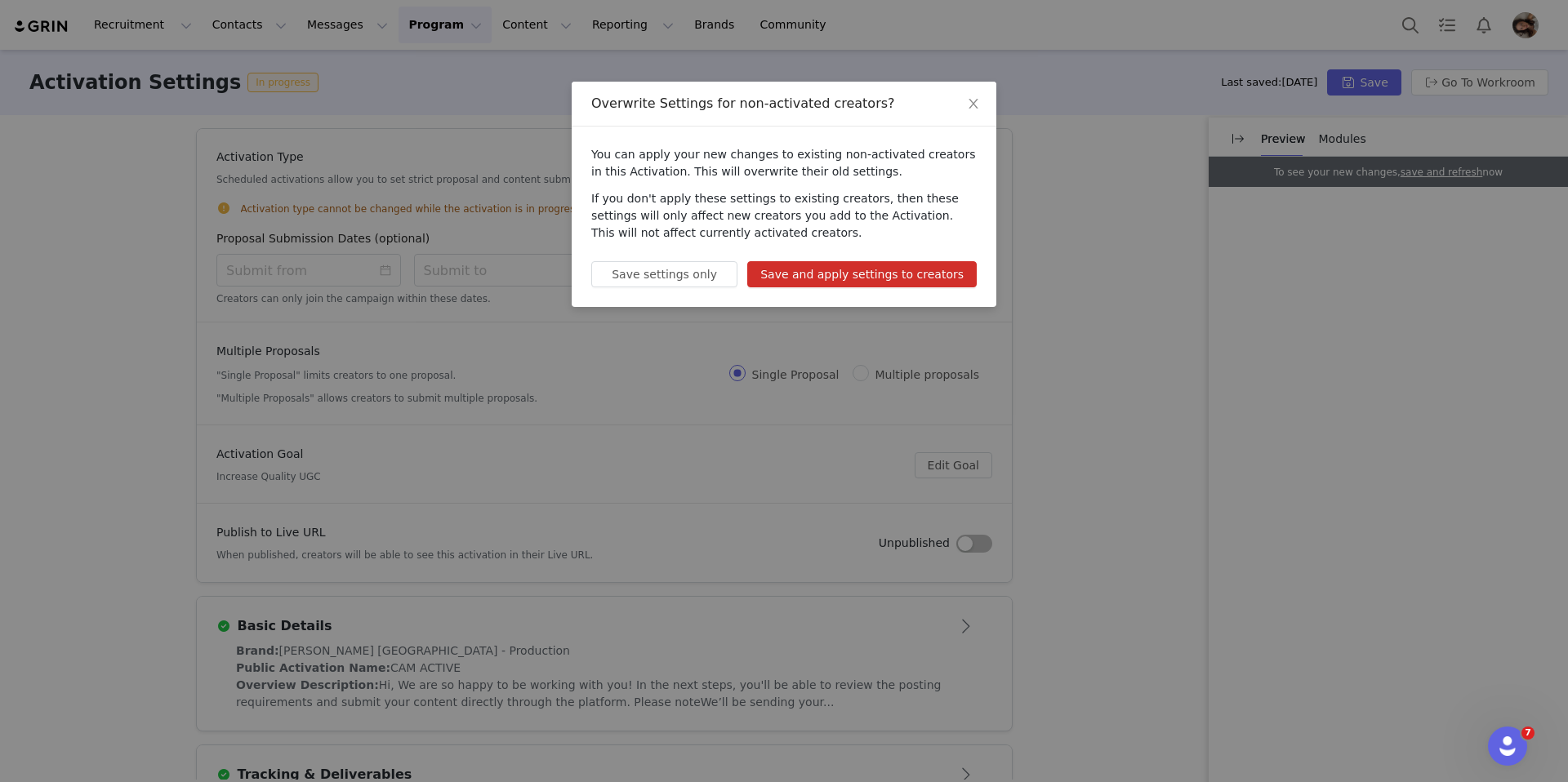
click at [913, 277] on button "Save and apply settings to creators" at bounding box center [862, 274] width 229 height 26
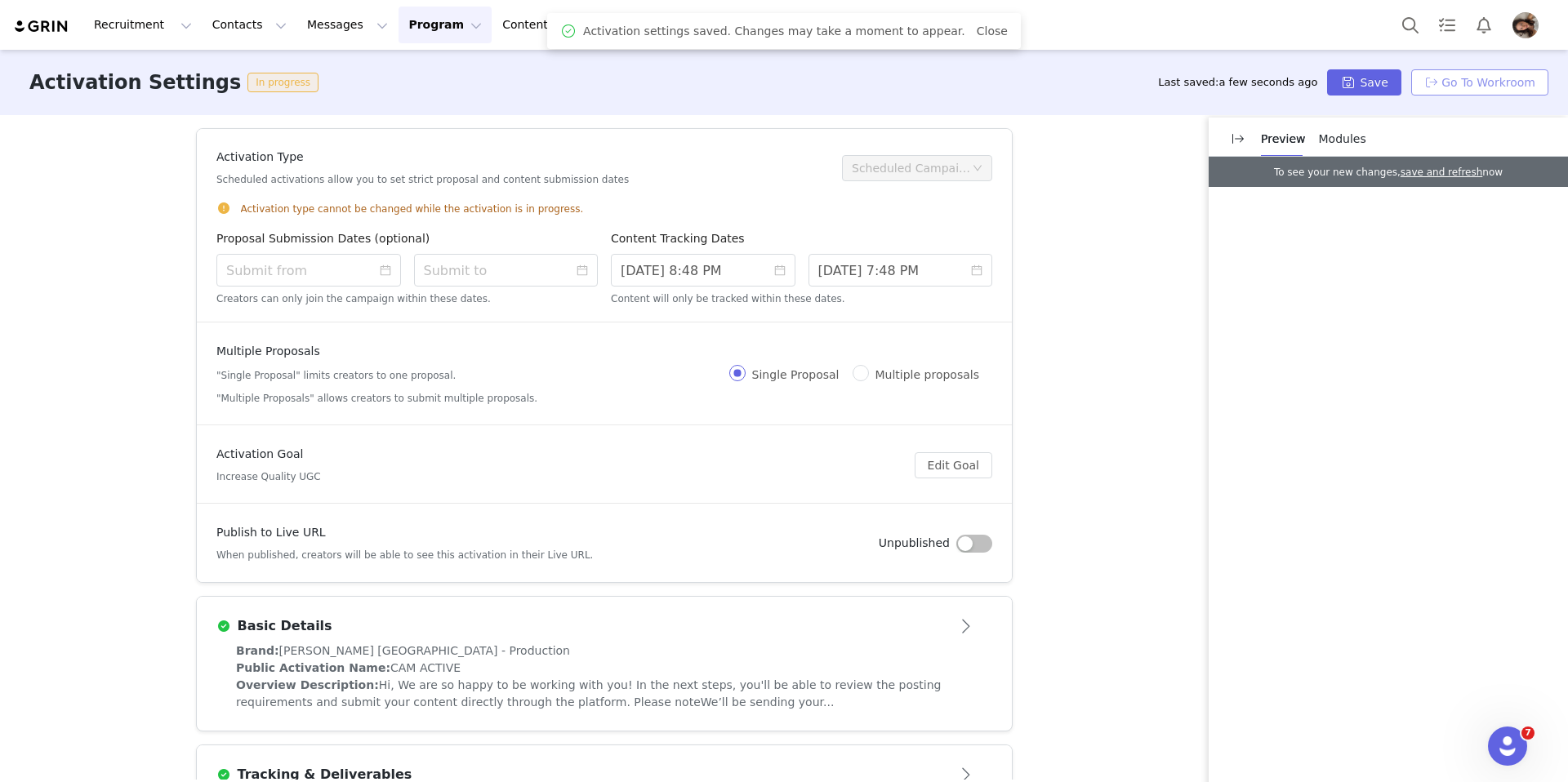
click at [1257, 81] on button "Go To Workroom" at bounding box center [1479, 83] width 137 height 26
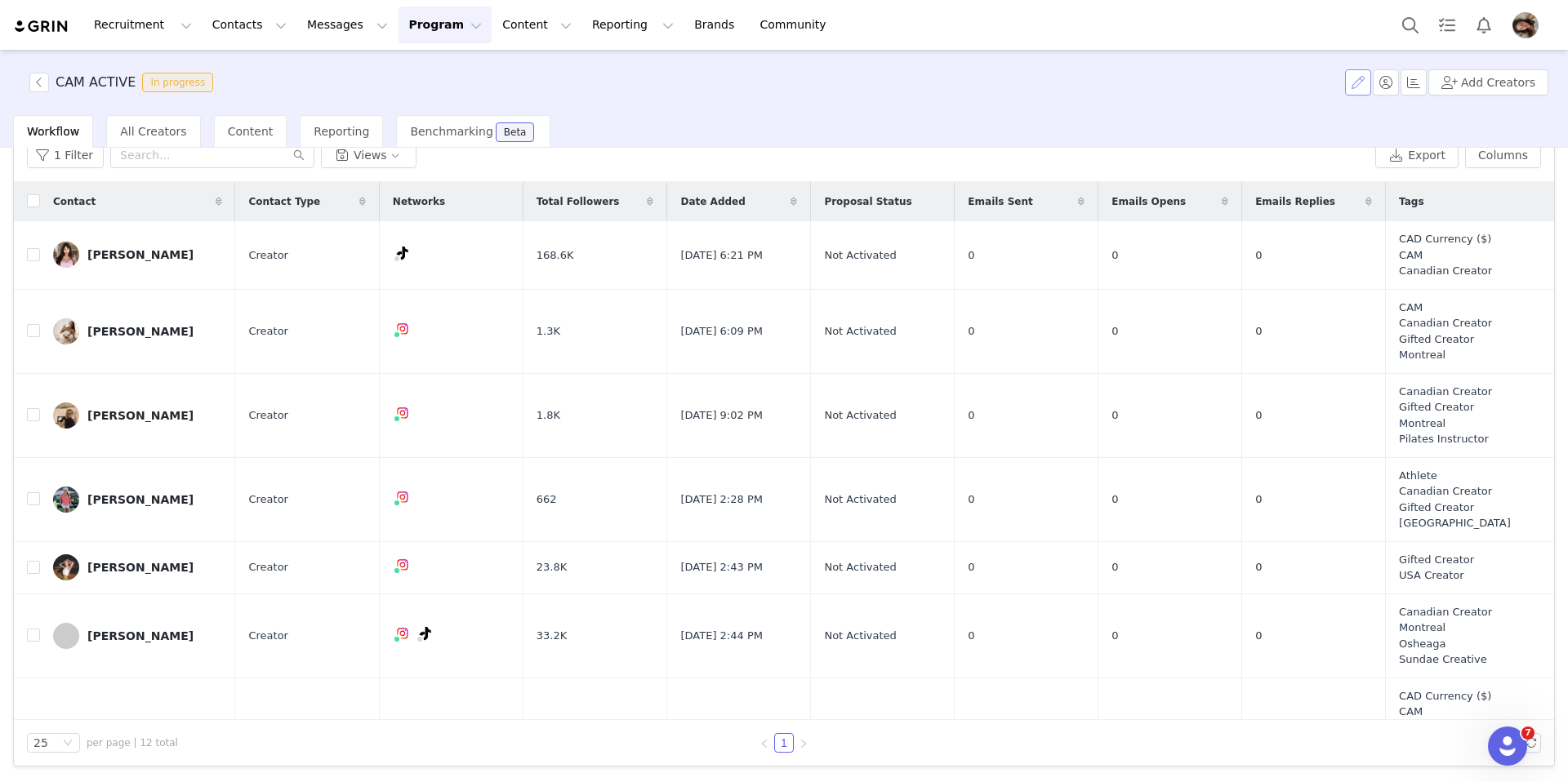
click at [1257, 80] on button "button" at bounding box center [1358, 83] width 26 height 26
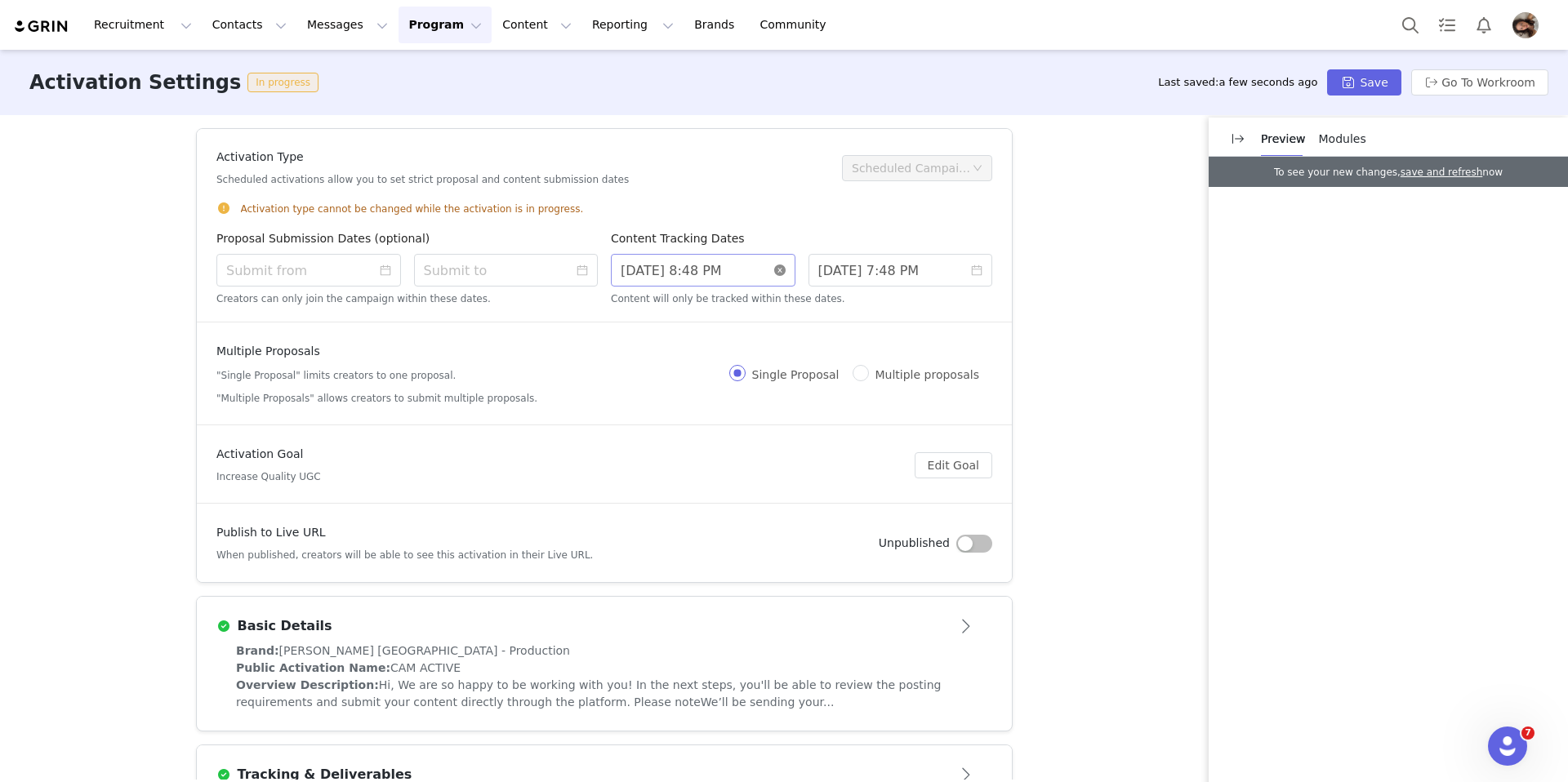
click at [777, 268] on icon "icon: close-circle" at bounding box center [779, 270] width 11 height 11
click at [1257, 90] on button "Go To Workroom" at bounding box center [1479, 83] width 137 height 26
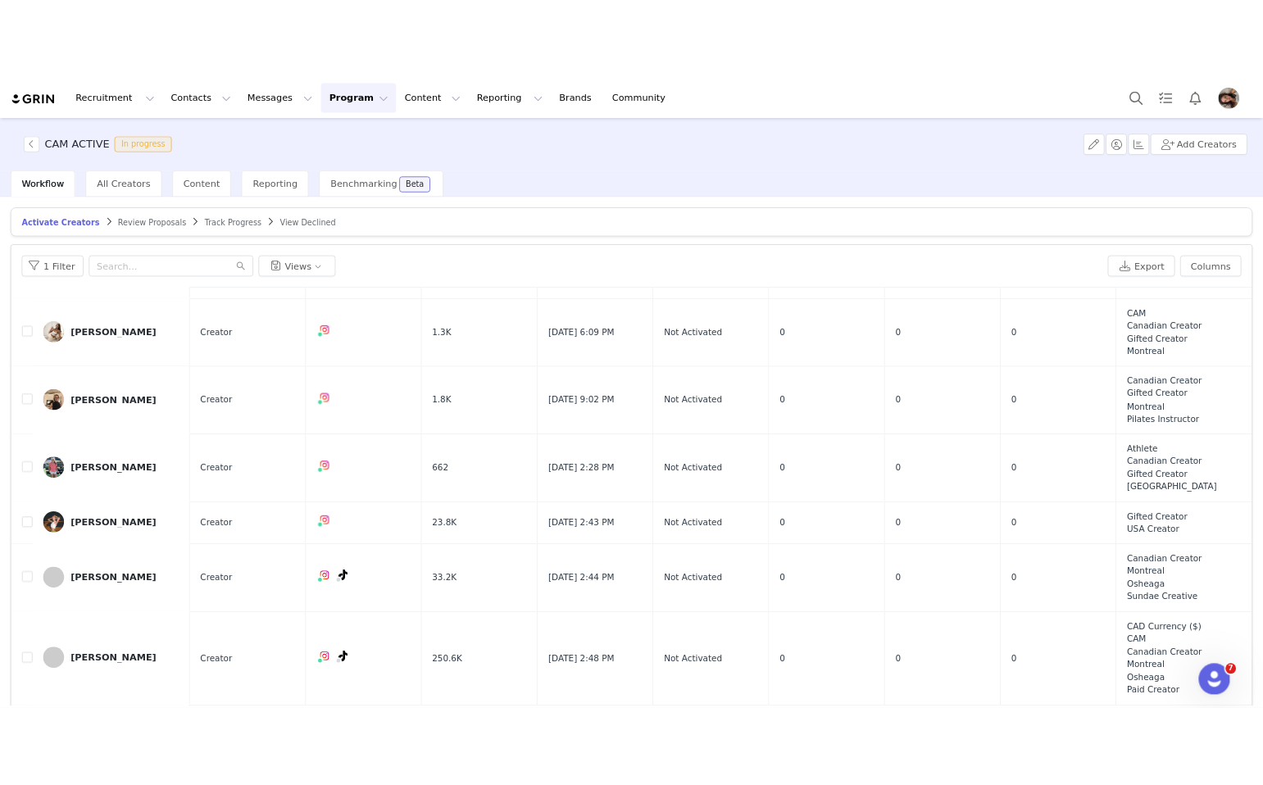
scroll to position [110, 0]
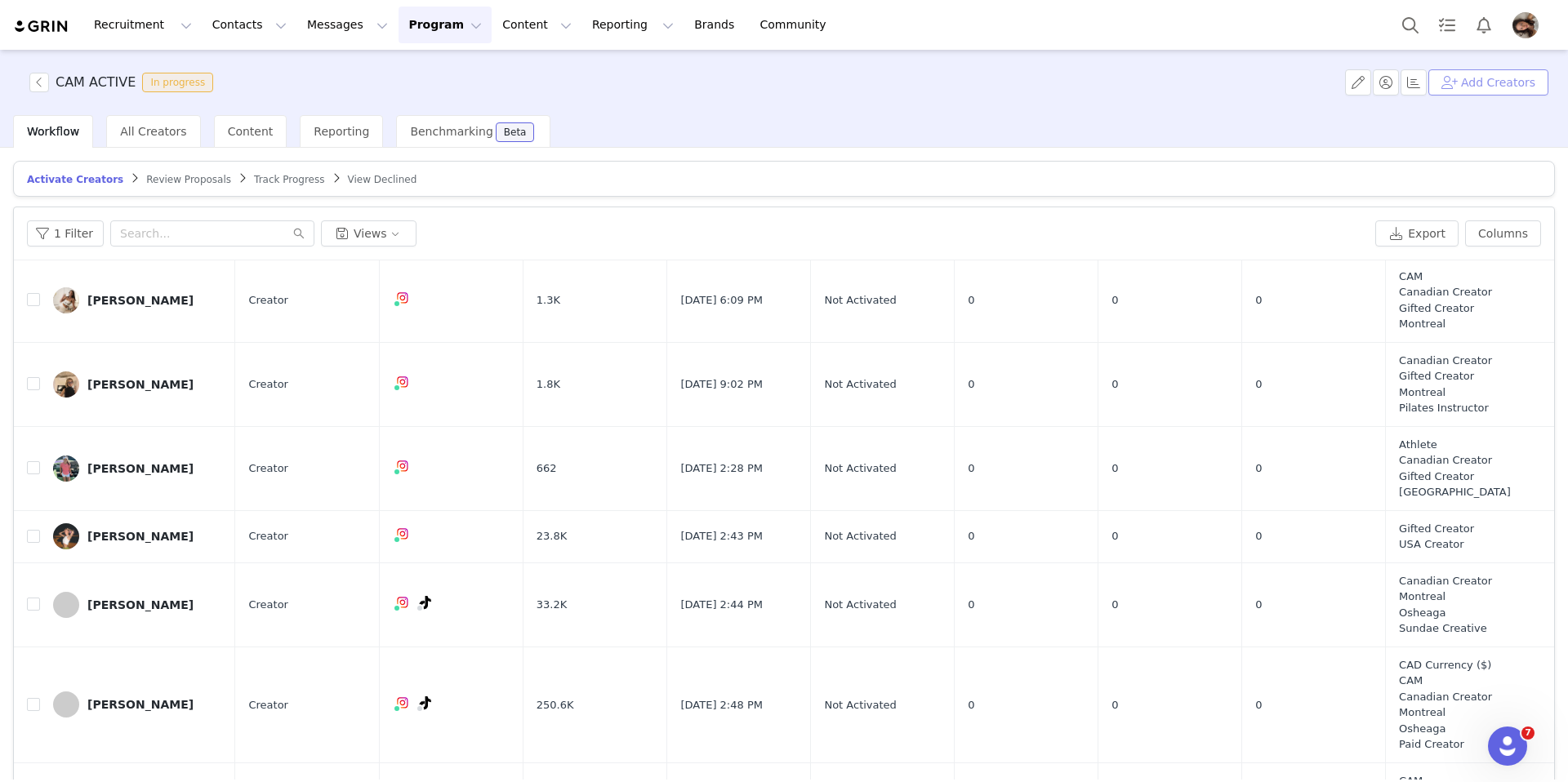
click at [1257, 93] on button "Add Creators" at bounding box center [1488, 83] width 120 height 26
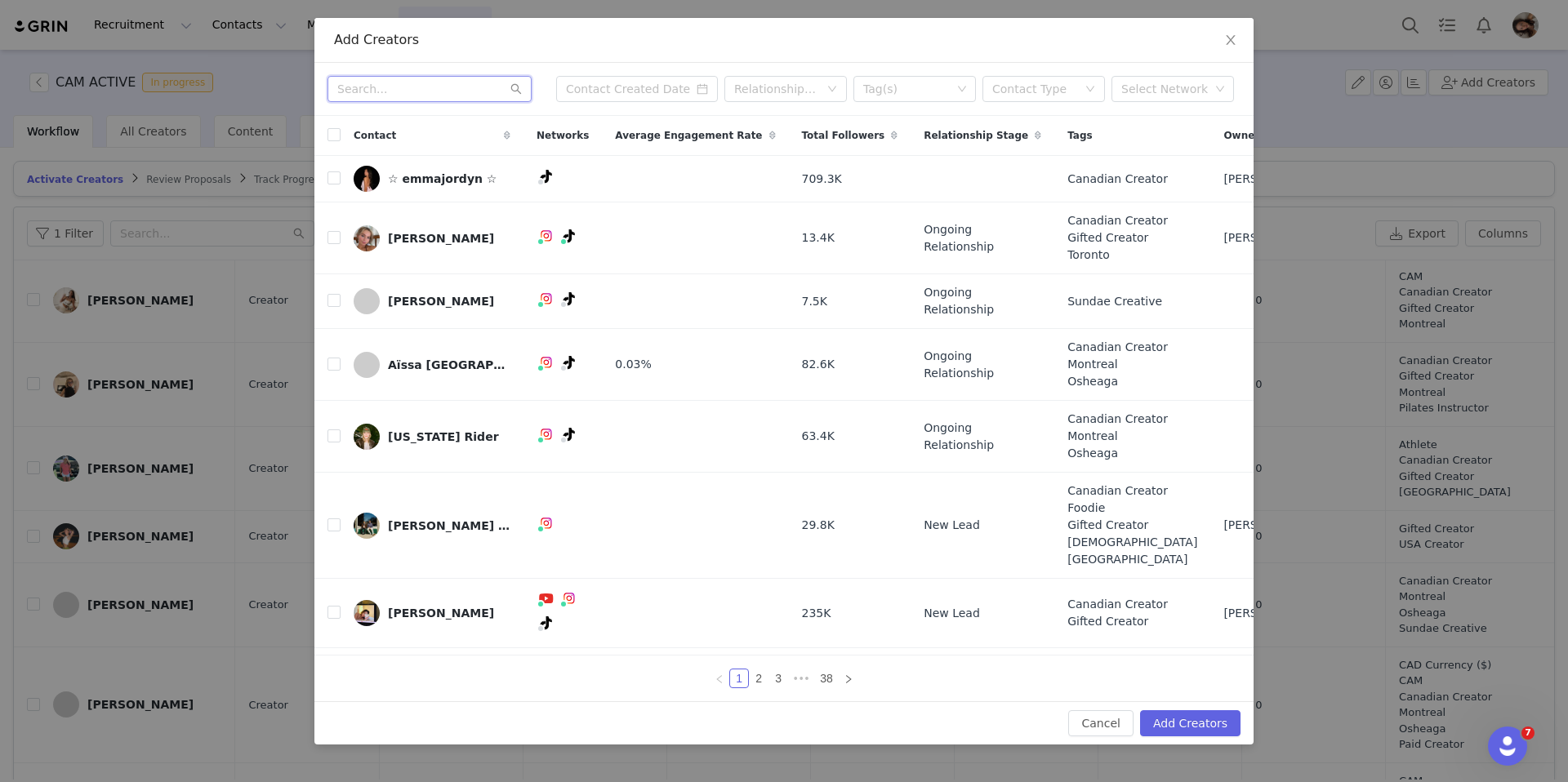
click at [429, 90] on input "text" at bounding box center [429, 89] width 204 height 26
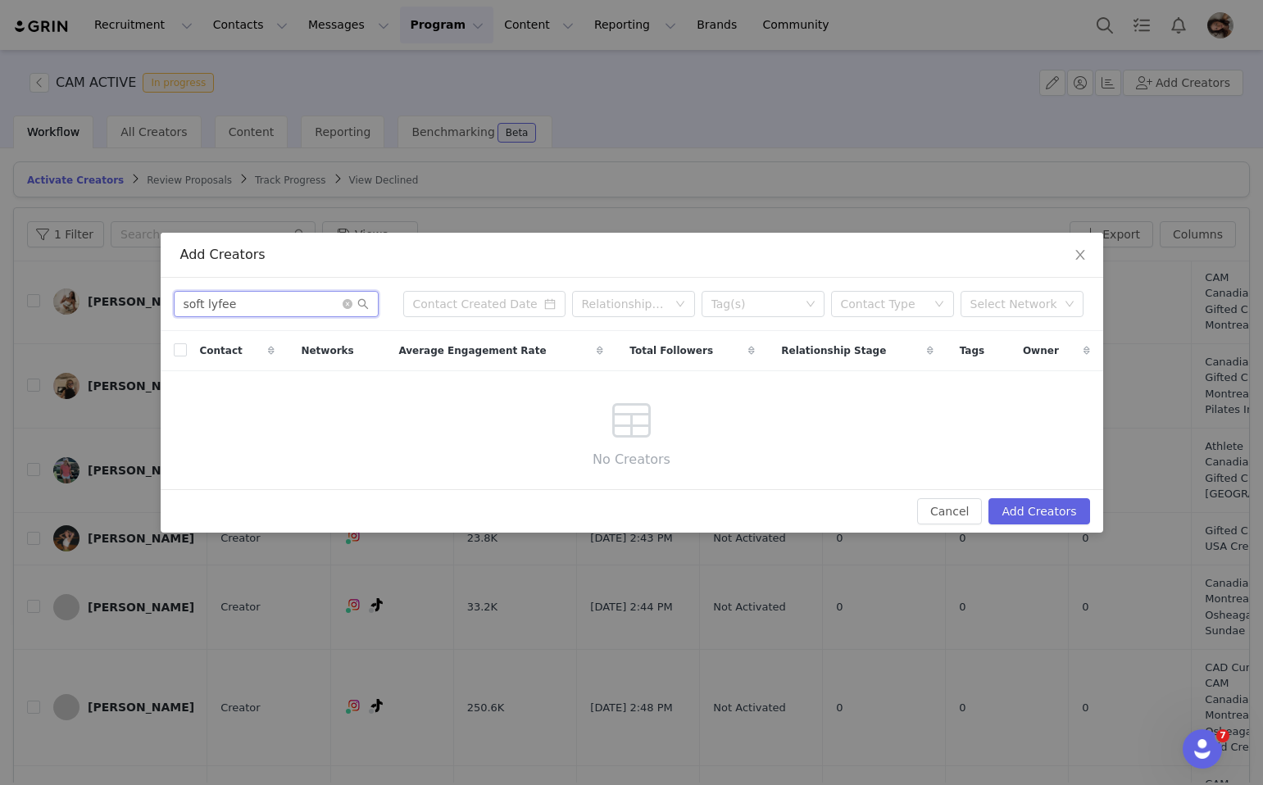
click at [265, 300] on input "soft lyfee" at bounding box center [276, 304] width 205 height 26
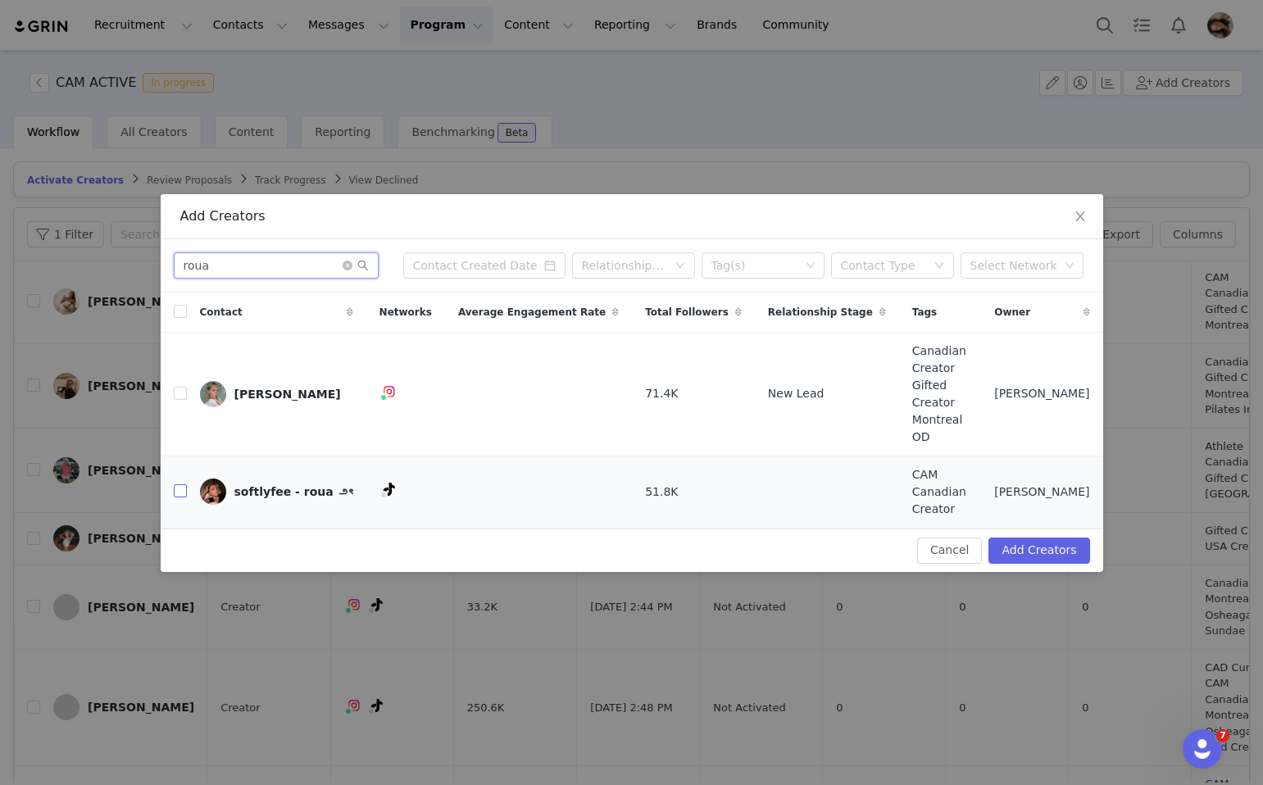
type input "roua"
click at [184, 484] on input "checkbox" at bounding box center [180, 490] width 13 height 13
checkbox input "true"
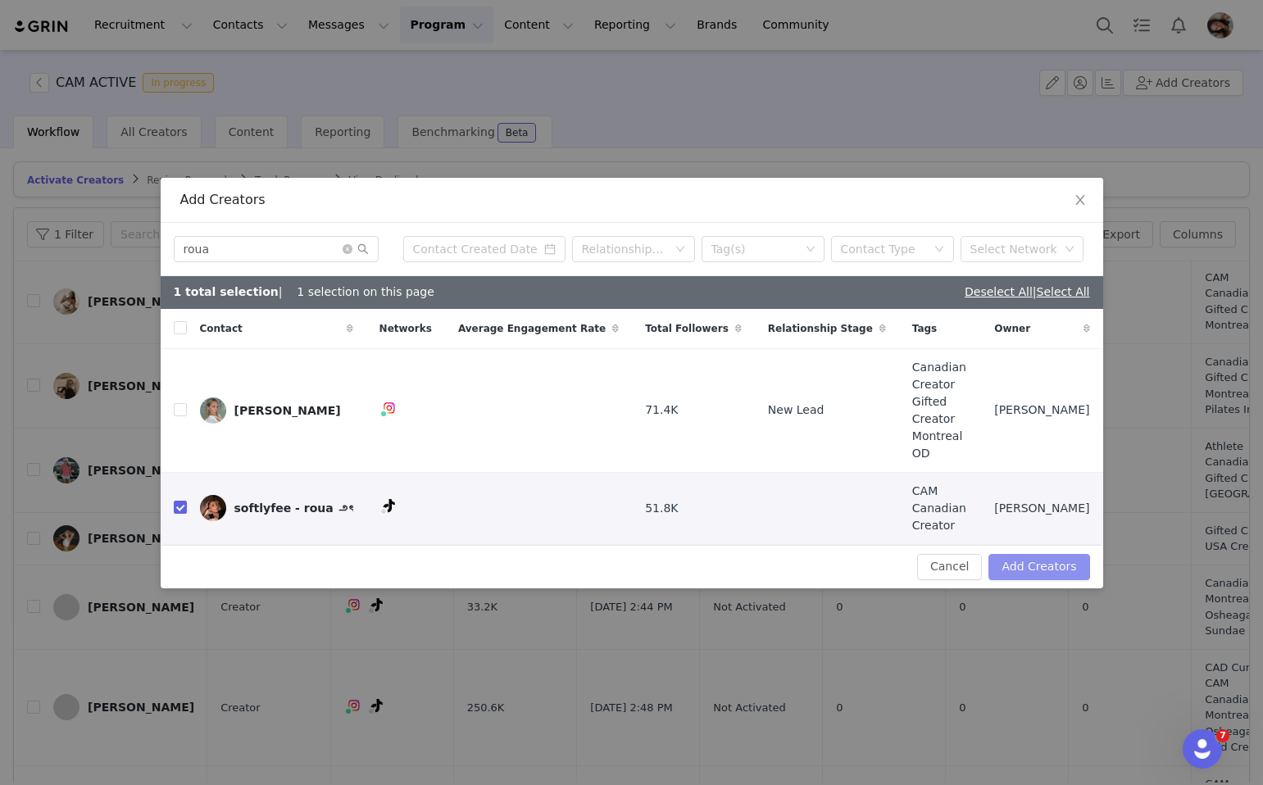
click at [1066, 563] on button "Add Creators" at bounding box center [1039, 567] width 101 height 26
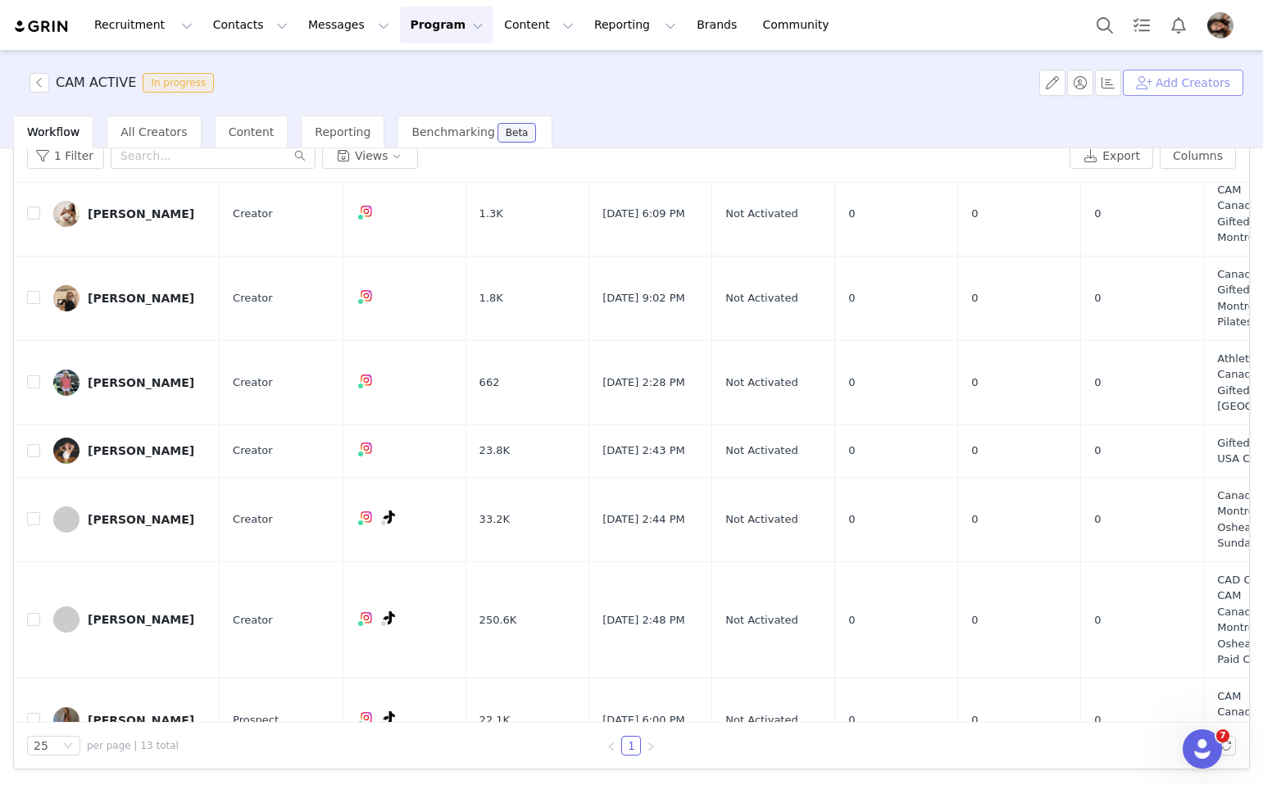
scroll to position [89, 0]
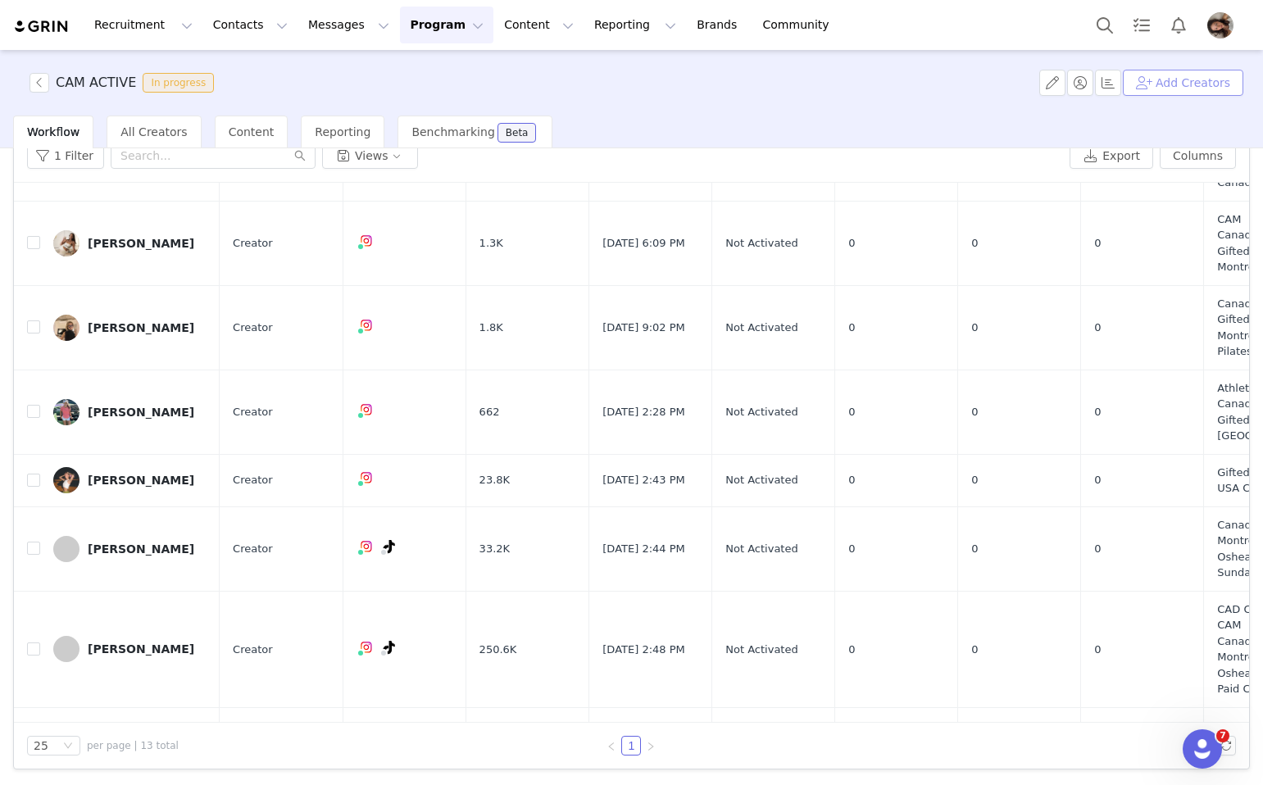
click at [1164, 94] on button "Add Creators" at bounding box center [1183, 83] width 120 height 26
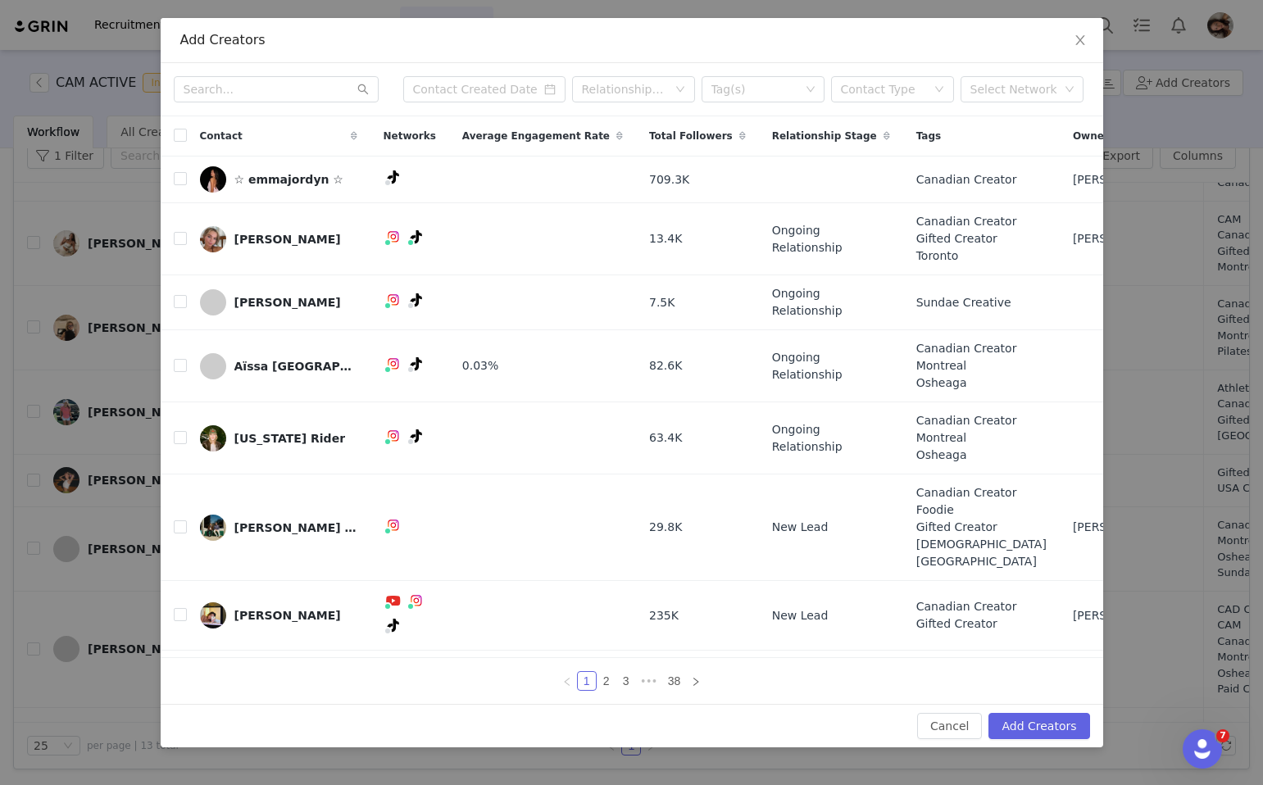
click at [290, 108] on div "Relationship Stage Tag(s) Contact Type Select Network" at bounding box center [632, 89] width 943 height 53
click at [294, 101] on input "text" at bounding box center [276, 89] width 205 height 26
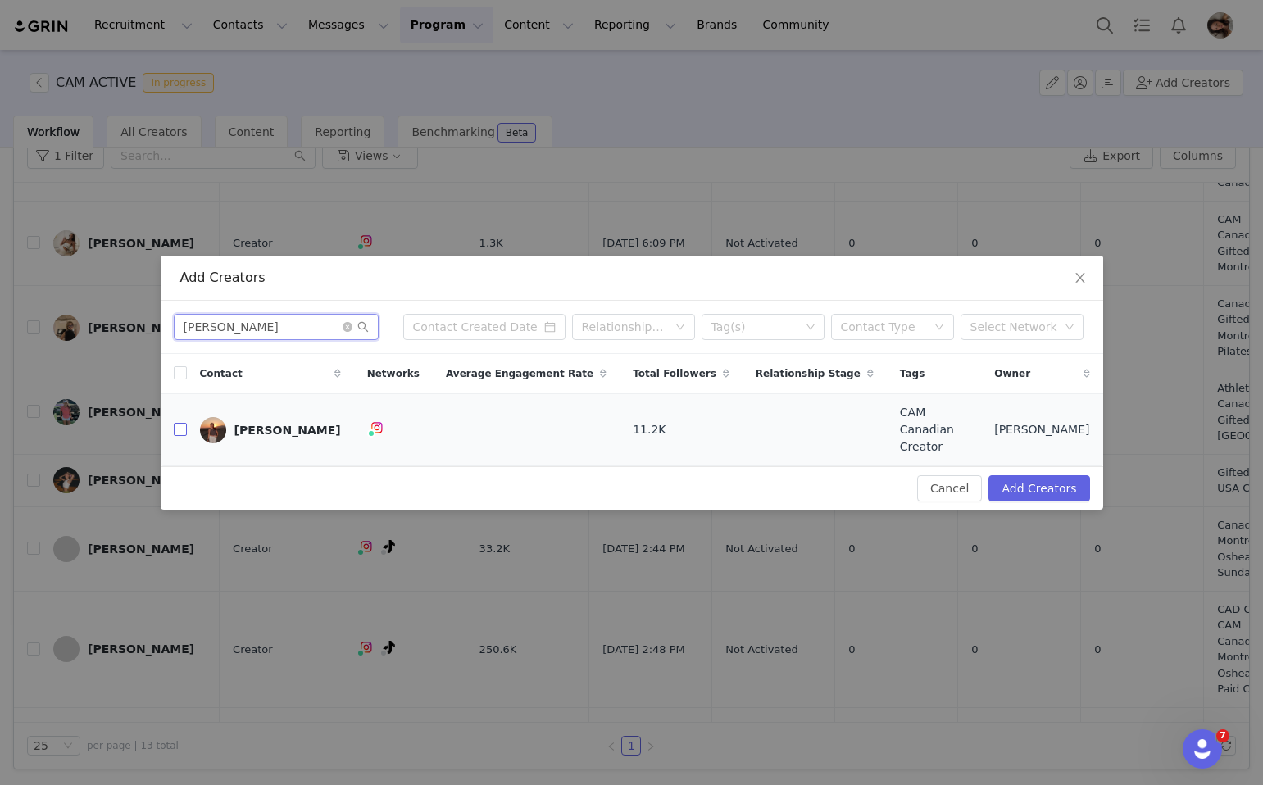
type input "[PERSON_NAME]"
click at [182, 434] on input "checkbox" at bounding box center [180, 429] width 13 height 13
checkbox input "true"
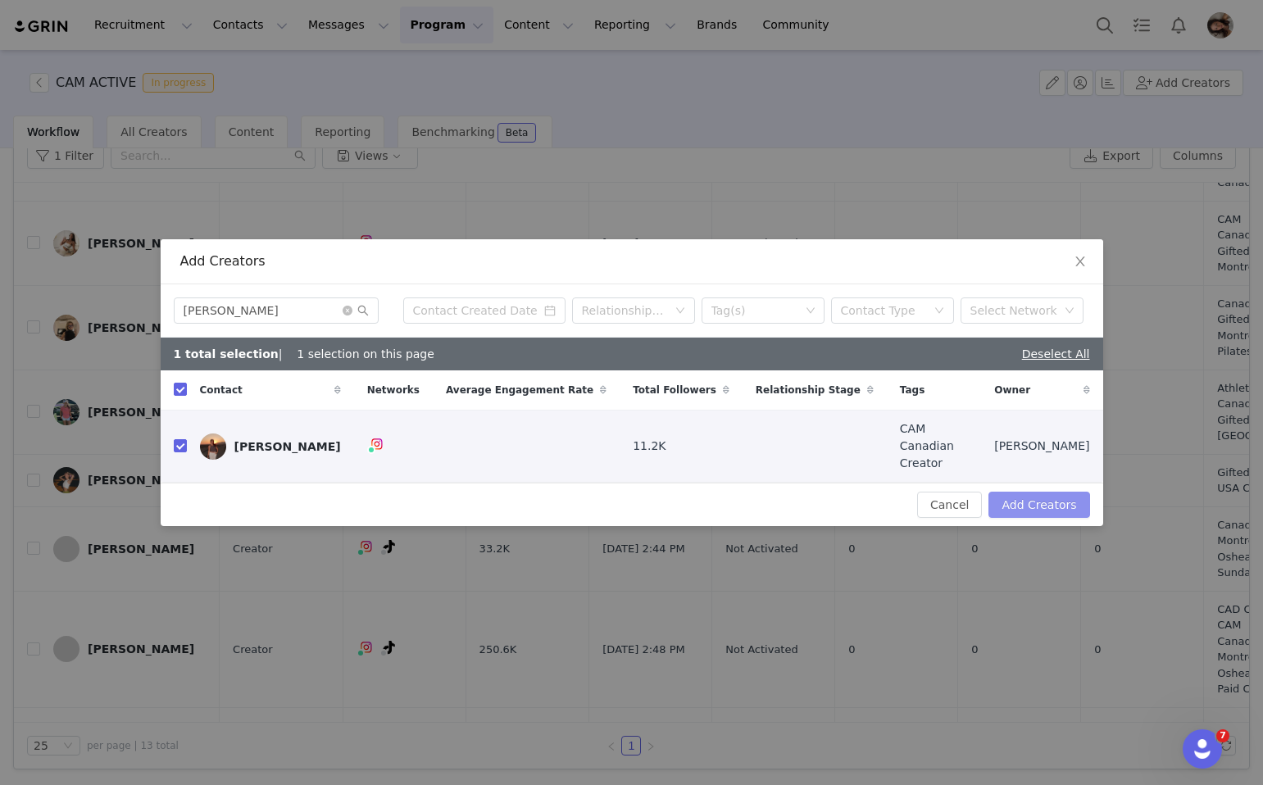
click at [1021, 503] on button "Add Creators" at bounding box center [1039, 505] width 101 height 26
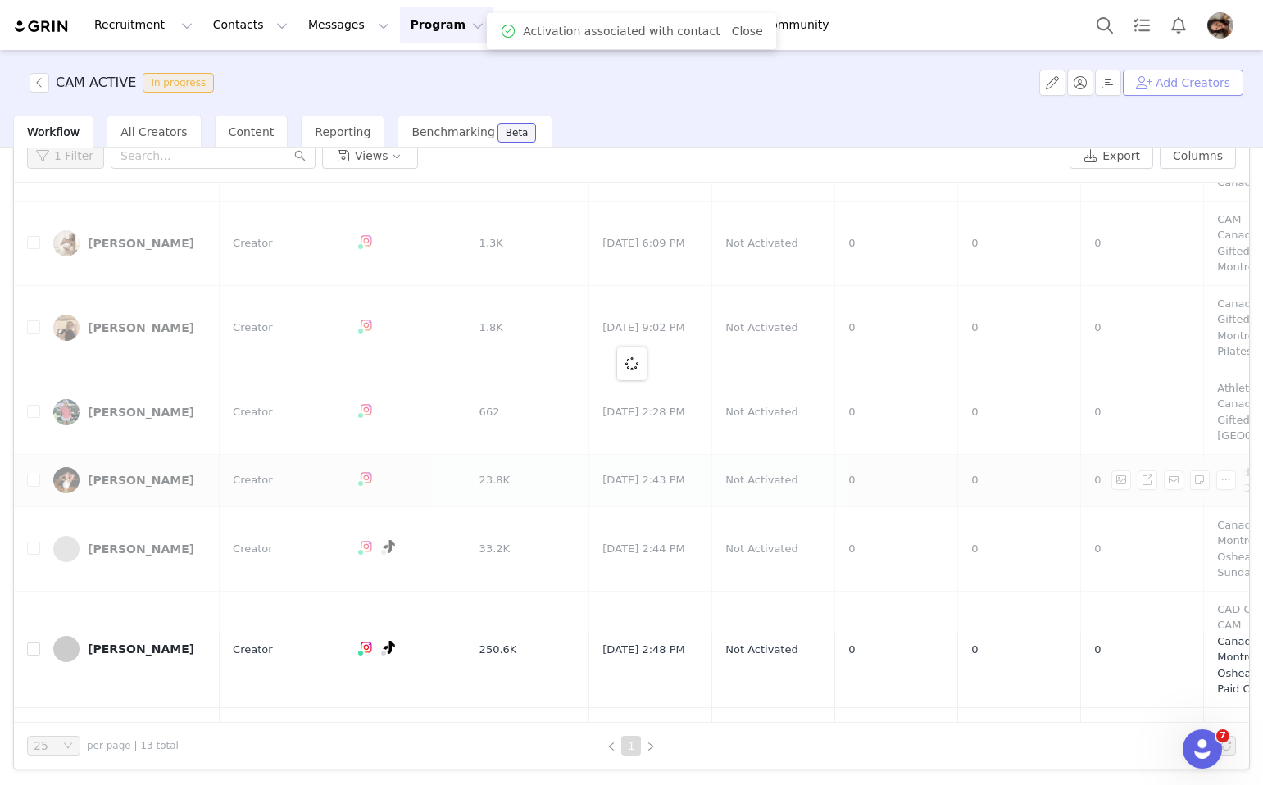
scroll to position [0, 0]
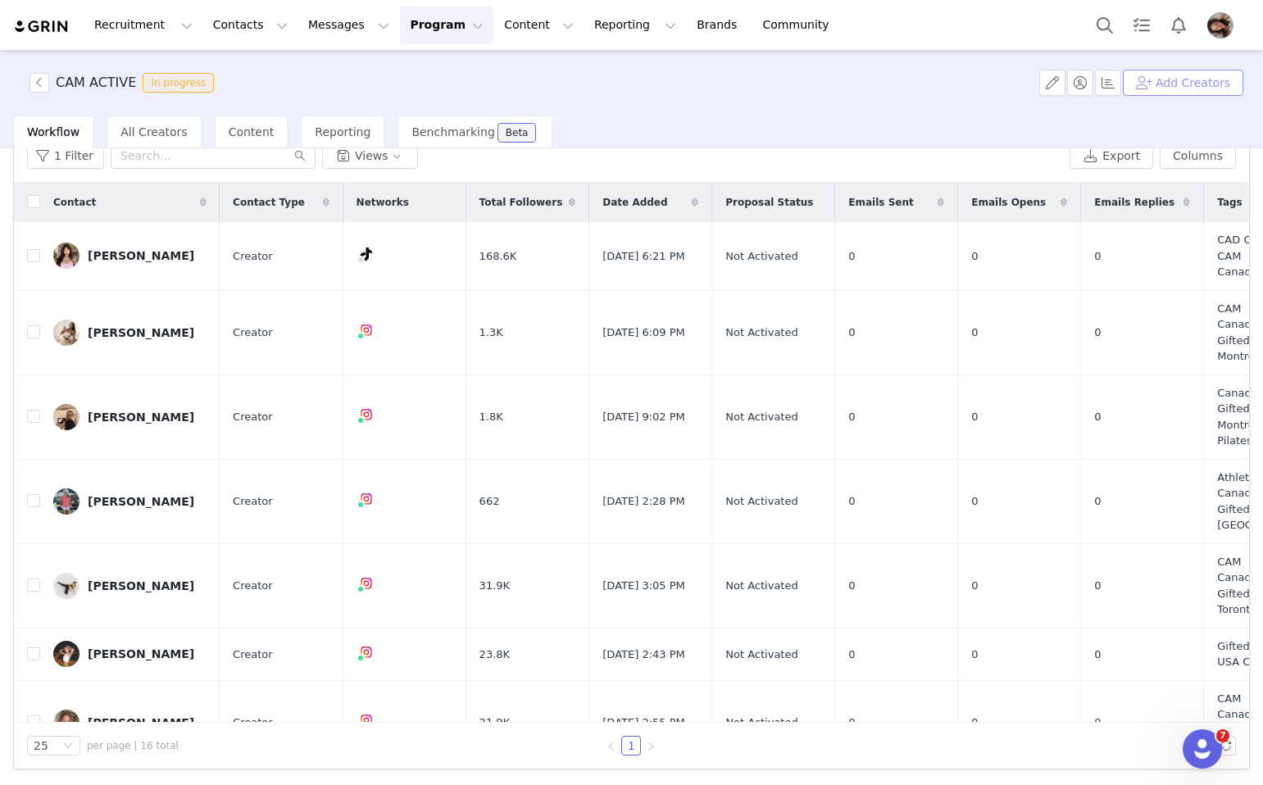
click at [1232, 91] on button "Add Creators" at bounding box center [1183, 83] width 120 height 26
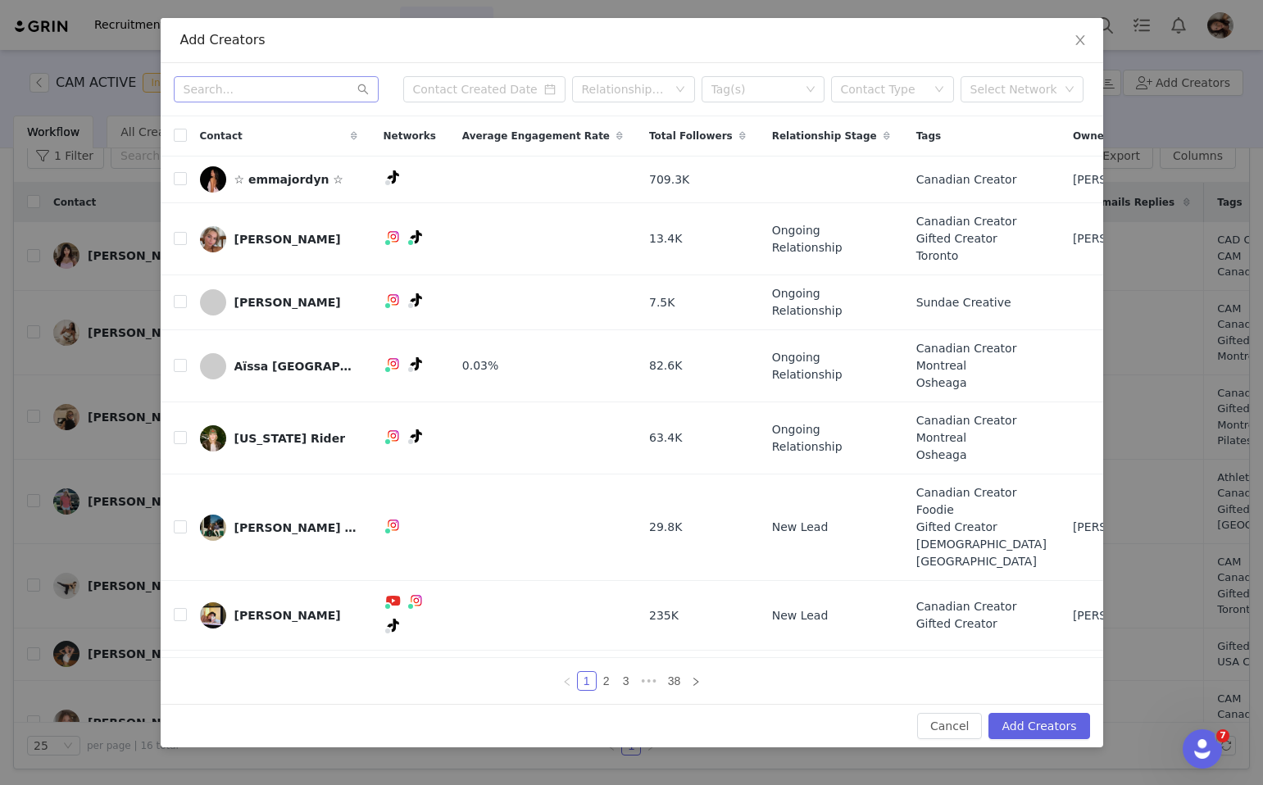
click at [380, 94] on div at bounding box center [282, 89] width 216 height 26
click at [292, 92] on input "text" at bounding box center [276, 89] width 205 height 26
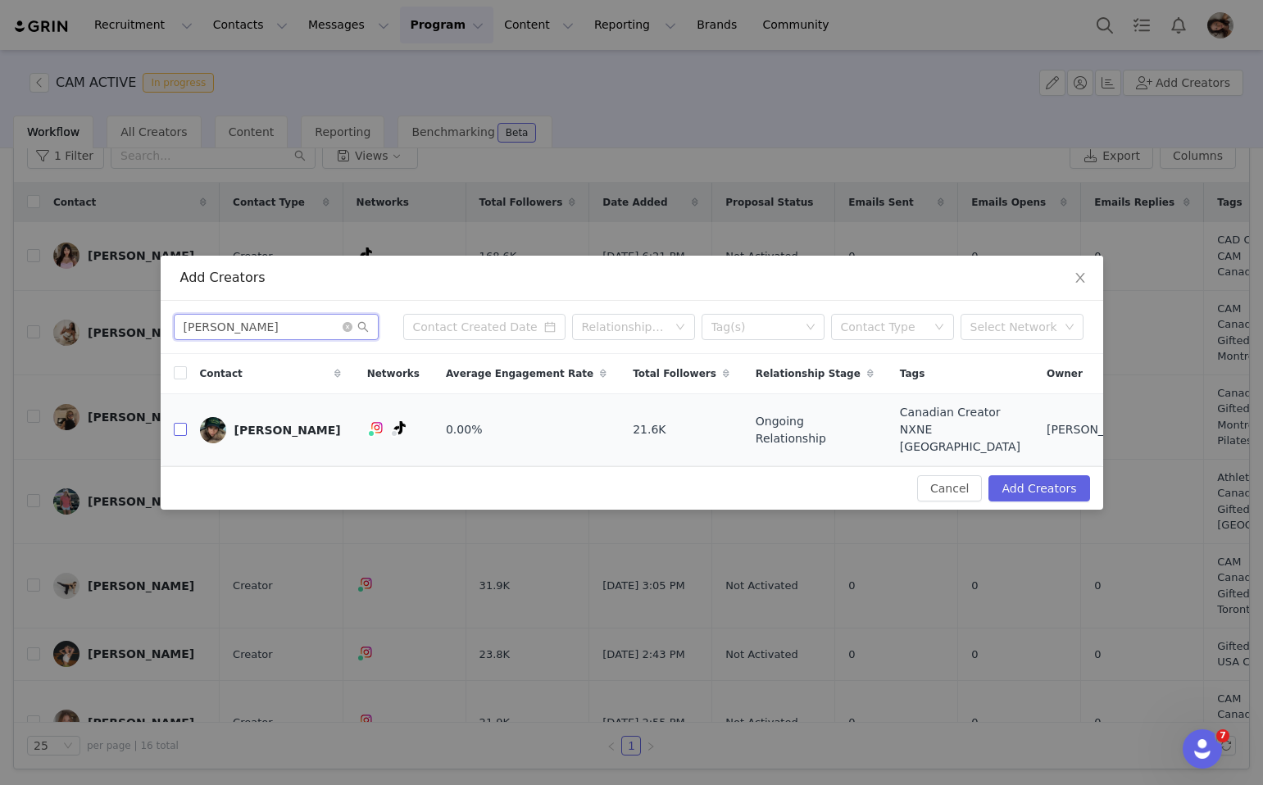
type input "[PERSON_NAME]"
click at [176, 425] on input "checkbox" at bounding box center [180, 429] width 13 height 13
checkbox input "true"
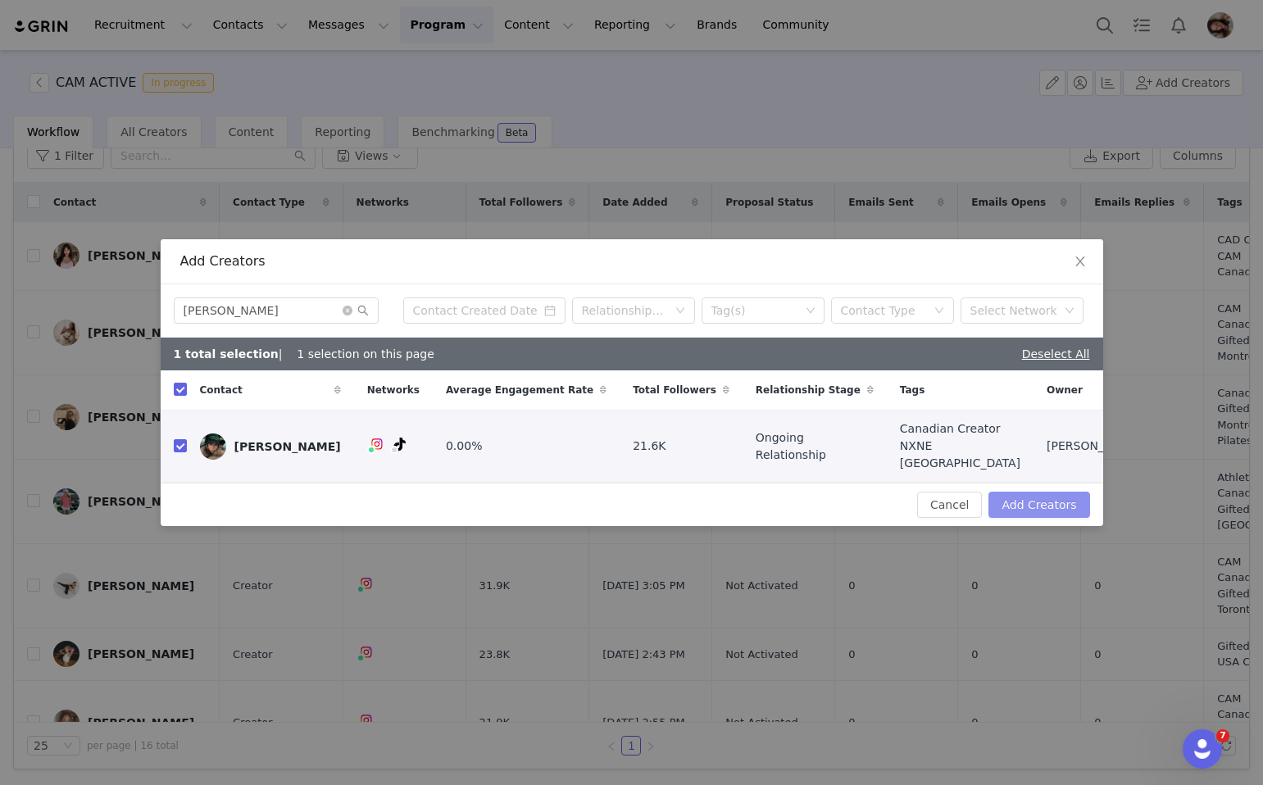
click at [1003, 507] on button "Add Creators" at bounding box center [1039, 505] width 101 height 26
